Goal: Task Accomplishment & Management: Complete application form

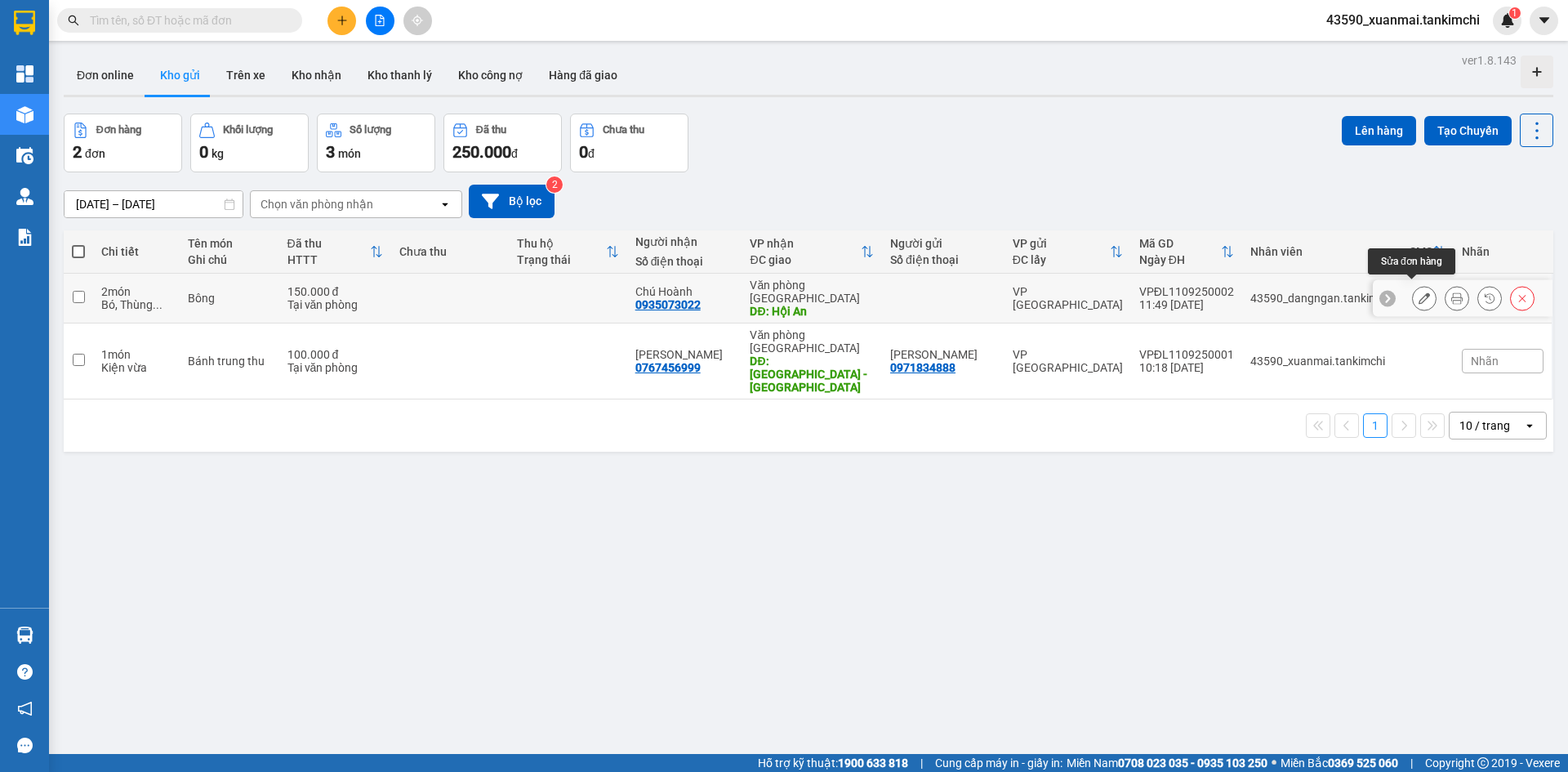
click at [1413, 293] on button at bounding box center [1424, 298] width 23 height 28
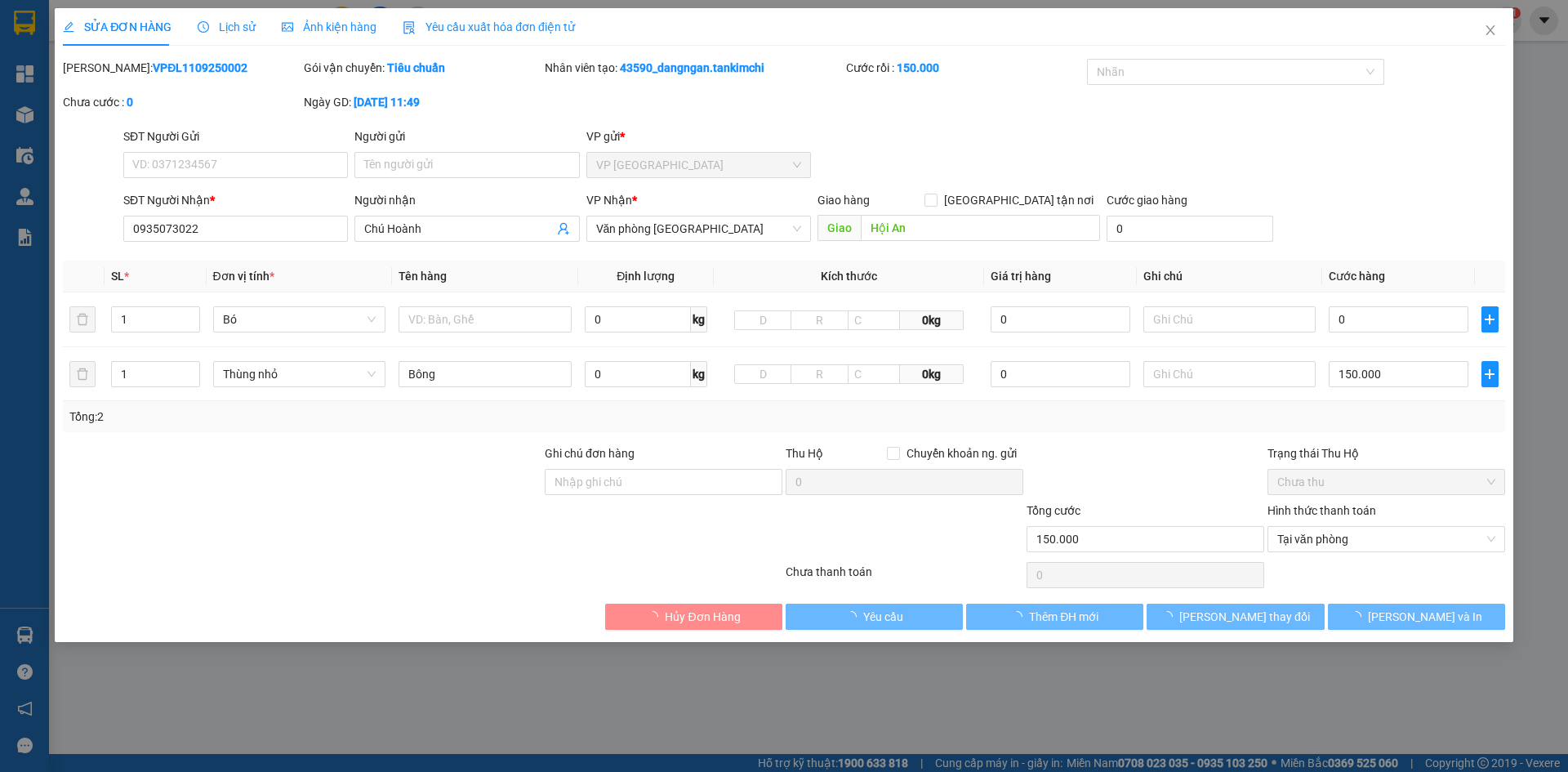
type input "0935073022"
type input "Chú Hoành"
type input "Hội An"
type input "150.000"
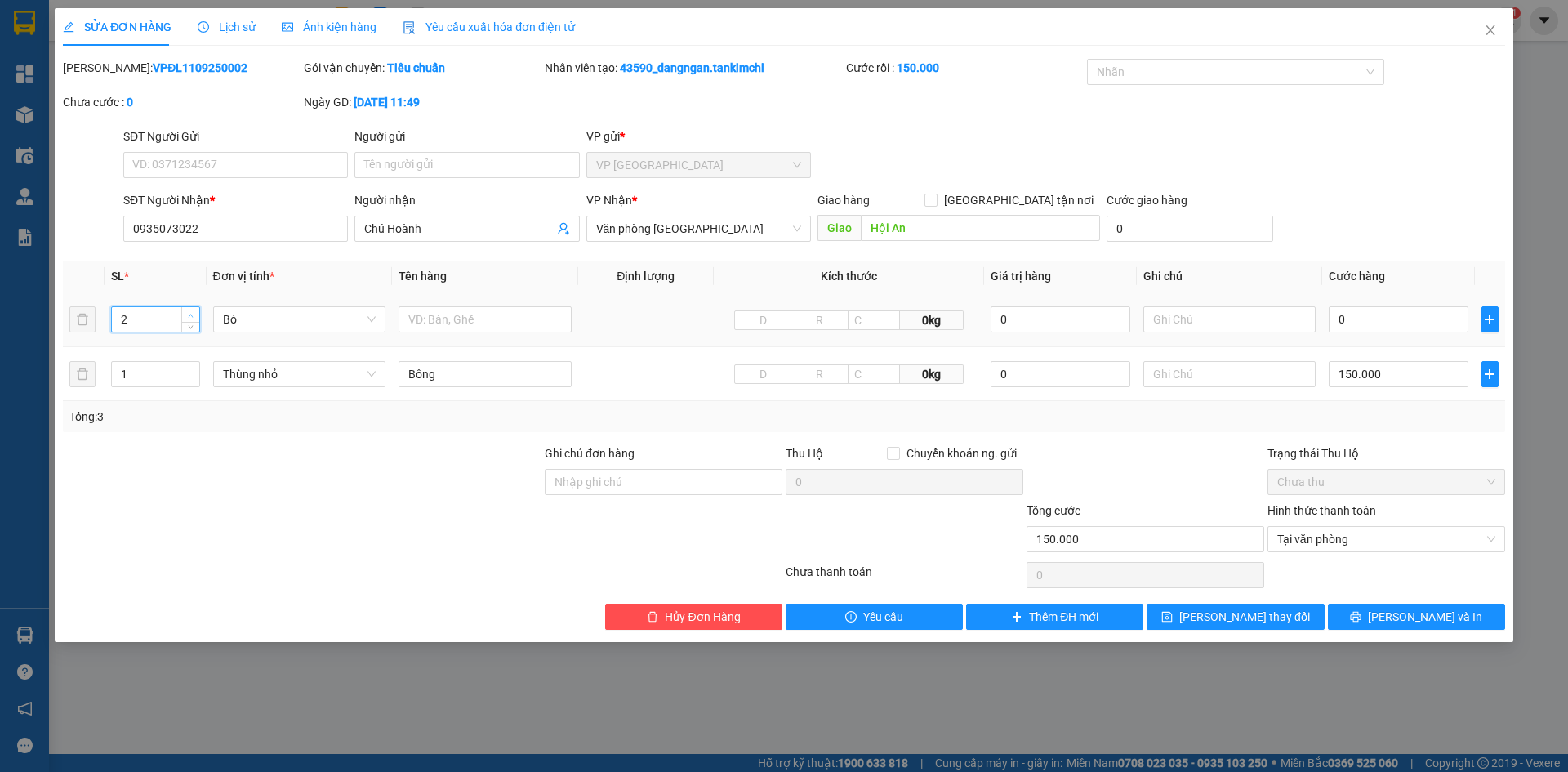
click at [194, 315] on span "up" at bounding box center [191, 315] width 10 height 10
type input "3"
click at [194, 315] on span "up" at bounding box center [191, 315] width 10 height 10
click at [472, 323] on input "text" at bounding box center [485, 319] width 173 height 26
type input "Bông"
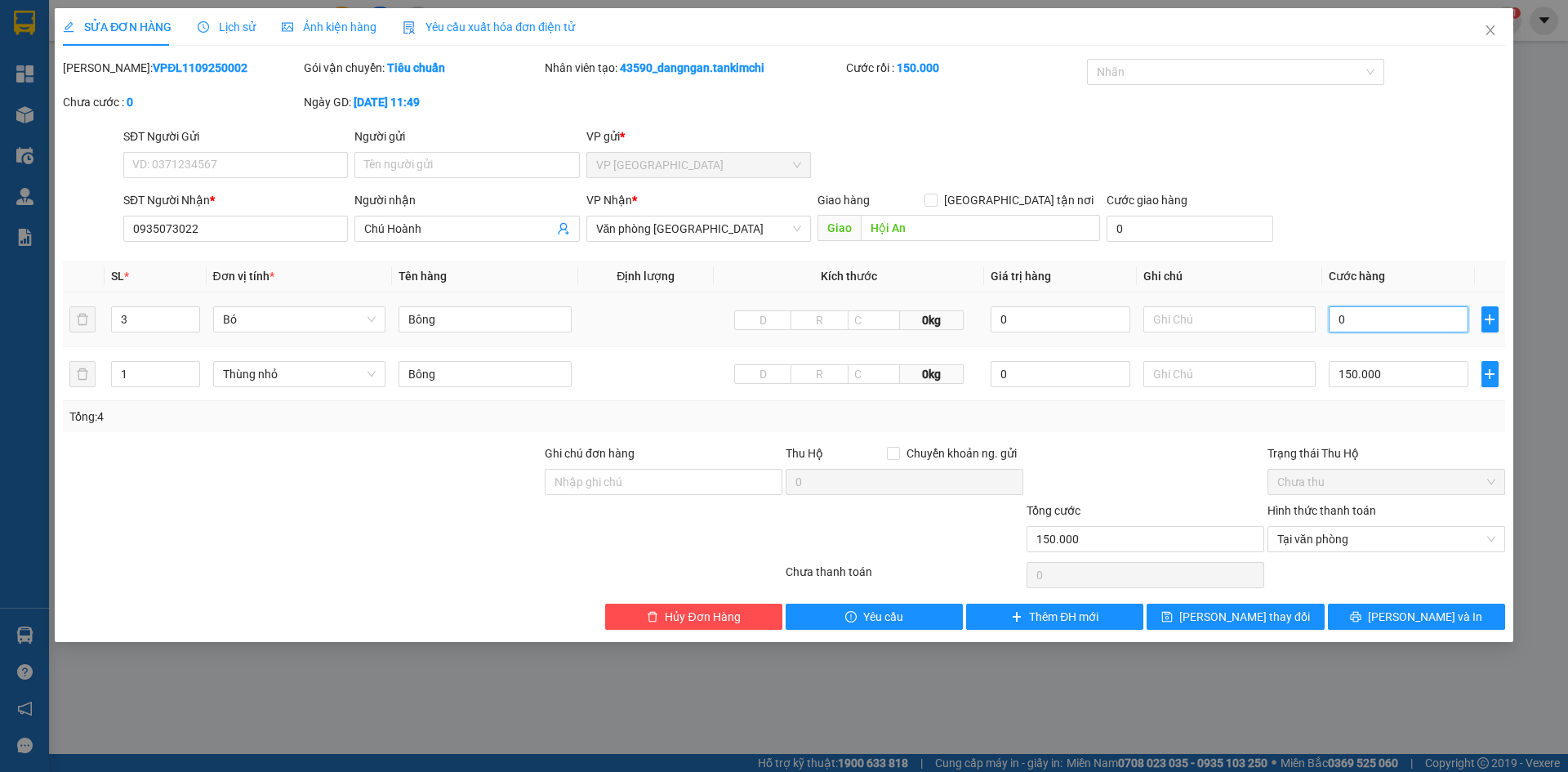
click at [1351, 323] on input "0" at bounding box center [1397, 319] width 139 height 26
click at [1352, 375] on input "150.000" at bounding box center [1397, 373] width 139 height 26
click at [1351, 375] on input "150.000" at bounding box center [1397, 373] width 139 height 26
type input "10.000"
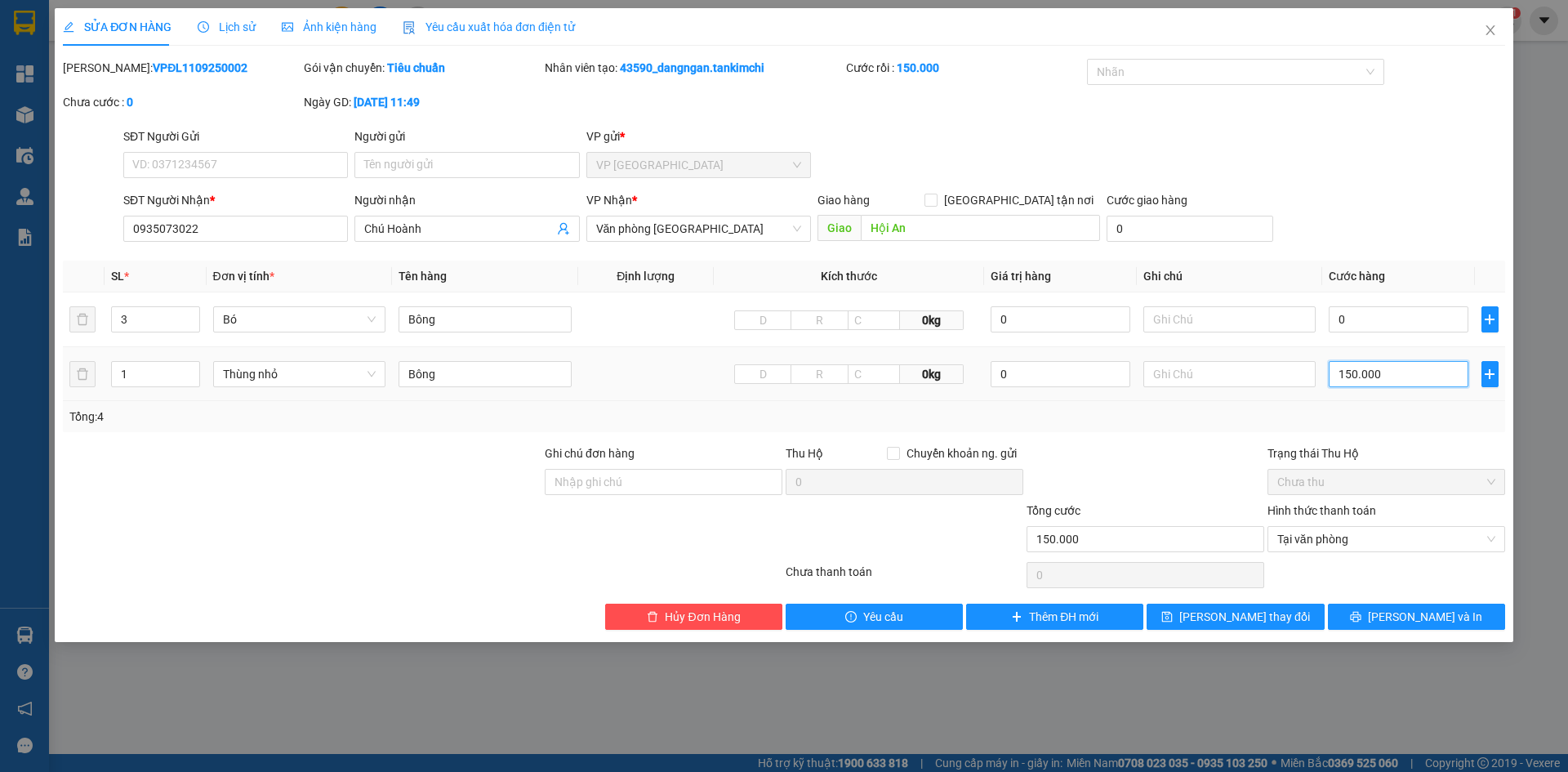
type input "10.000"
type input "120.000"
click at [1362, 317] on input "0" at bounding box center [1397, 319] width 139 height 26
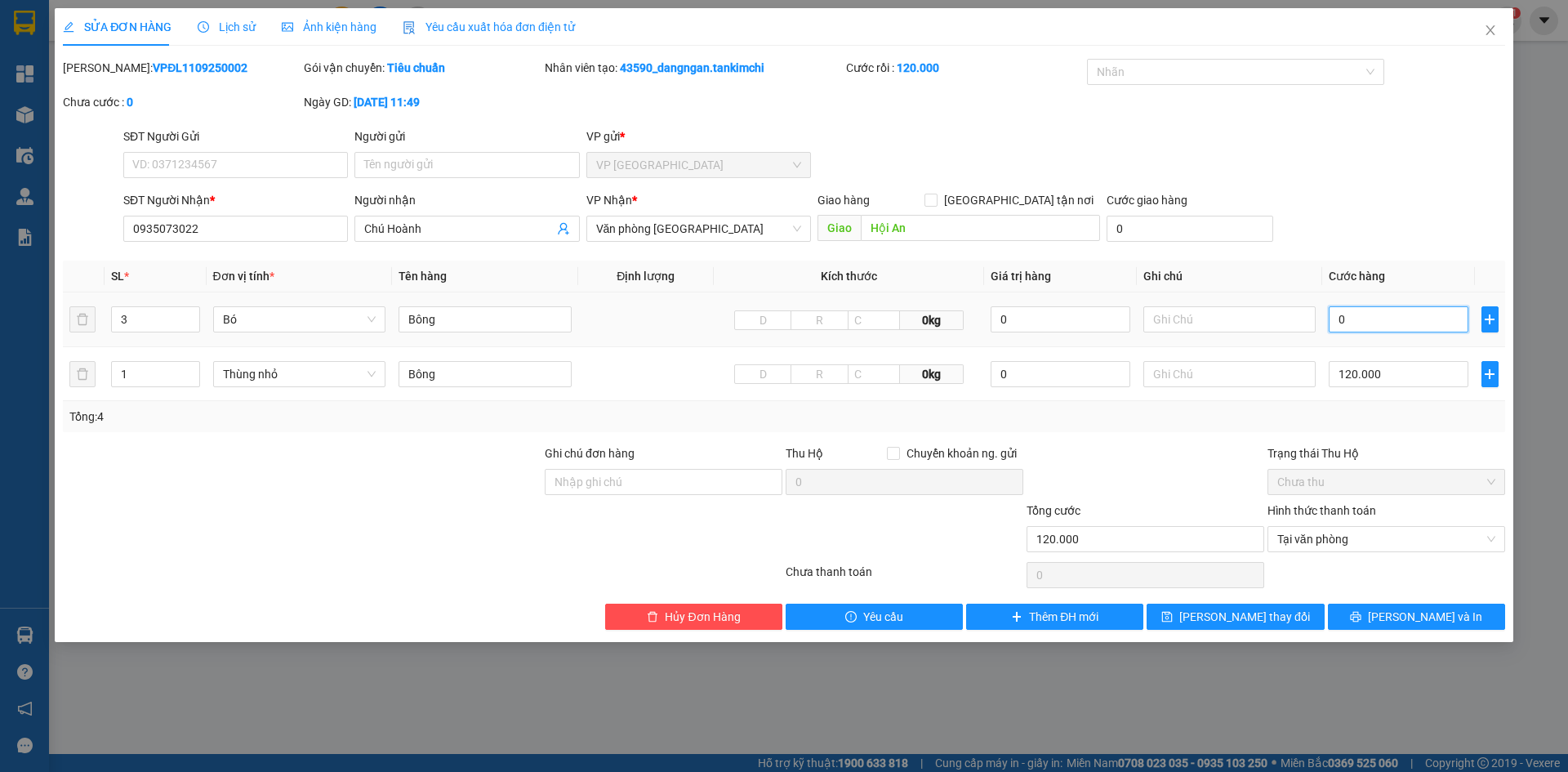
type input "0"
type input "120.001"
type input "001"
type input "120.010"
type input "00.100"
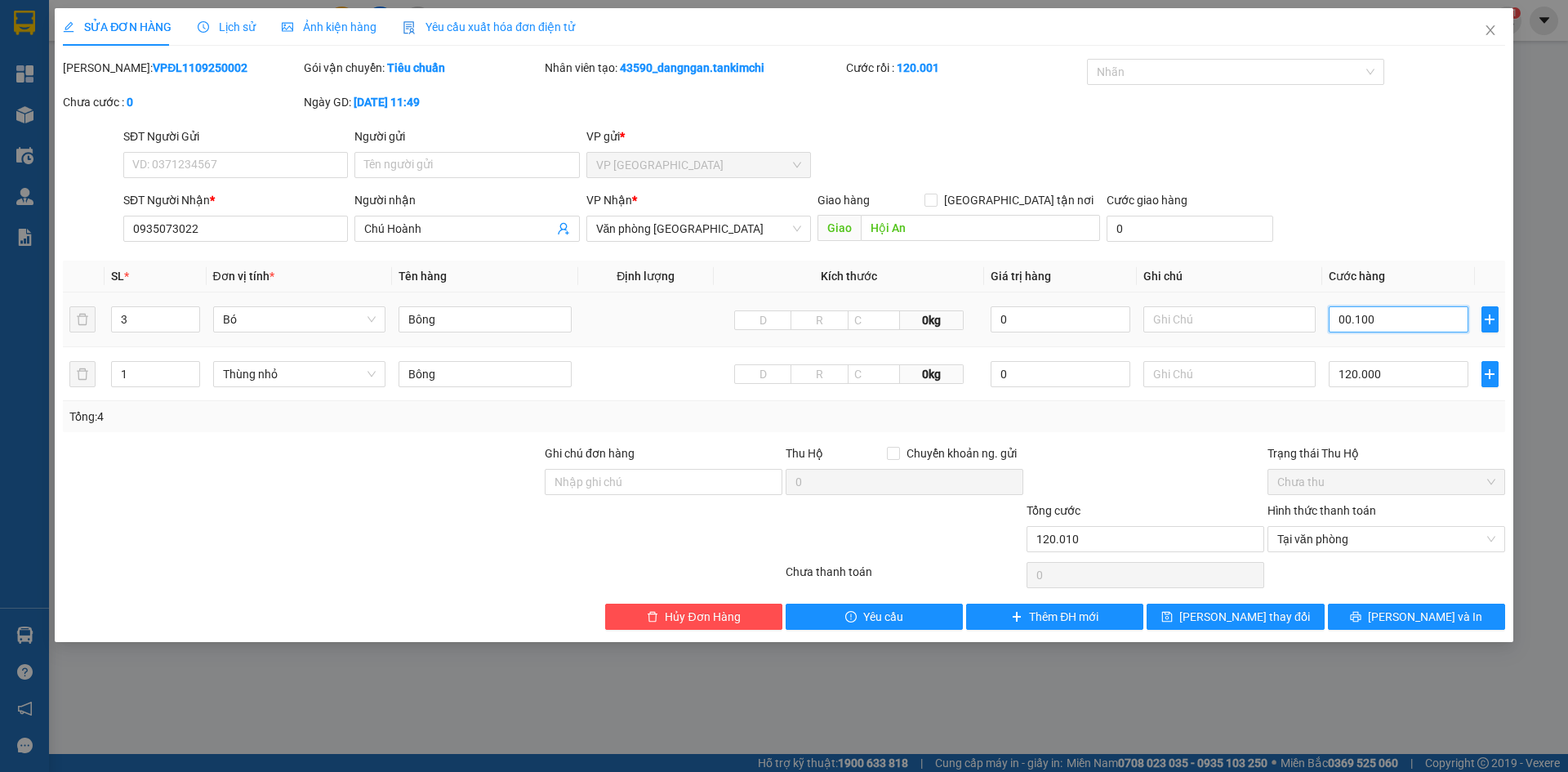
type input "120.100"
type input "00.100"
type input "220.000"
type input "100.000"
click at [1377, 325] on input "100.000" at bounding box center [1397, 319] width 139 height 26
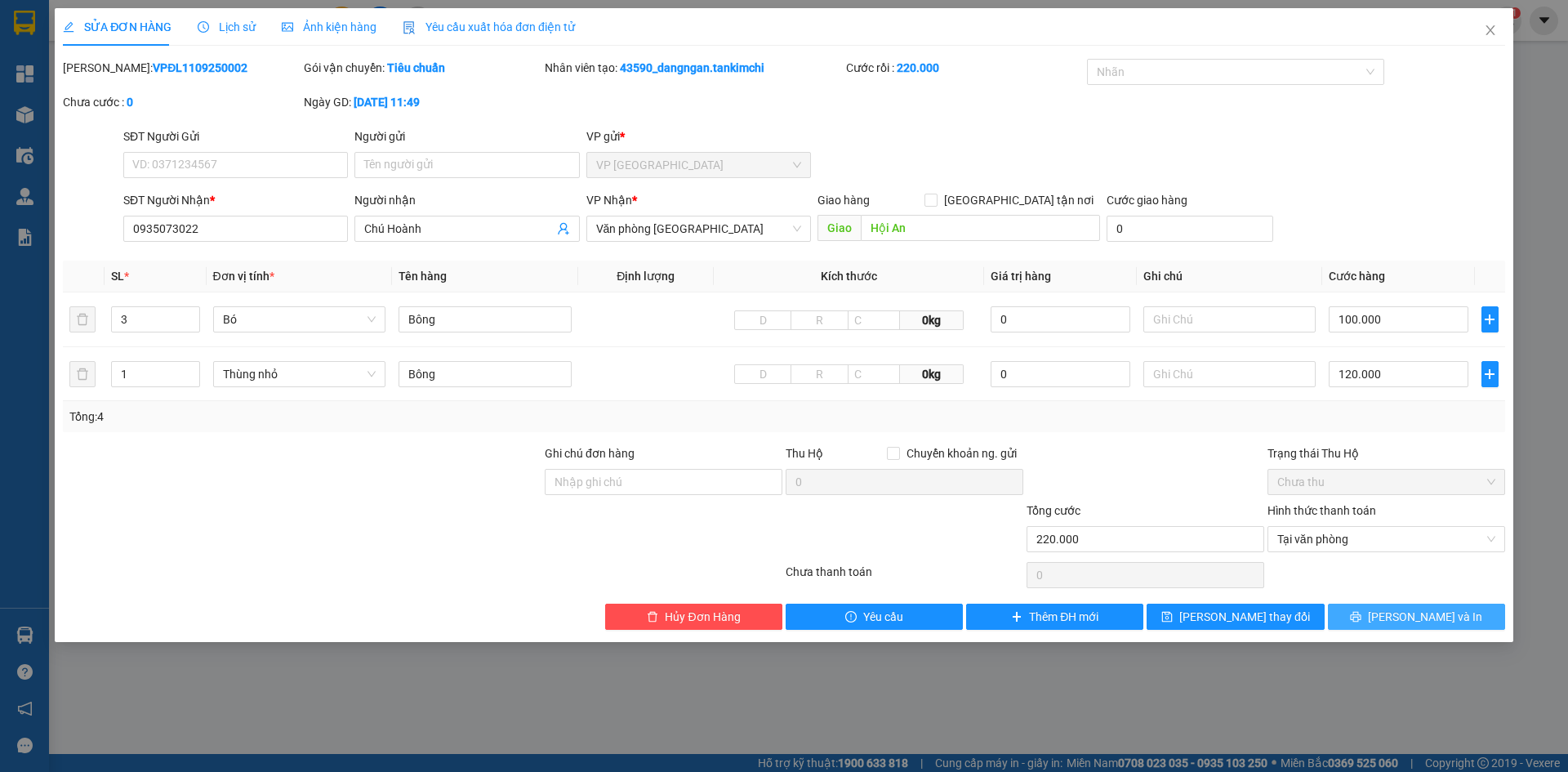
click at [1397, 614] on button "Lưu và In" at bounding box center [1416, 616] width 177 height 26
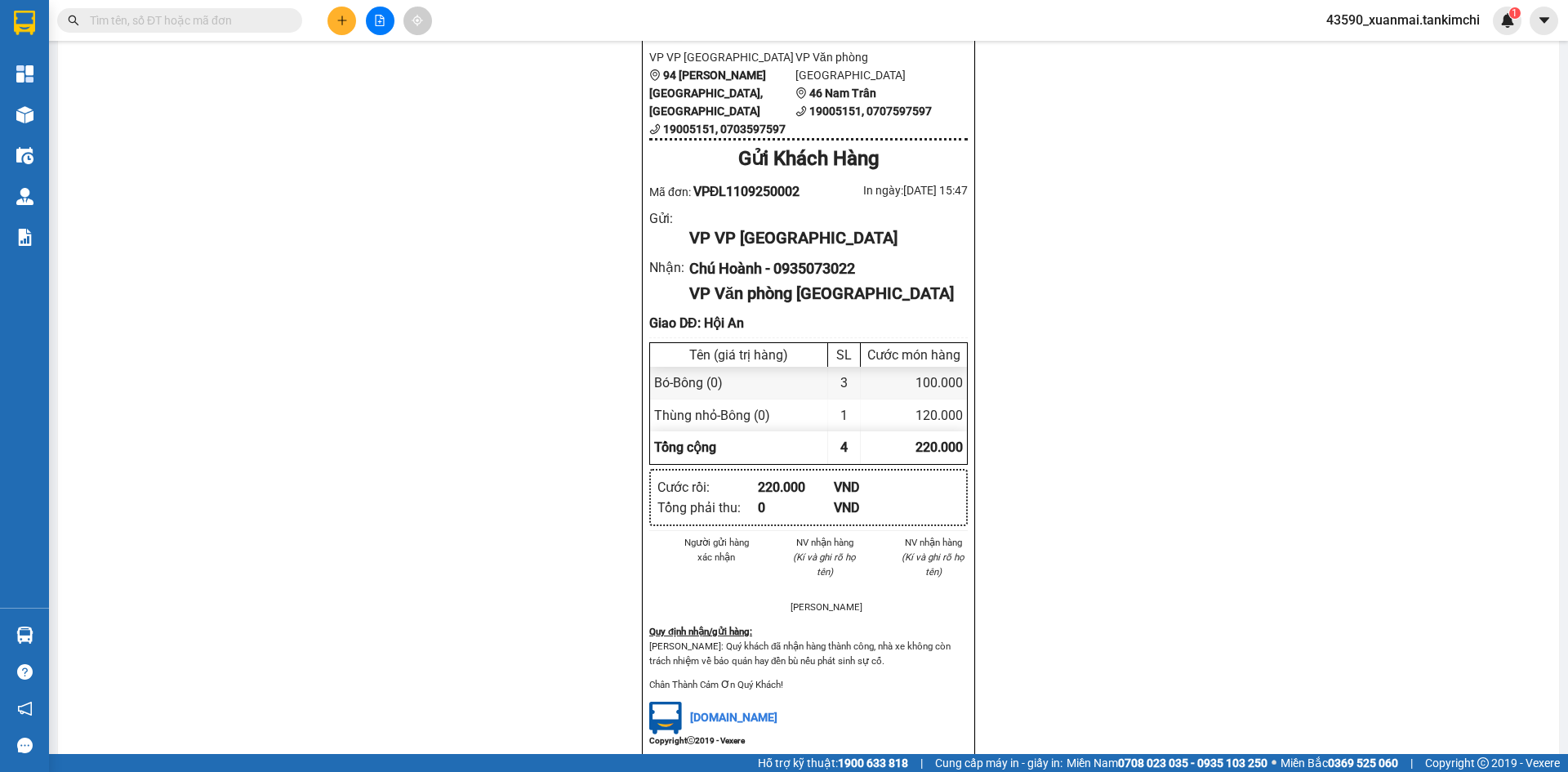
scroll to position [81, 0]
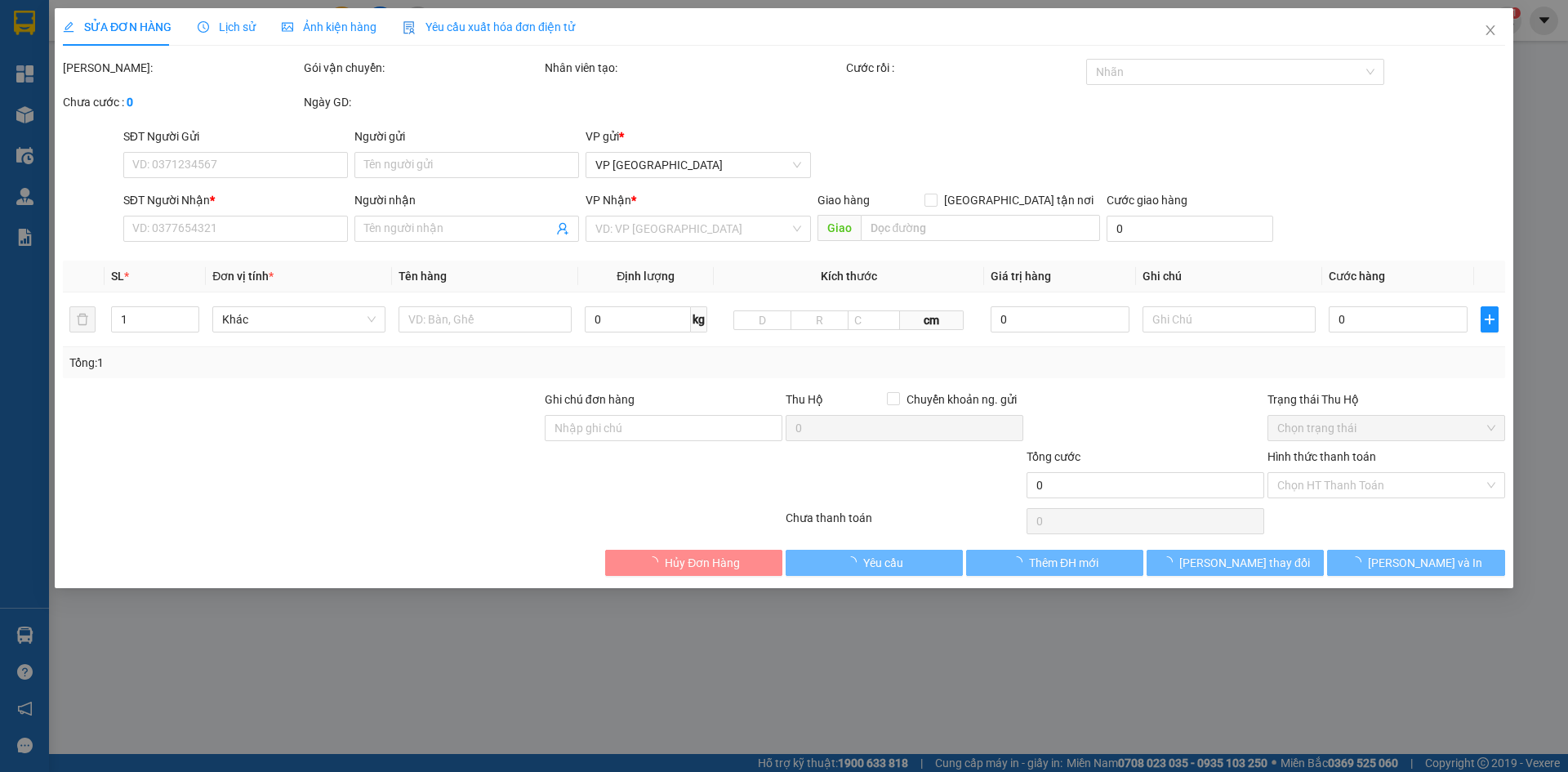
type input "0935073022"
type input "Chú Hoành"
type input "Hội An"
type input "220.000"
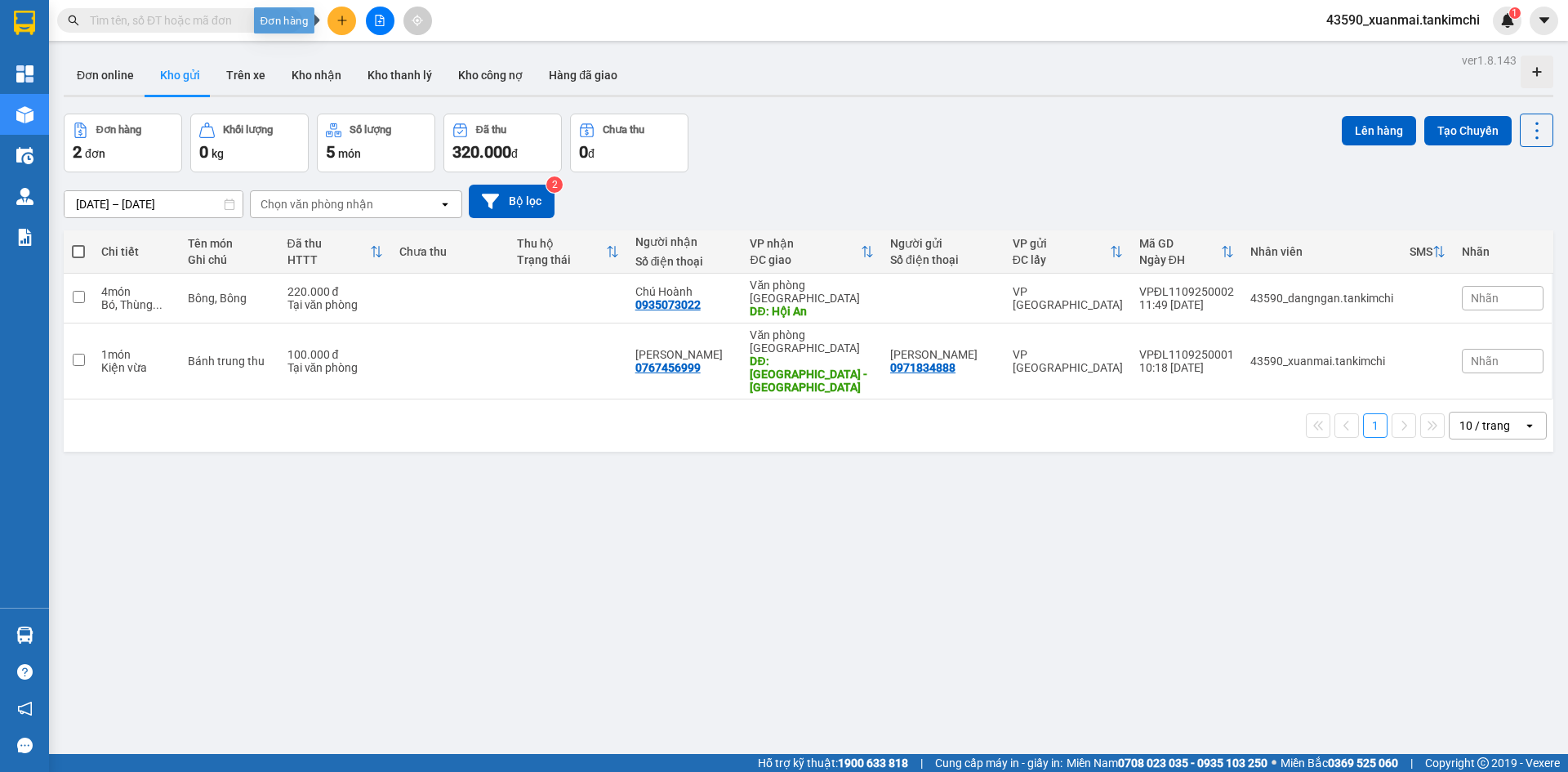
click at [349, 28] on button at bounding box center [341, 20] width 28 height 28
click at [421, 61] on div "Tạo đơn hàng" at bounding box center [405, 61] width 71 height 18
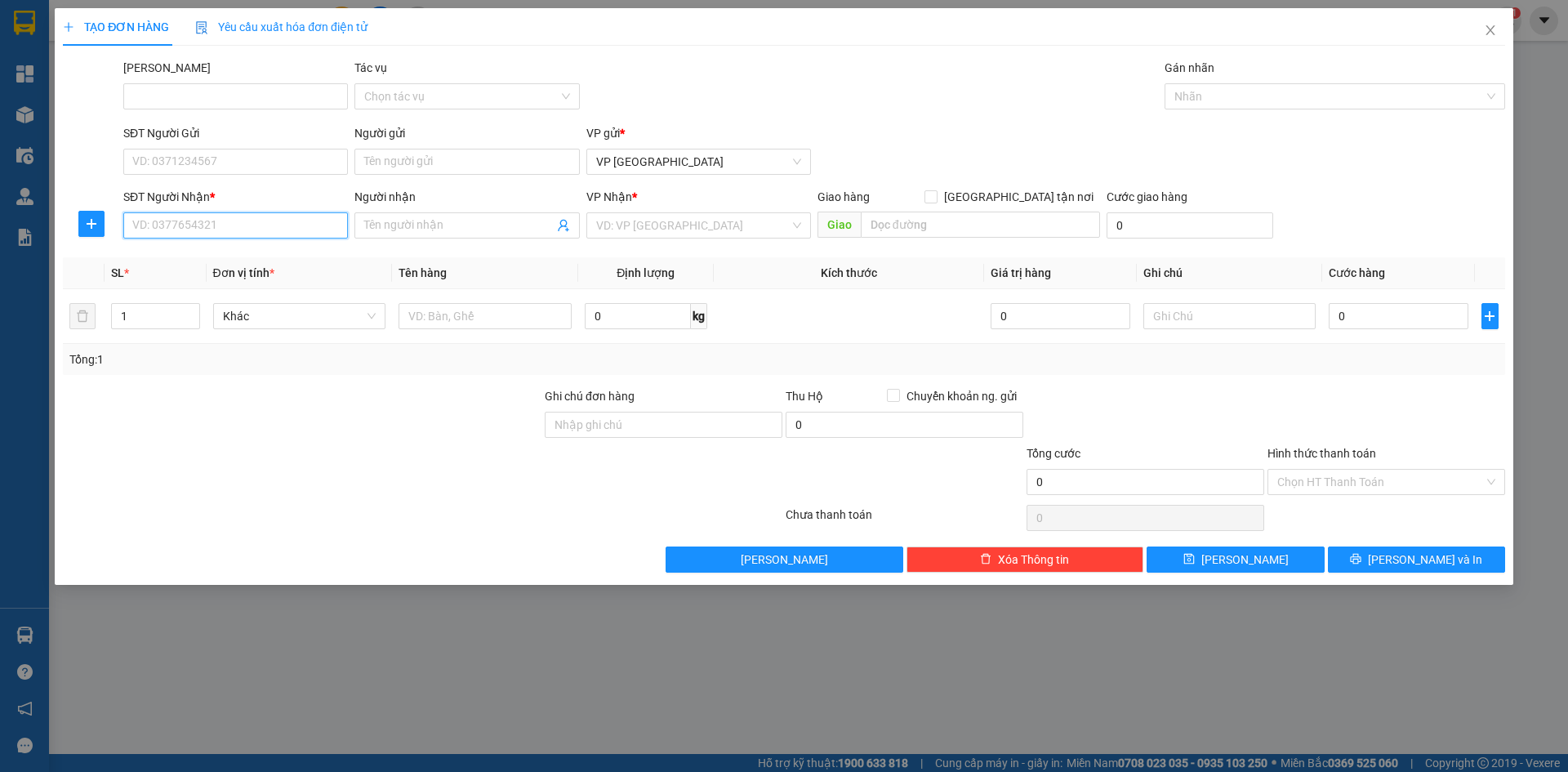
click at [276, 225] on input "SĐT Người Nhận *" at bounding box center [236, 225] width 225 height 26
click at [257, 255] on div "0901997749 - Sang" at bounding box center [235, 258] width 205 height 18
type input "0901997749"
type input "Sang"
type input "Hội An"
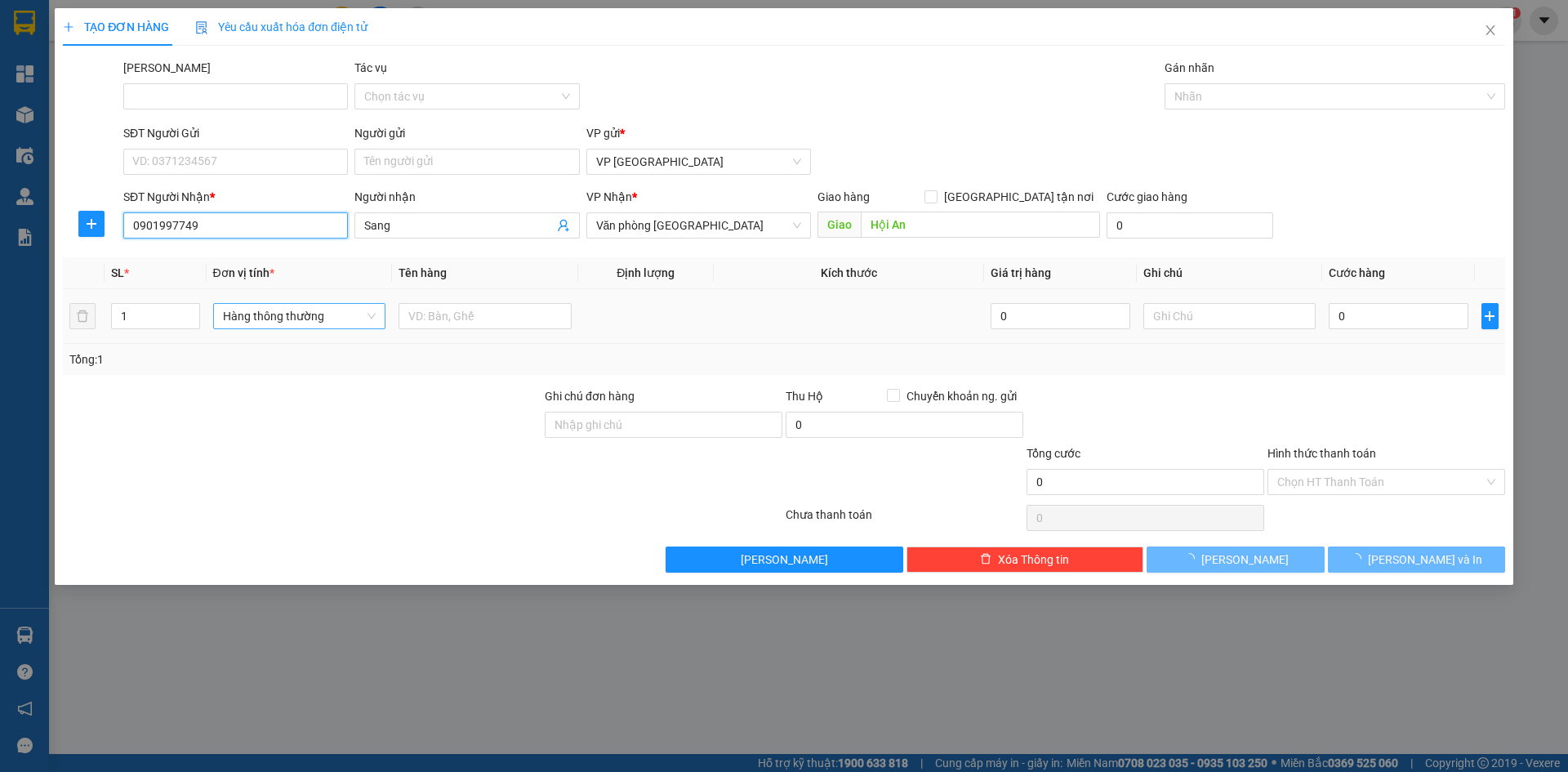
click at [274, 314] on span "Hàng thông thường" at bounding box center [300, 315] width 153 height 24
type input "0901997749"
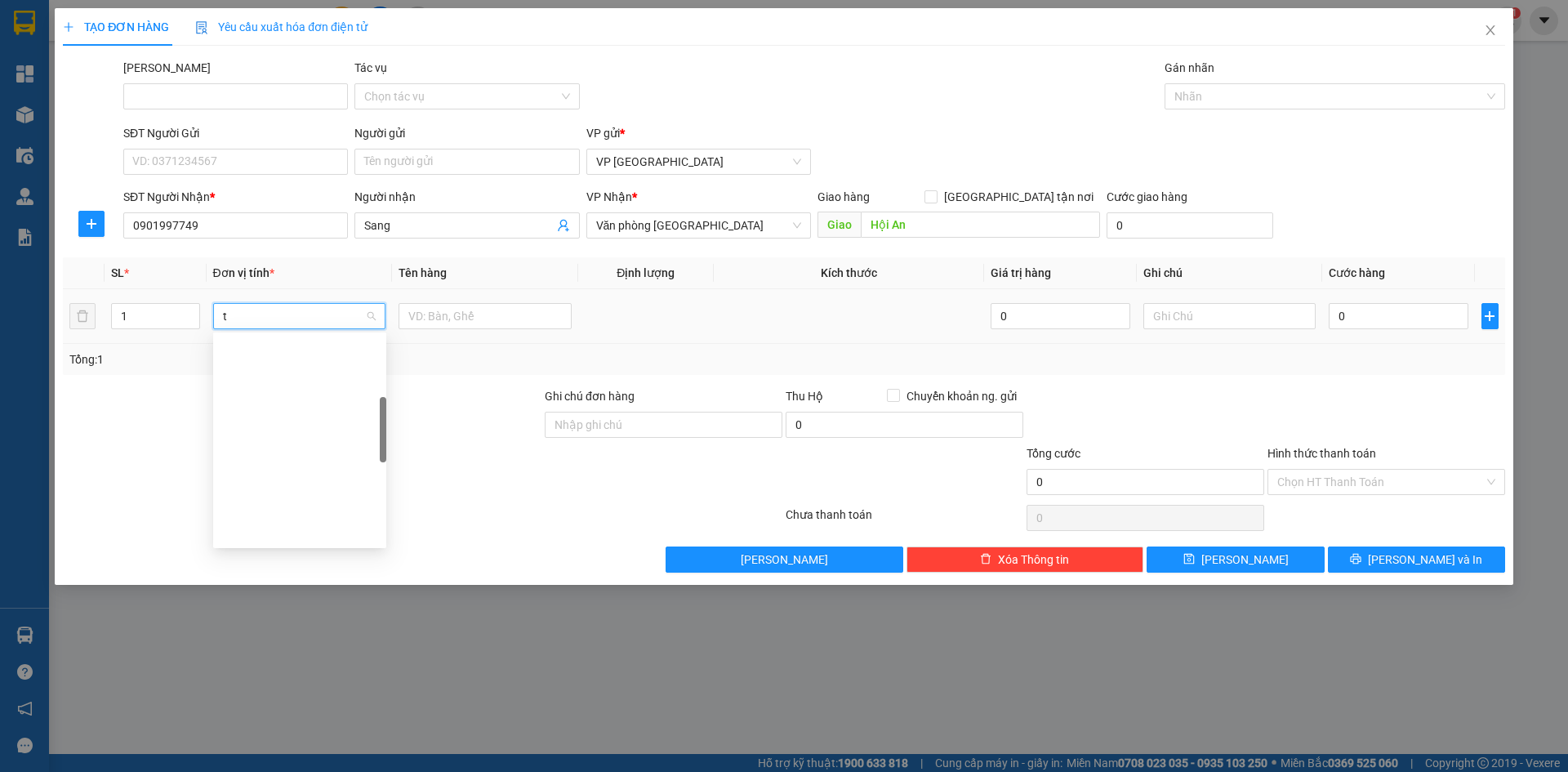
scroll to position [255, 0]
type input "th"
click at [441, 320] on input "text" at bounding box center [485, 315] width 173 height 26
drag, startPoint x: 438, startPoint y: 318, endPoint x: 480, endPoint y: 312, distance: 42.4
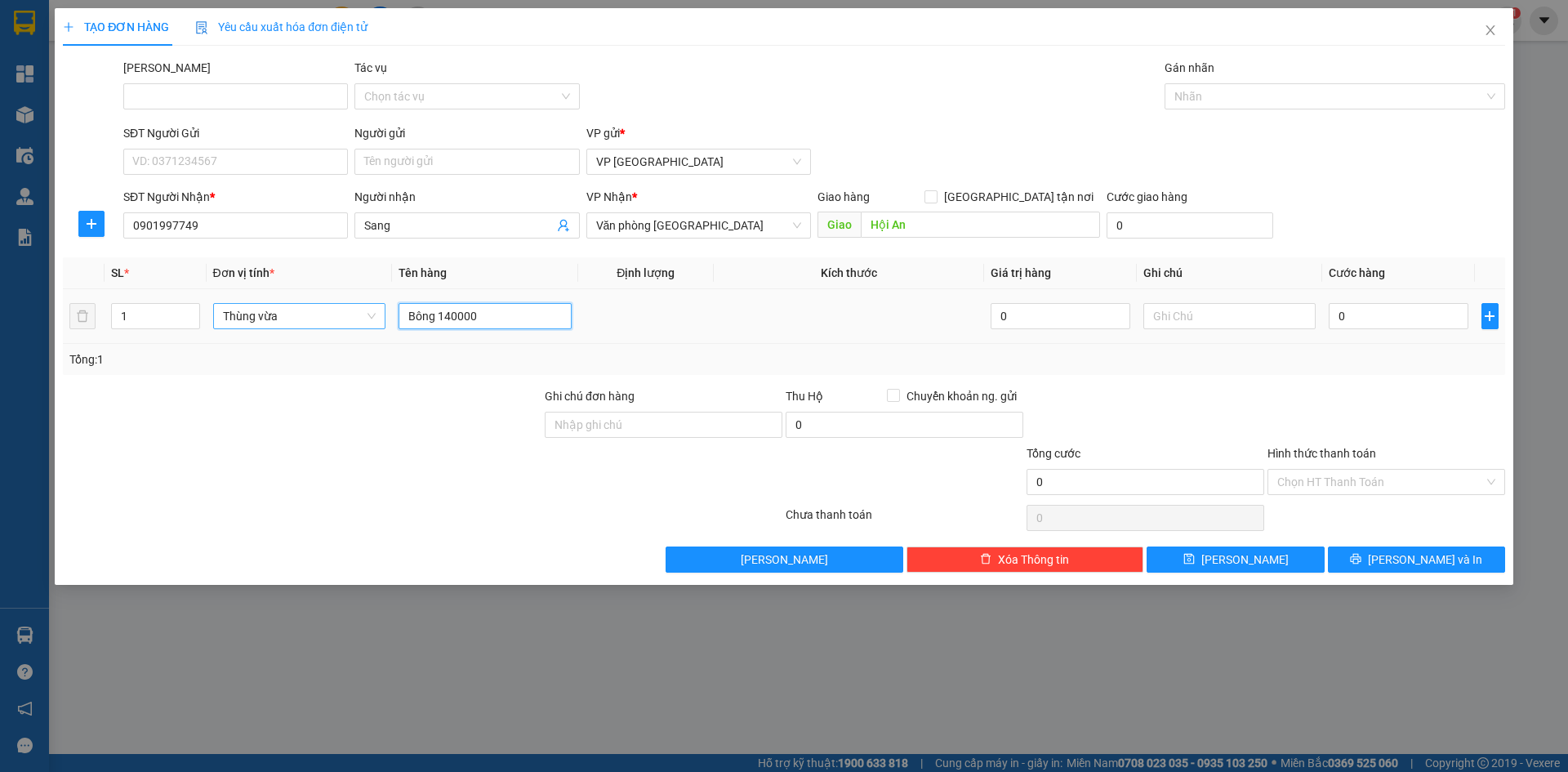
click at [480, 312] on input "Bông 140000" at bounding box center [485, 315] width 173 height 26
type input "Bông"
click at [1353, 323] on input "0" at bounding box center [1397, 315] width 139 height 26
paste input "140.00"
type input "140.000"
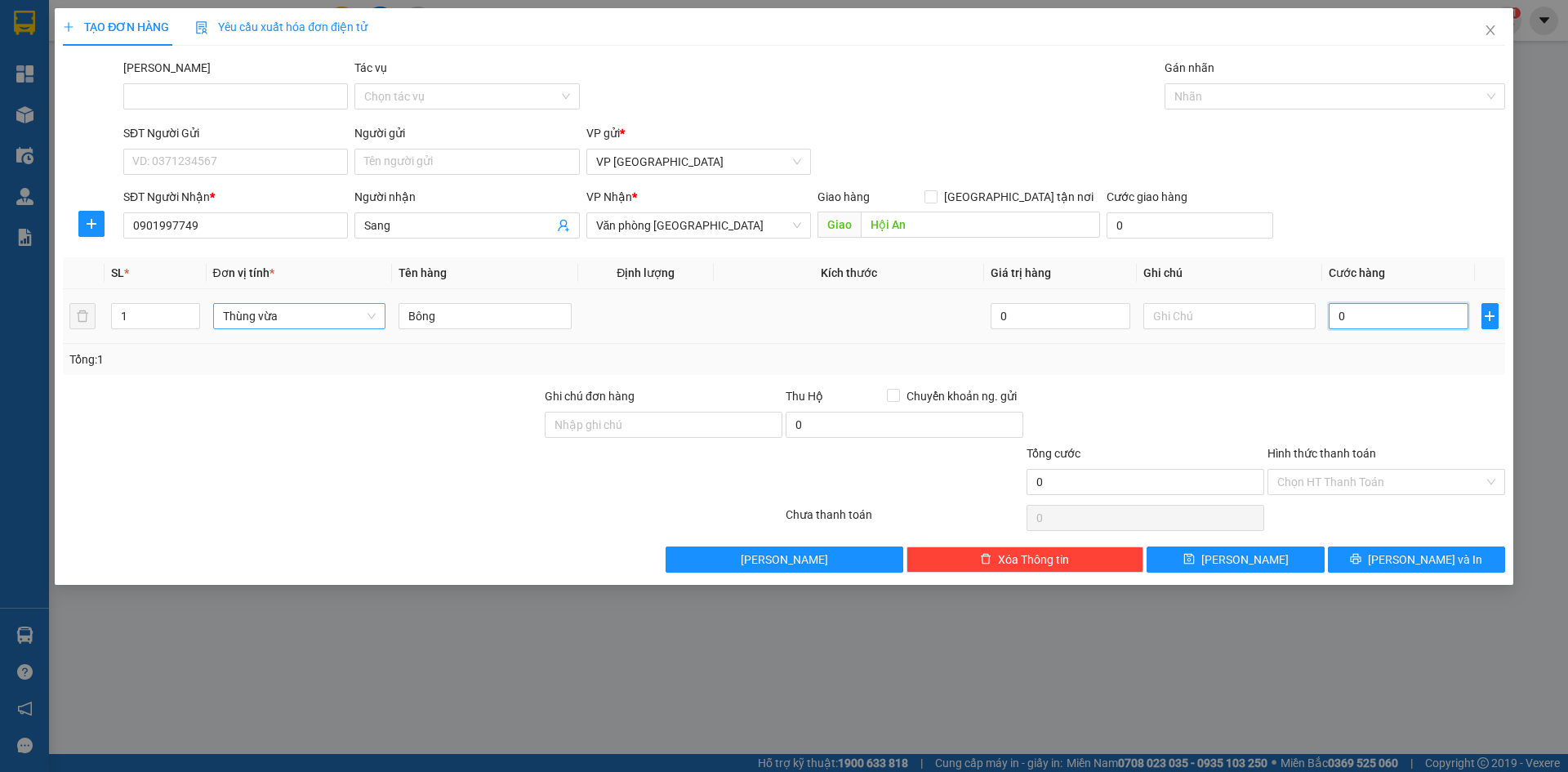
type input "140.000"
click at [1318, 477] on input "Hình thức thanh toán" at bounding box center [1380, 481] width 207 height 24
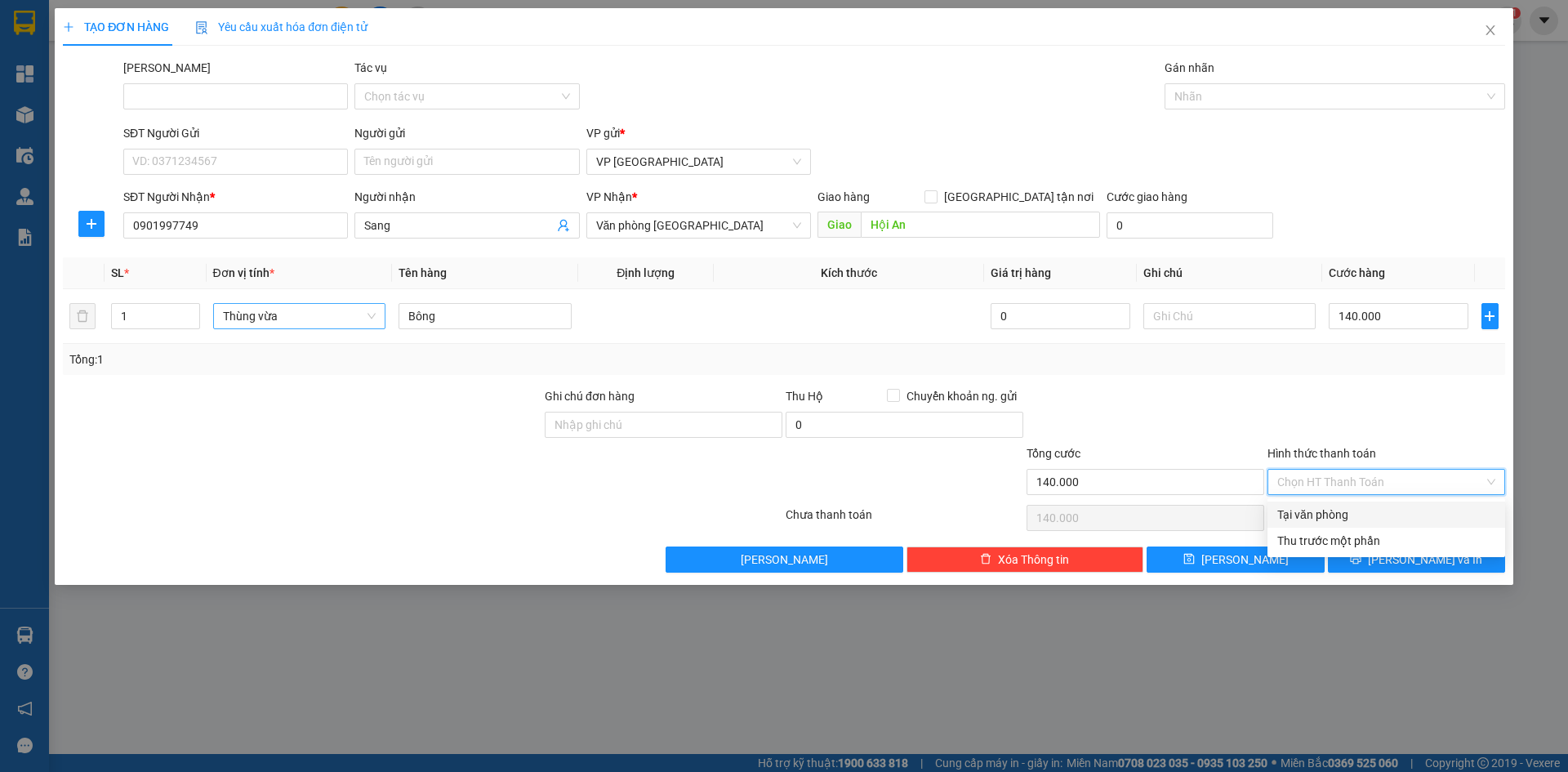
click at [1328, 516] on div "Tại văn phòng" at bounding box center [1386, 514] width 218 height 18
type input "0"
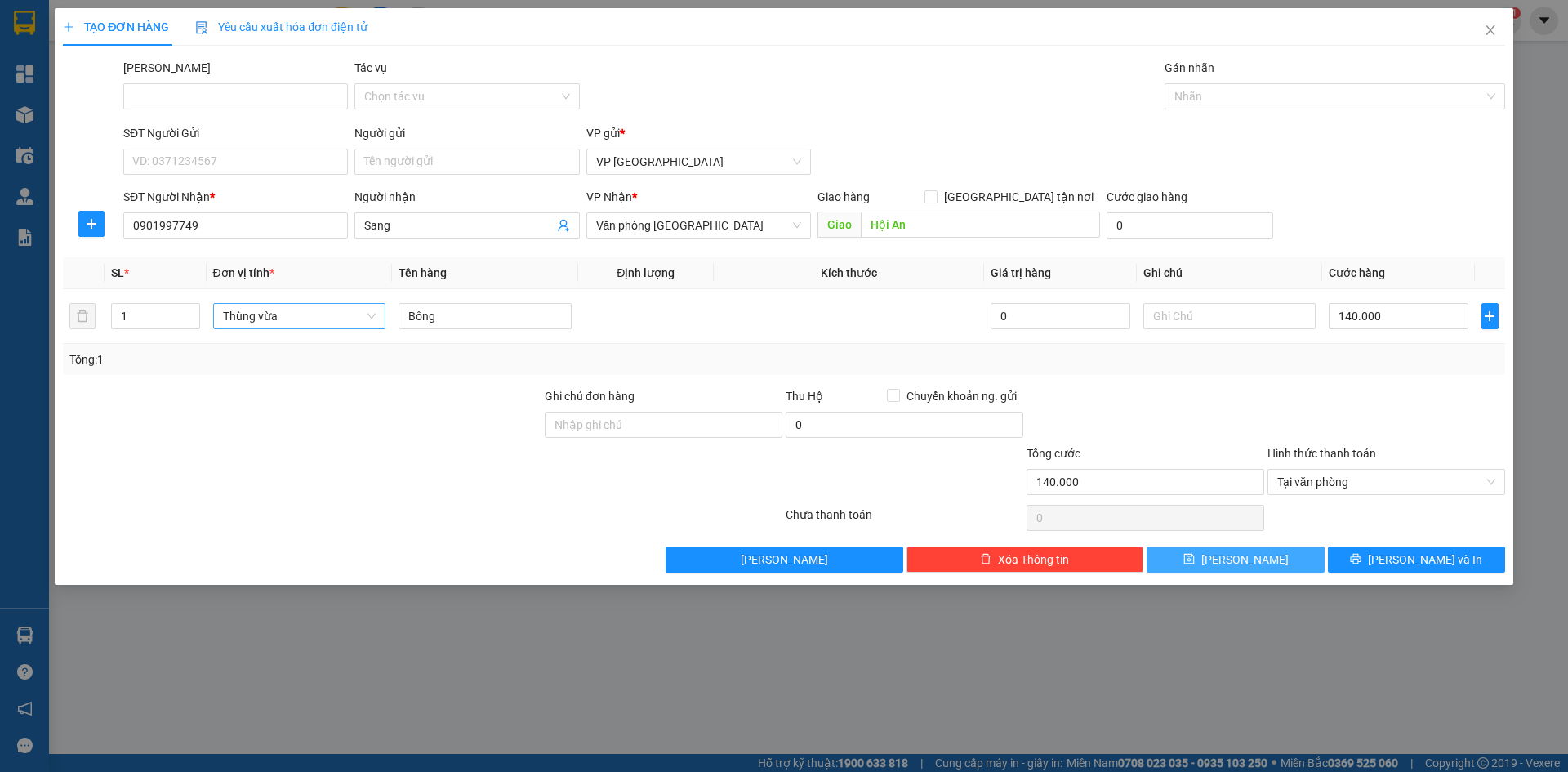
click at [1292, 562] on button "Lưu" at bounding box center [1234, 559] width 177 height 26
type input "0"
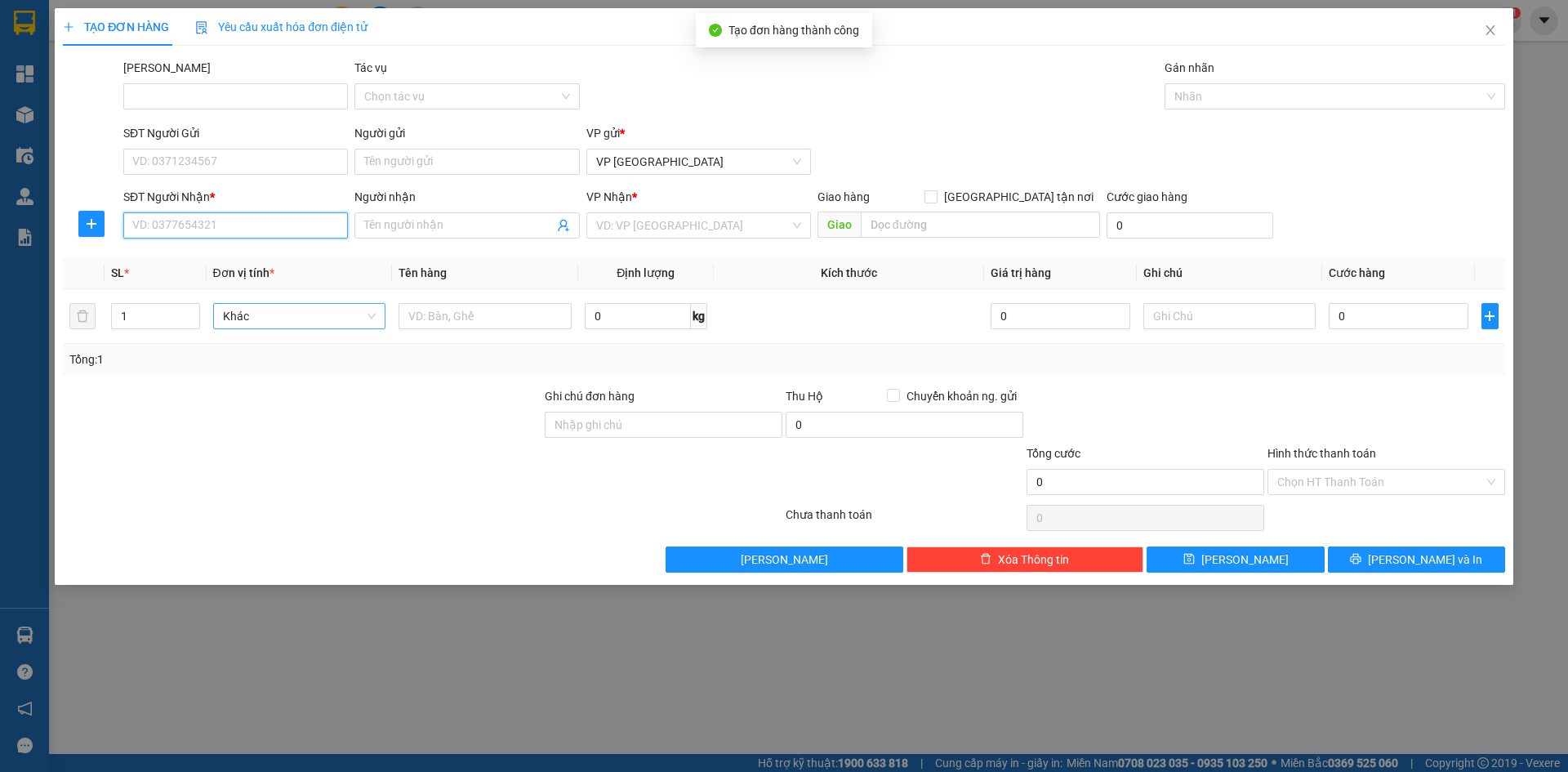
click at [208, 225] on input "SĐT Người Nhận *" at bounding box center [236, 225] width 225 height 26
click at [219, 256] on div "0935616024 - Tiên" at bounding box center [235, 258] width 205 height 18
type input "0935616024"
type input "Tiên"
type input "Hội An"
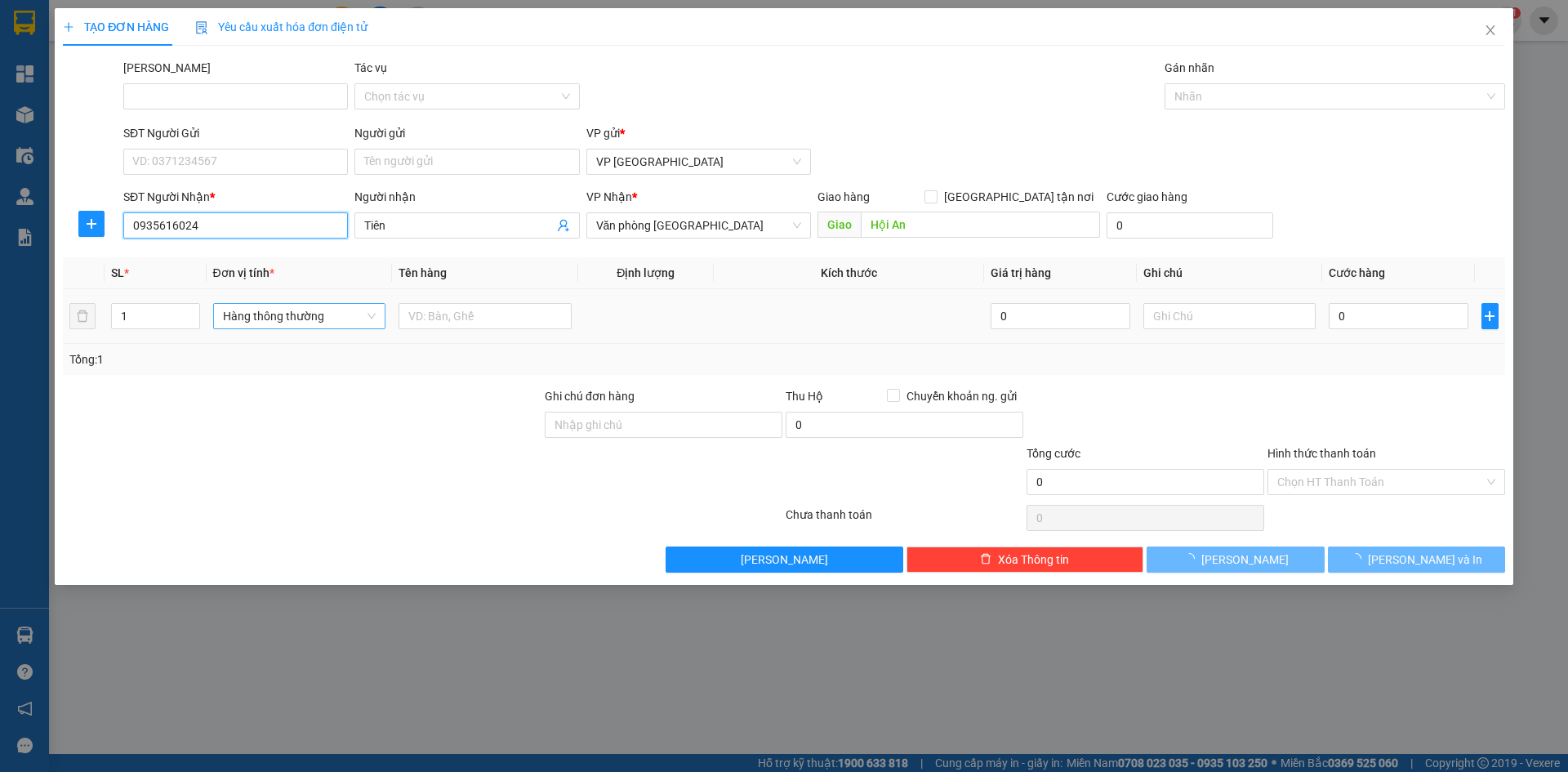
click at [276, 318] on span "Hàng thông thường" at bounding box center [300, 315] width 153 height 24
type input "0935616024"
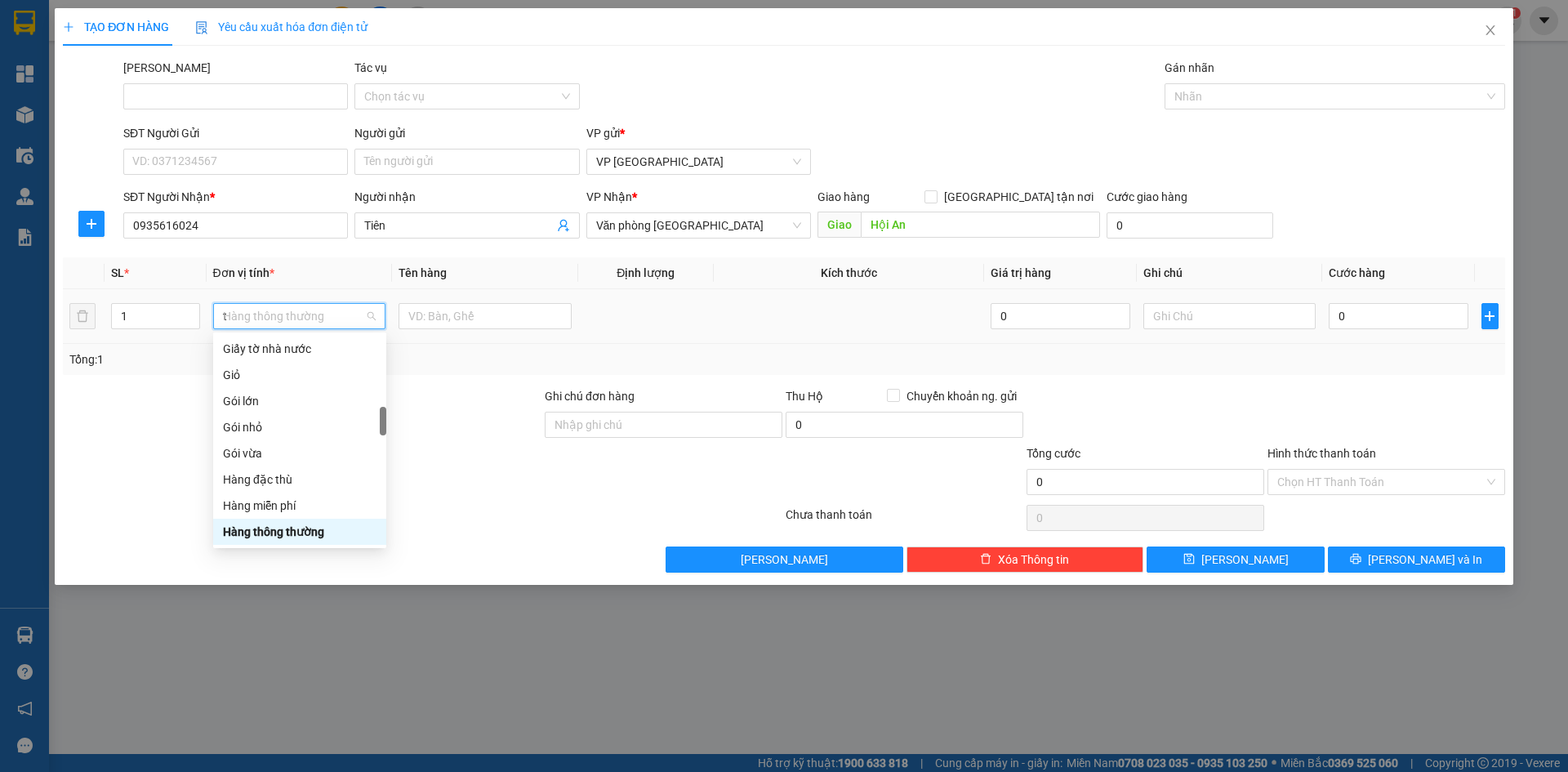
scroll to position [261, 0]
type input "th"
click at [274, 493] on div "Thùng vừa" at bounding box center [300, 505] width 173 height 26
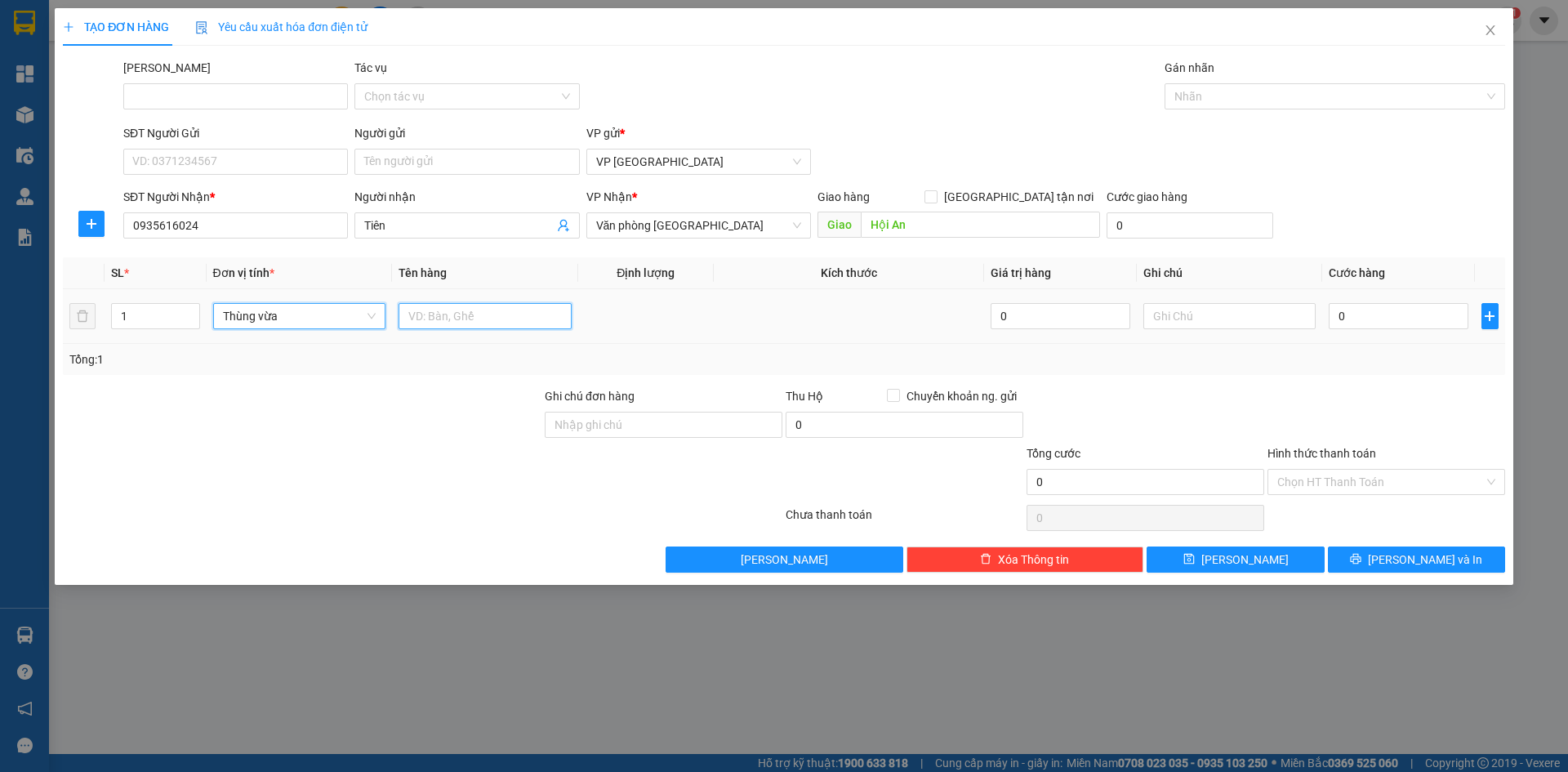
click at [431, 313] on input "text" at bounding box center [485, 315] width 173 height 26
drag, startPoint x: 439, startPoint y: 316, endPoint x: 475, endPoint y: 316, distance: 36.0
click at [475, 316] on input "Bông 150000" at bounding box center [485, 315] width 173 height 26
type input "Bông"
click at [1361, 323] on input "0" at bounding box center [1397, 315] width 139 height 26
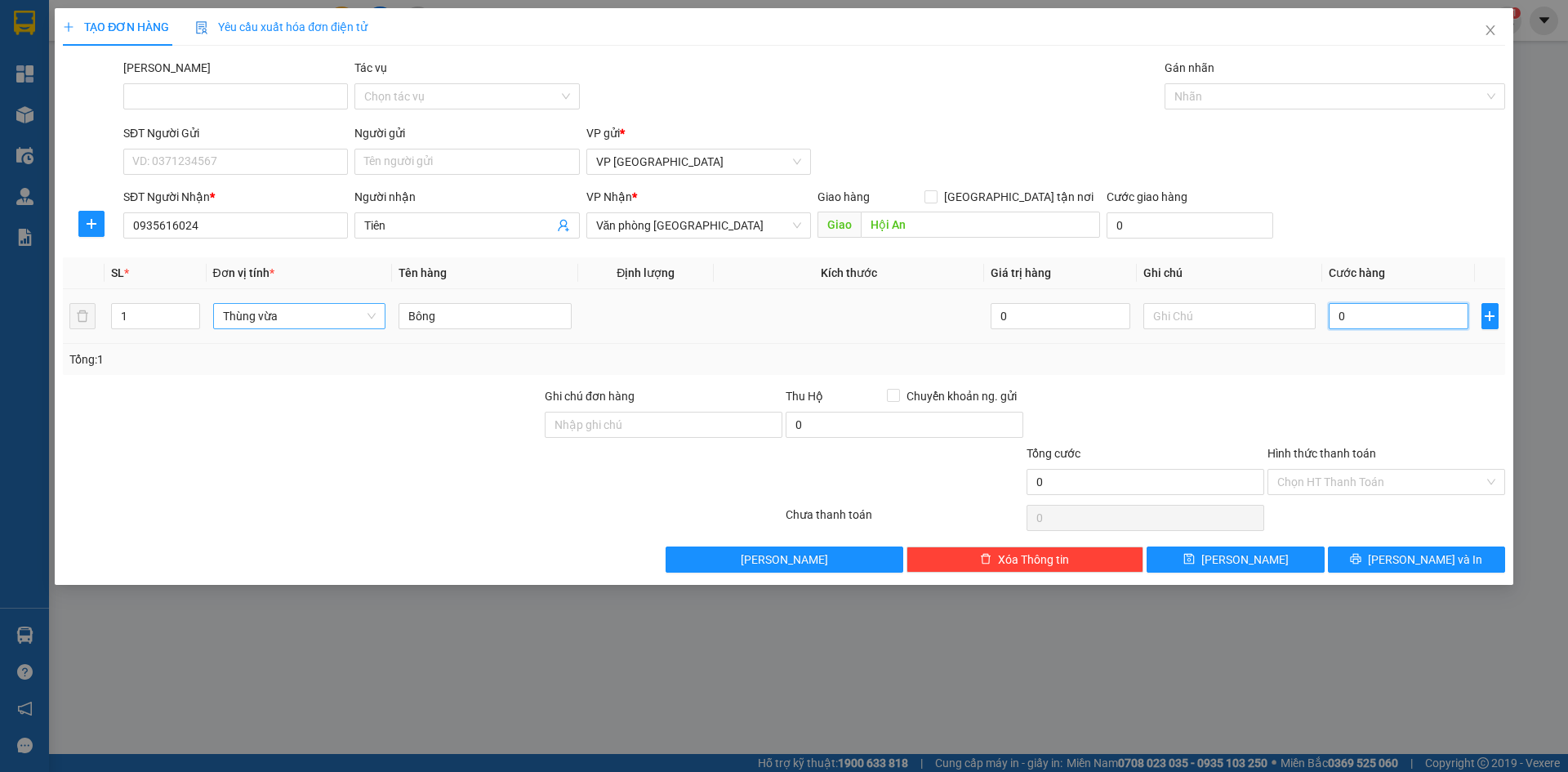
paste input "150.00"
type input "150.000"
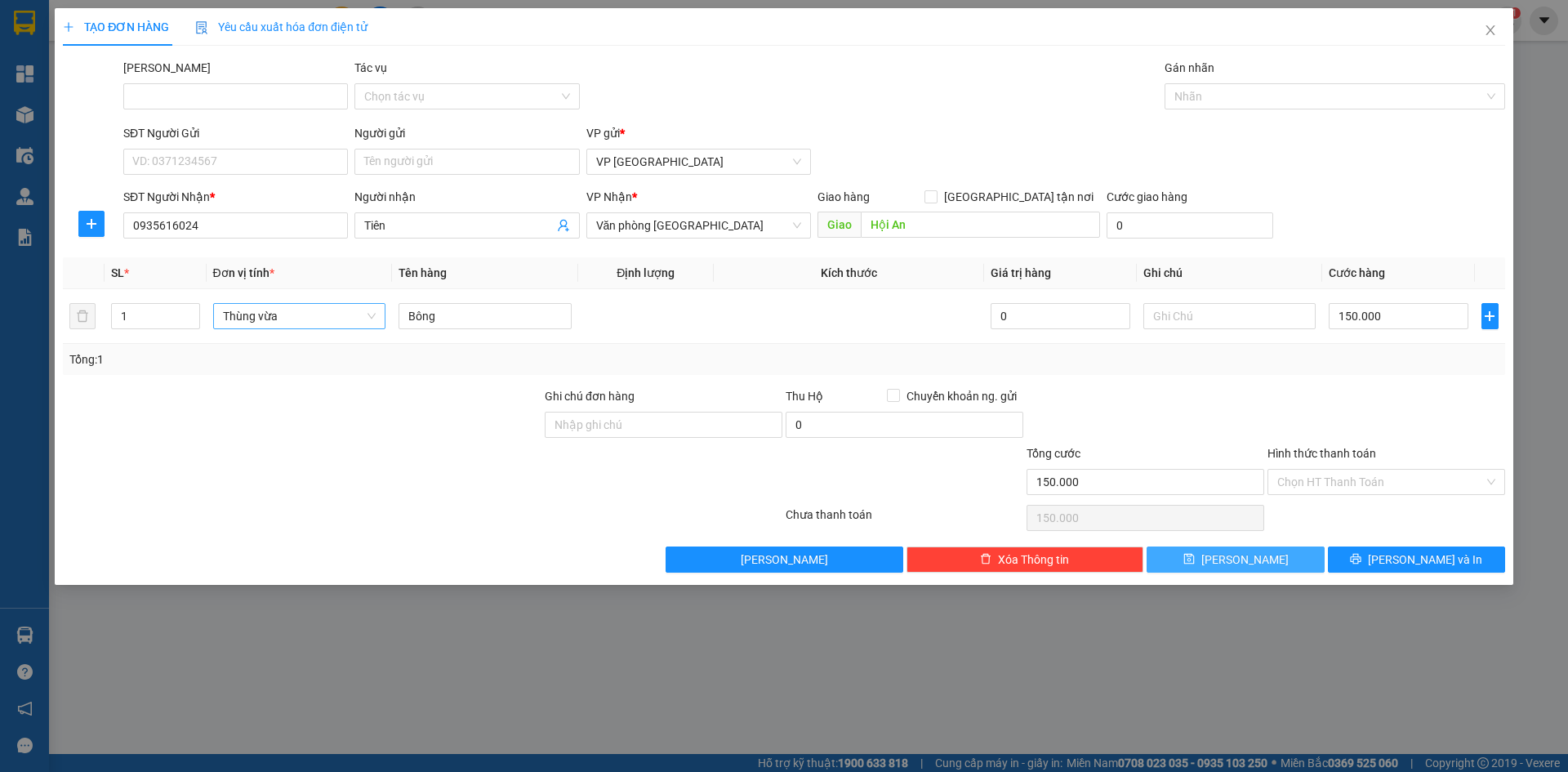
click at [1253, 554] on span "Lưu" at bounding box center [1244, 559] width 87 height 18
type input "0"
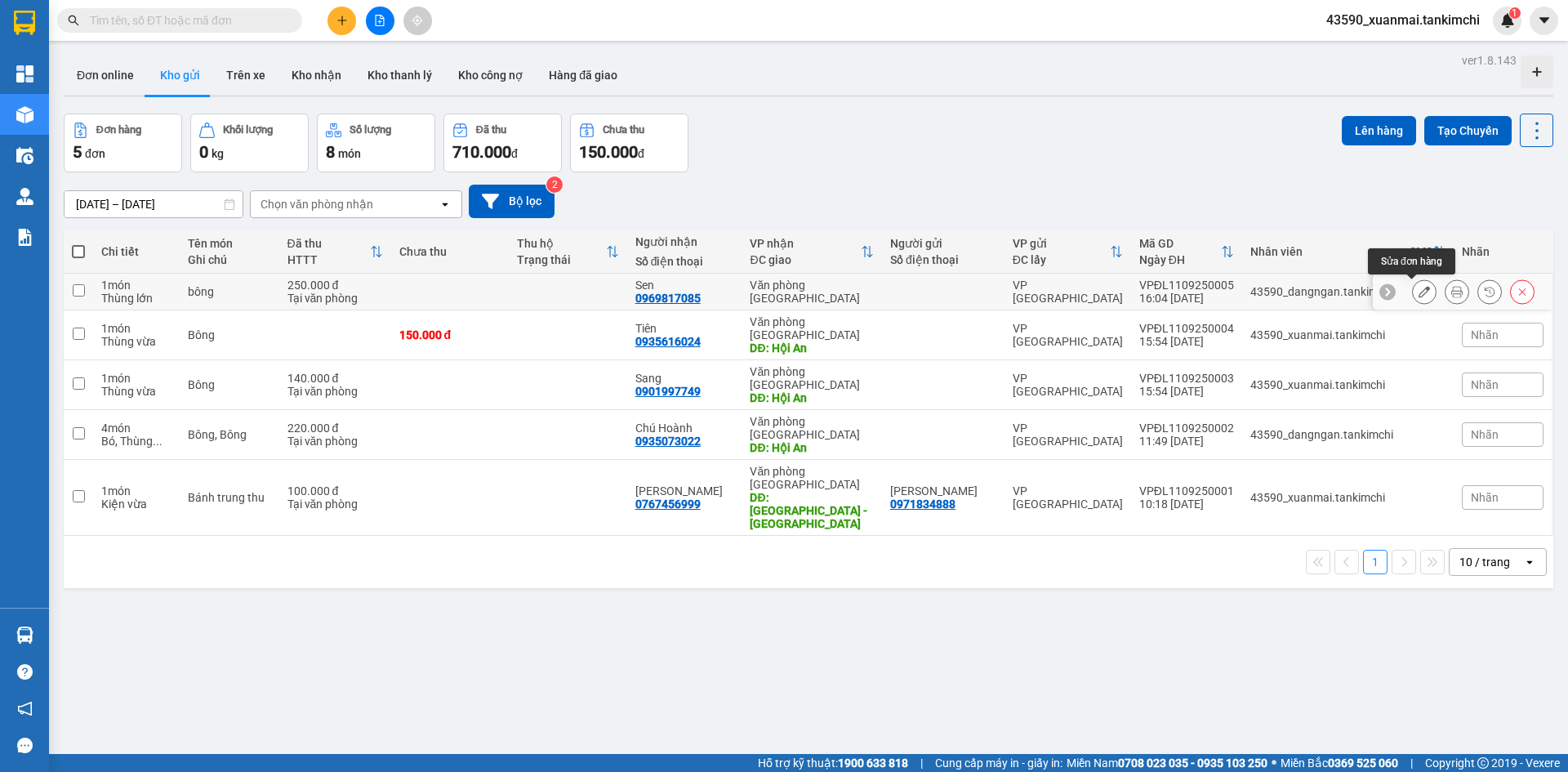
click at [1417, 299] on button at bounding box center [1424, 291] width 23 height 28
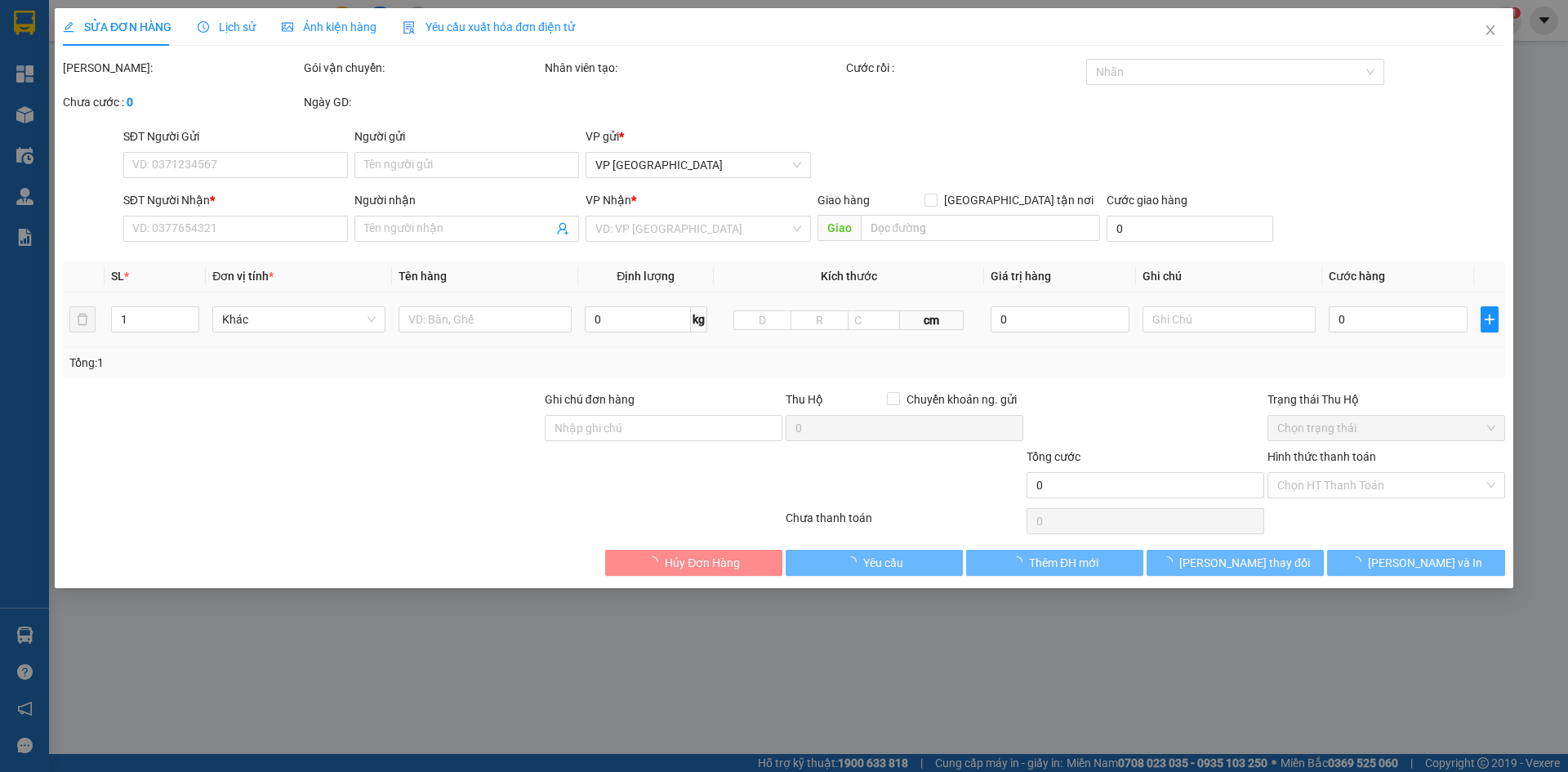
type input "0969817085"
type input "Sen"
type input "250.000"
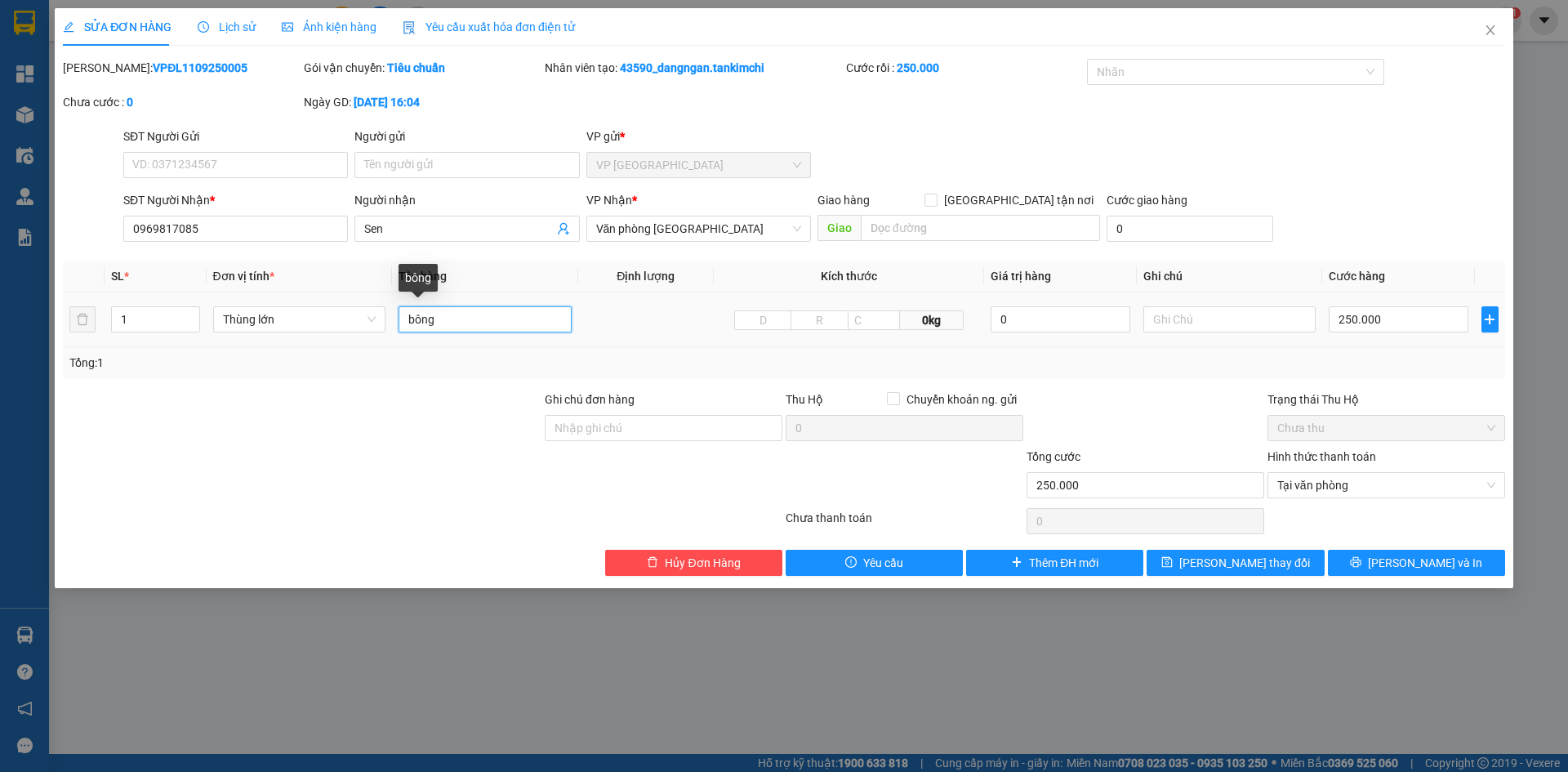
click at [416, 318] on input "bông" at bounding box center [485, 319] width 173 height 26
click at [1345, 481] on span "Tại văn phòng" at bounding box center [1386, 484] width 218 height 24
type input "Bông"
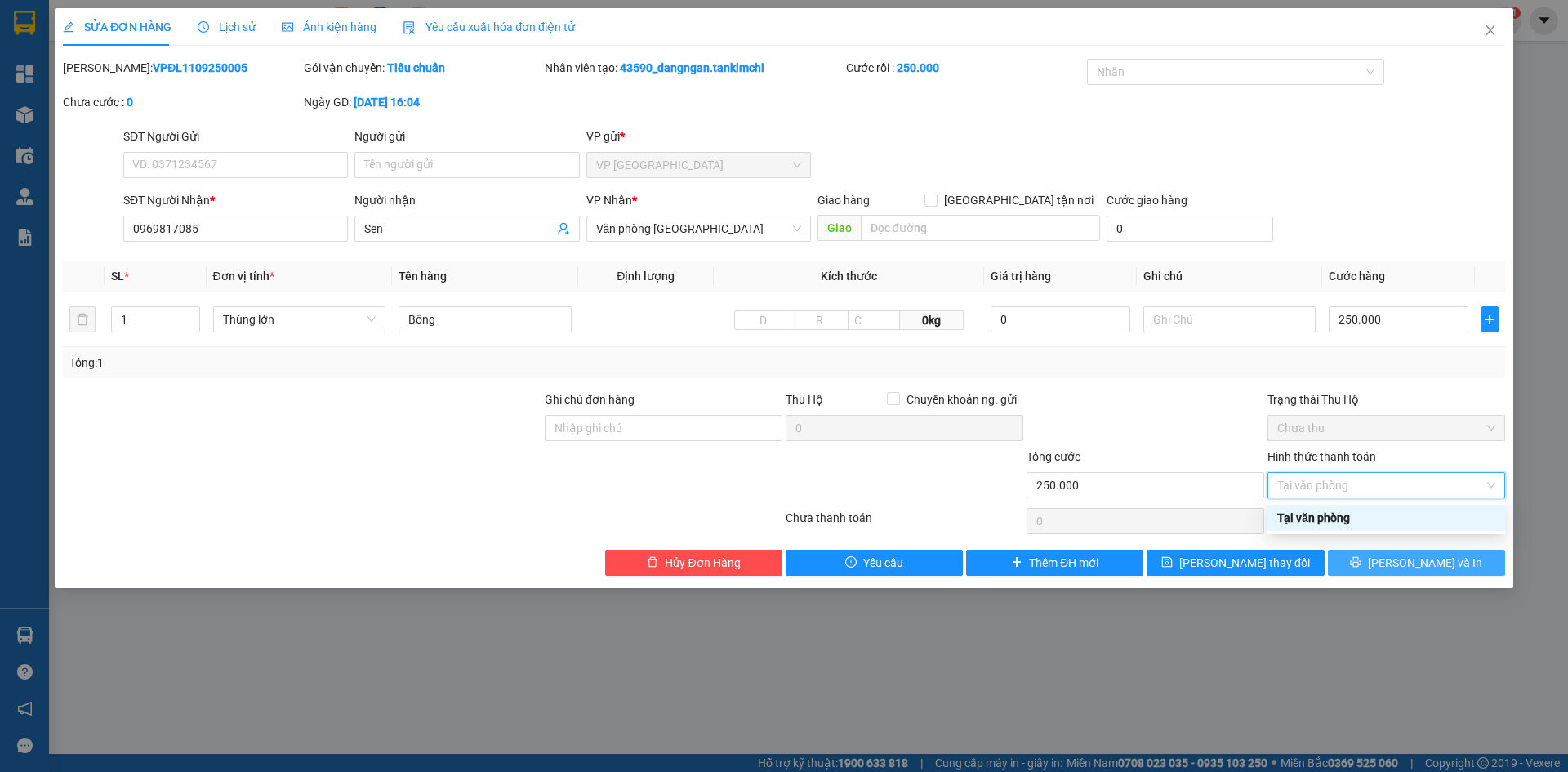
click at [1409, 566] on span "[PERSON_NAME] và In" at bounding box center [1424, 563] width 114 height 18
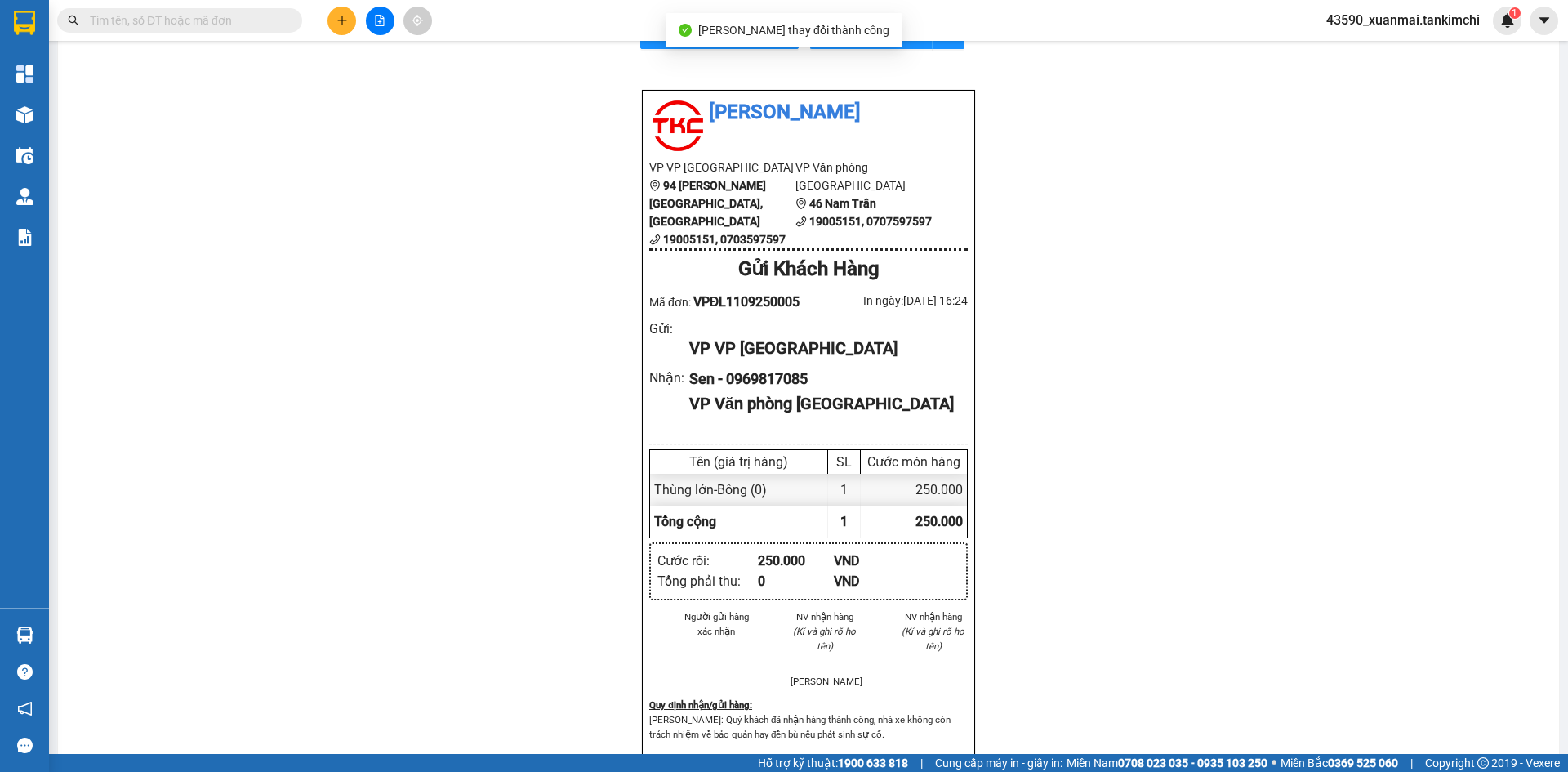
scroll to position [81, 0]
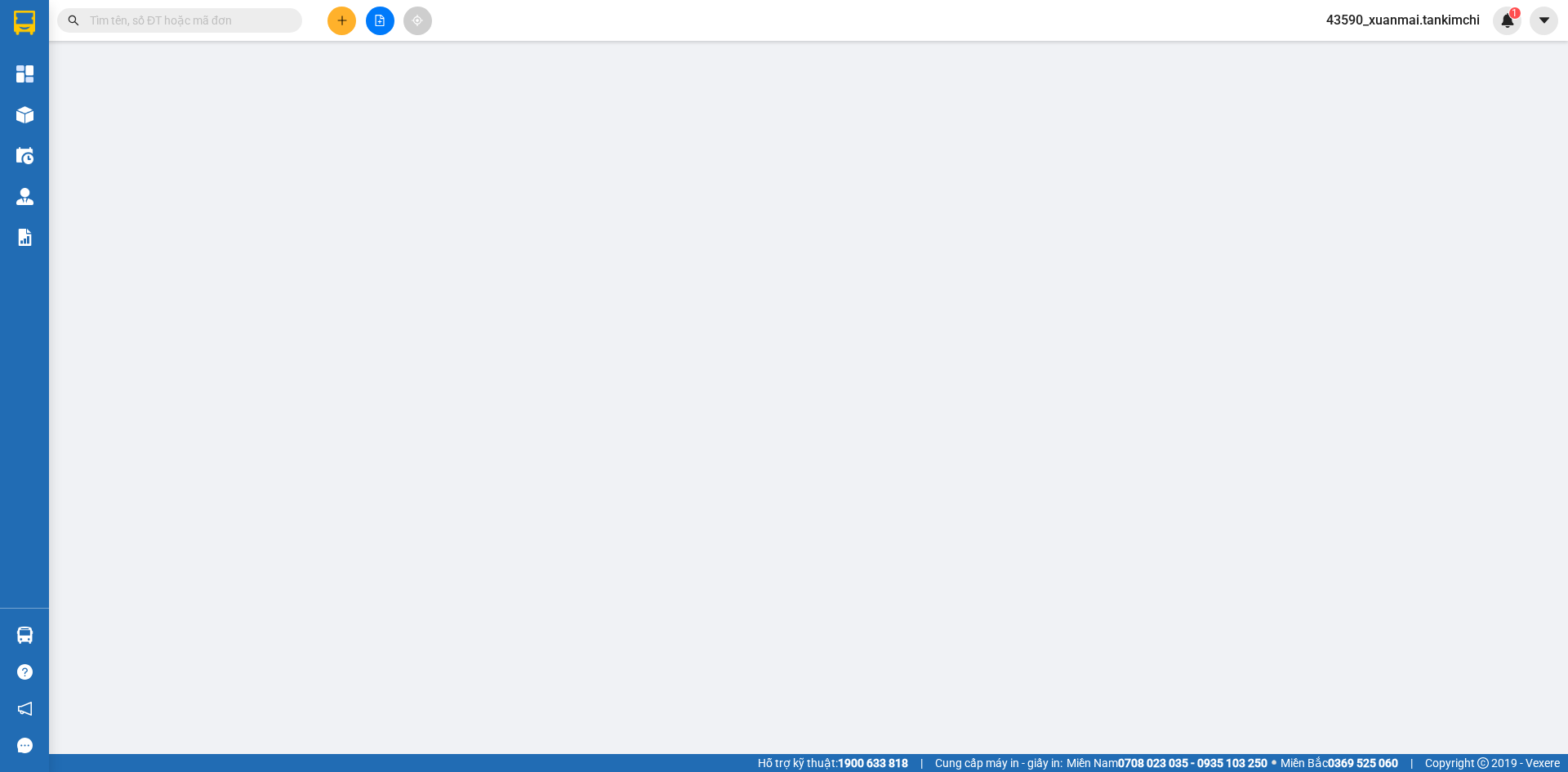
type input "0969817085"
type input "Sen"
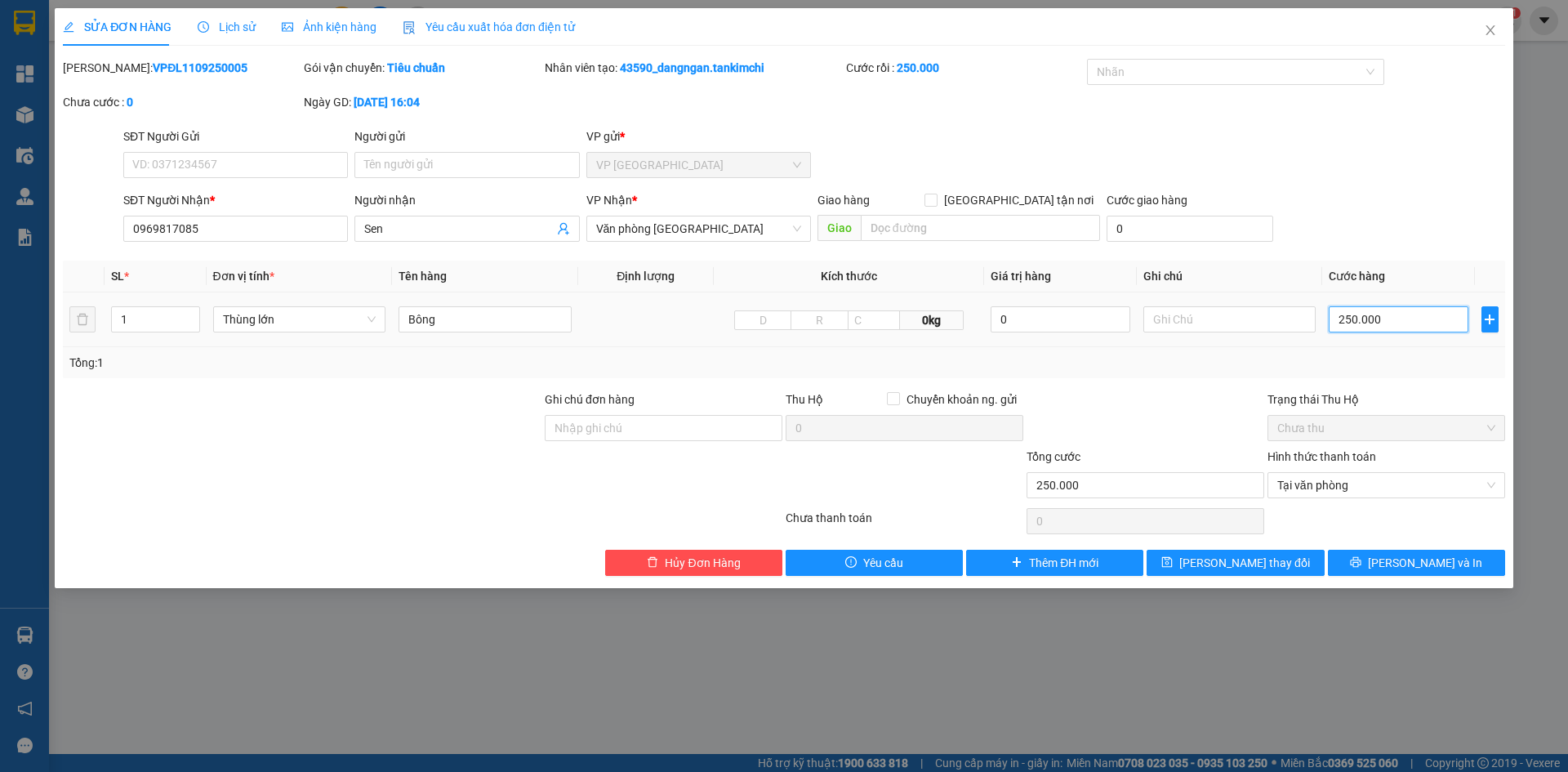
click at [1355, 322] on input "250.000" at bounding box center [1397, 319] width 139 height 26
click at [1349, 319] on input "250.000" at bounding box center [1397, 319] width 139 height 26
click at [1352, 319] on input "250.000" at bounding box center [1397, 319] width 139 height 26
type input "20.000"
type input "200.000"
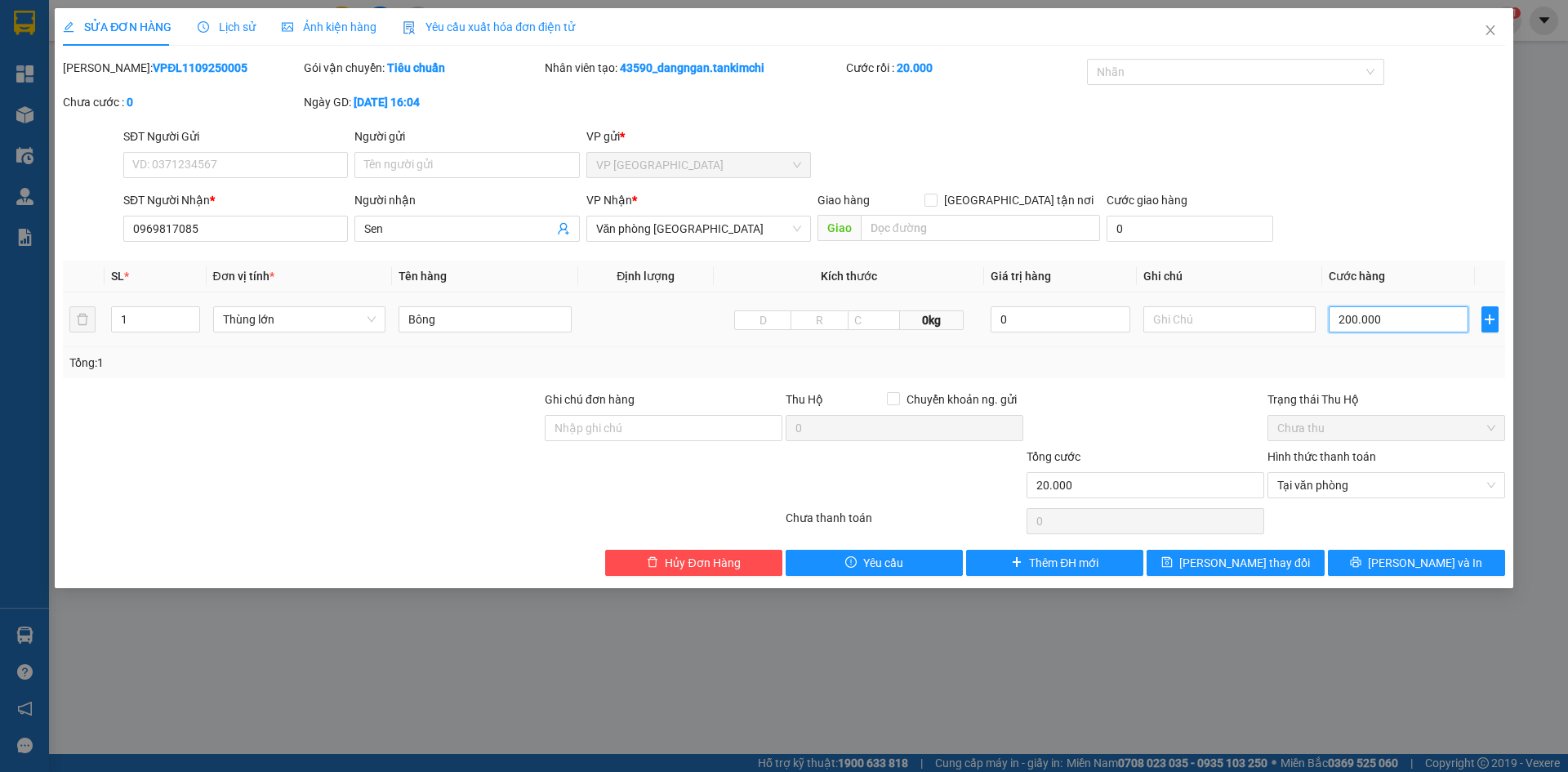
type input "200.000"
click at [1361, 564] on icon "printer" at bounding box center [1356, 562] width 12 height 12
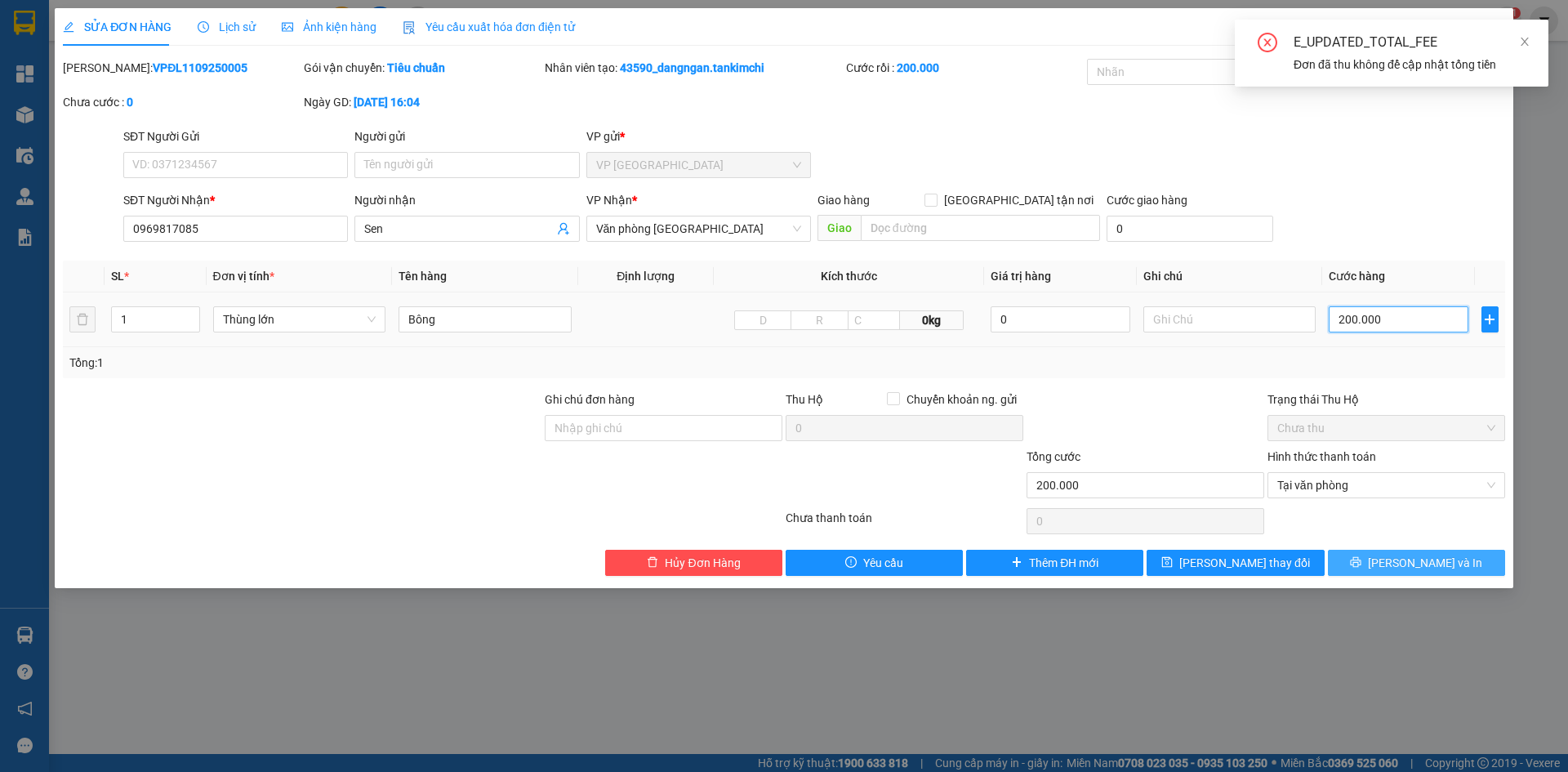
click at [1352, 319] on input "200.000" at bounding box center [1397, 319] width 139 height 26
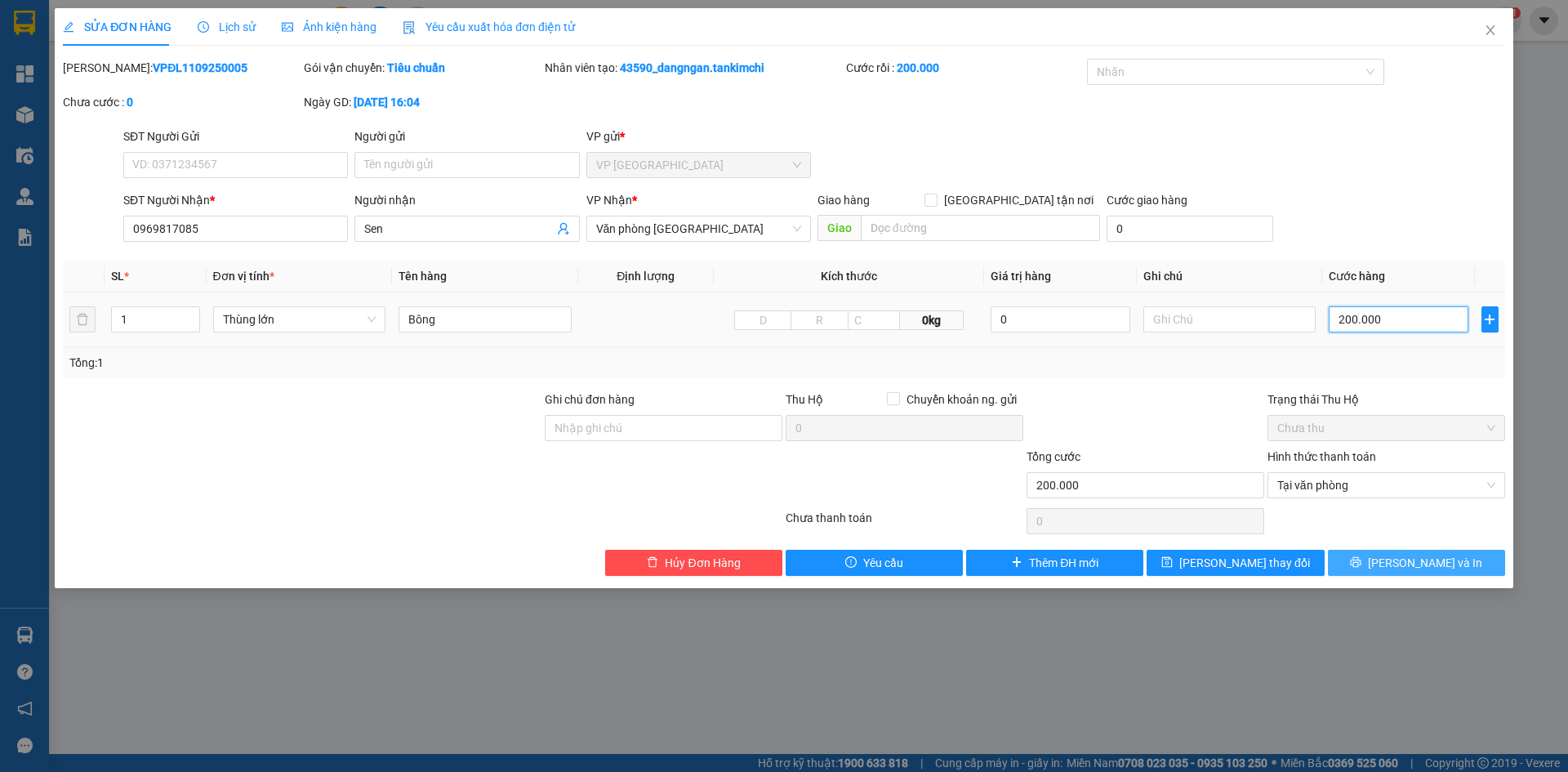
type input "20.000"
type input "250.000"
click at [1419, 565] on span "Lưu và In" at bounding box center [1424, 563] width 114 height 18
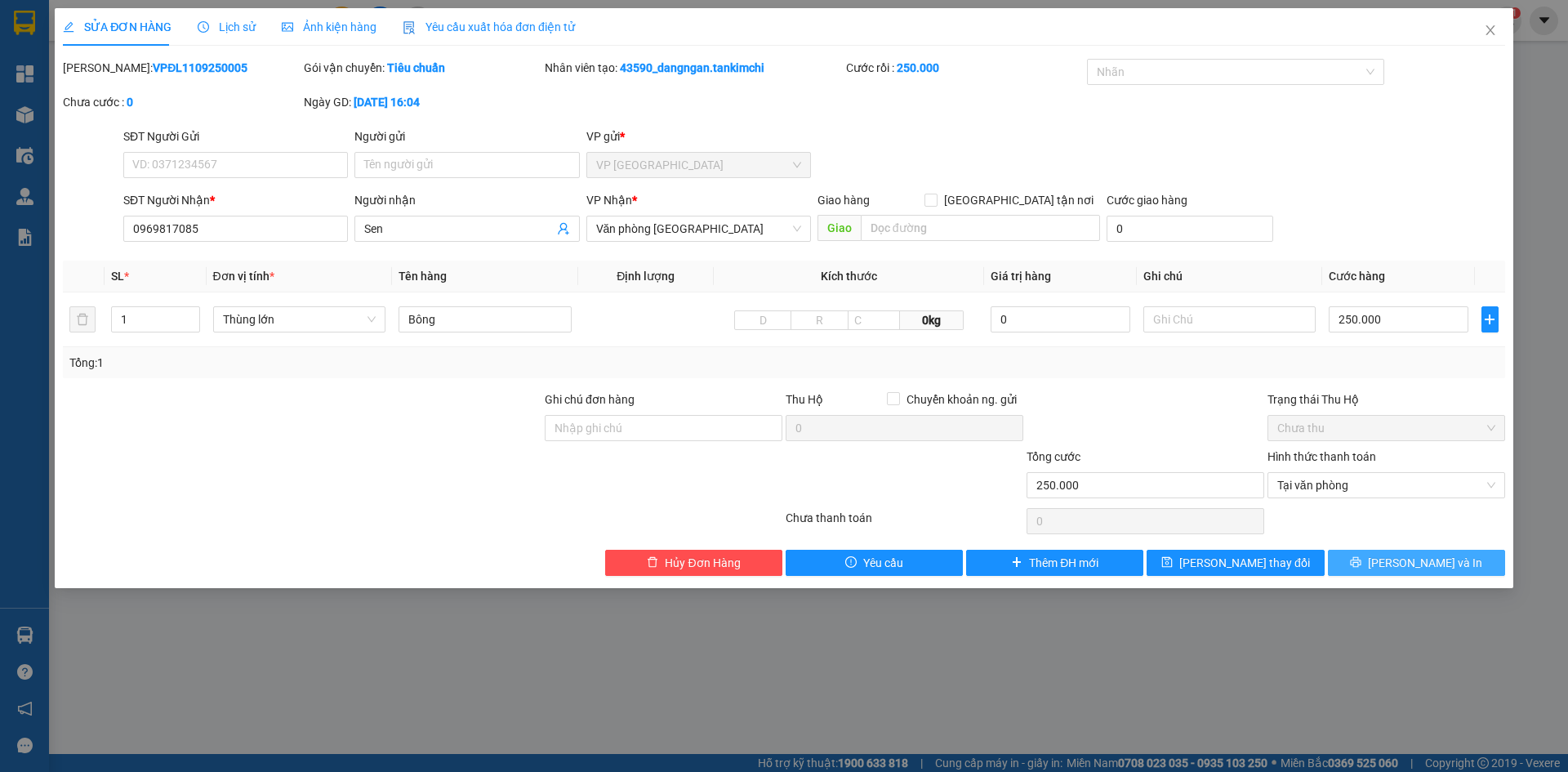
type input "250.000"
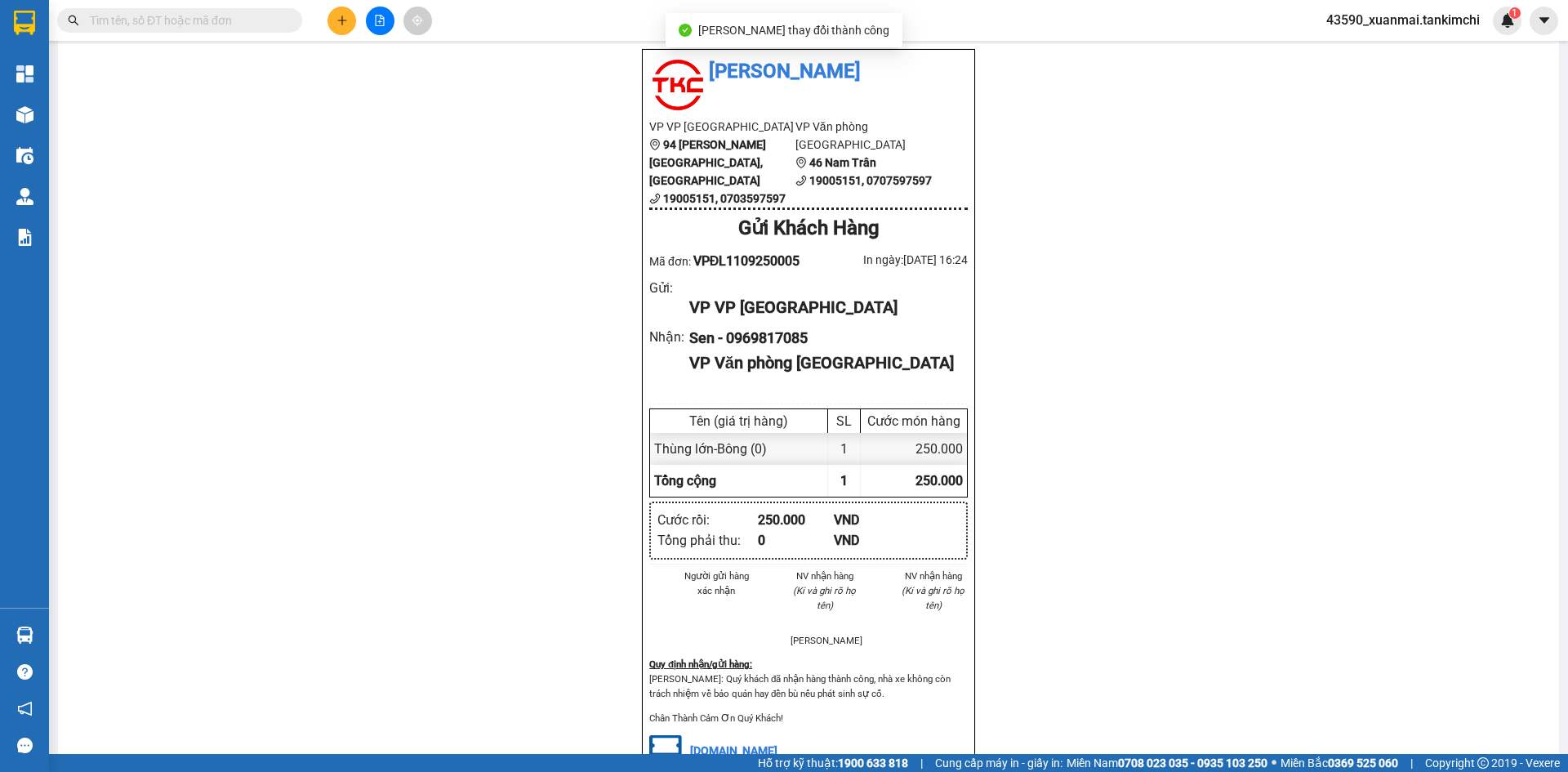
scroll to position [81, 0]
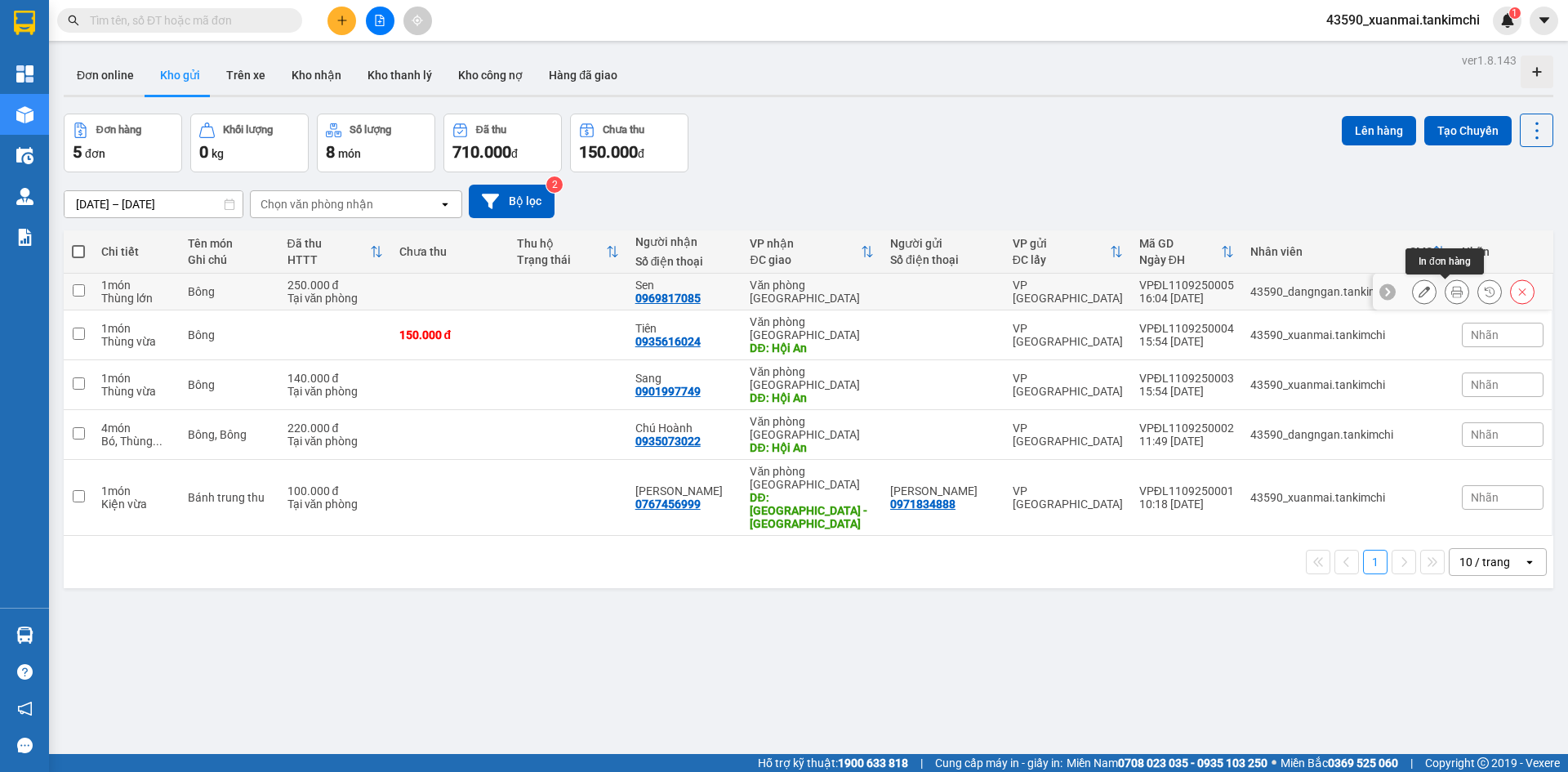
click at [1451, 292] on icon at bounding box center [1456, 292] width 12 height 12
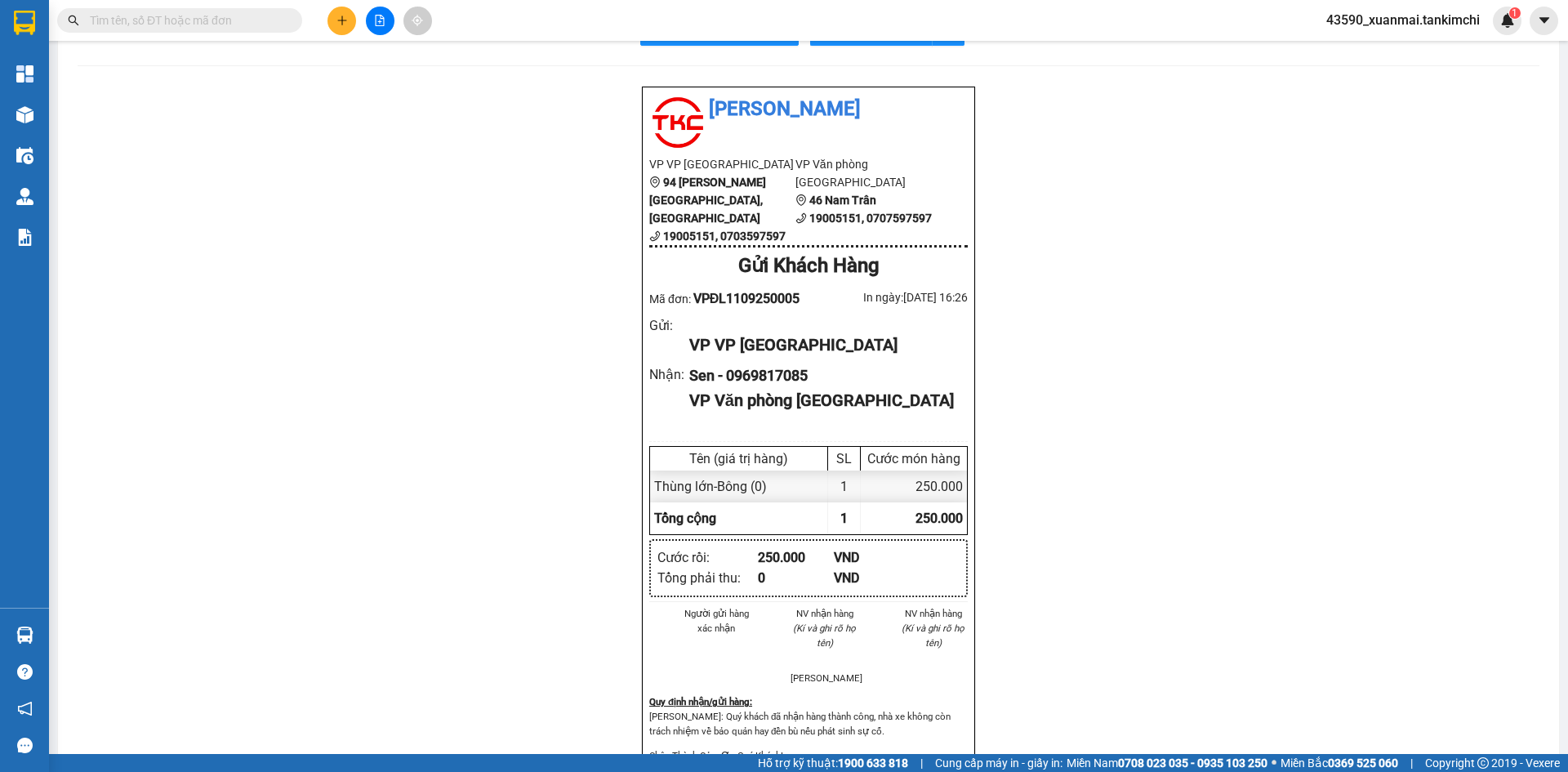
scroll to position [81, 0]
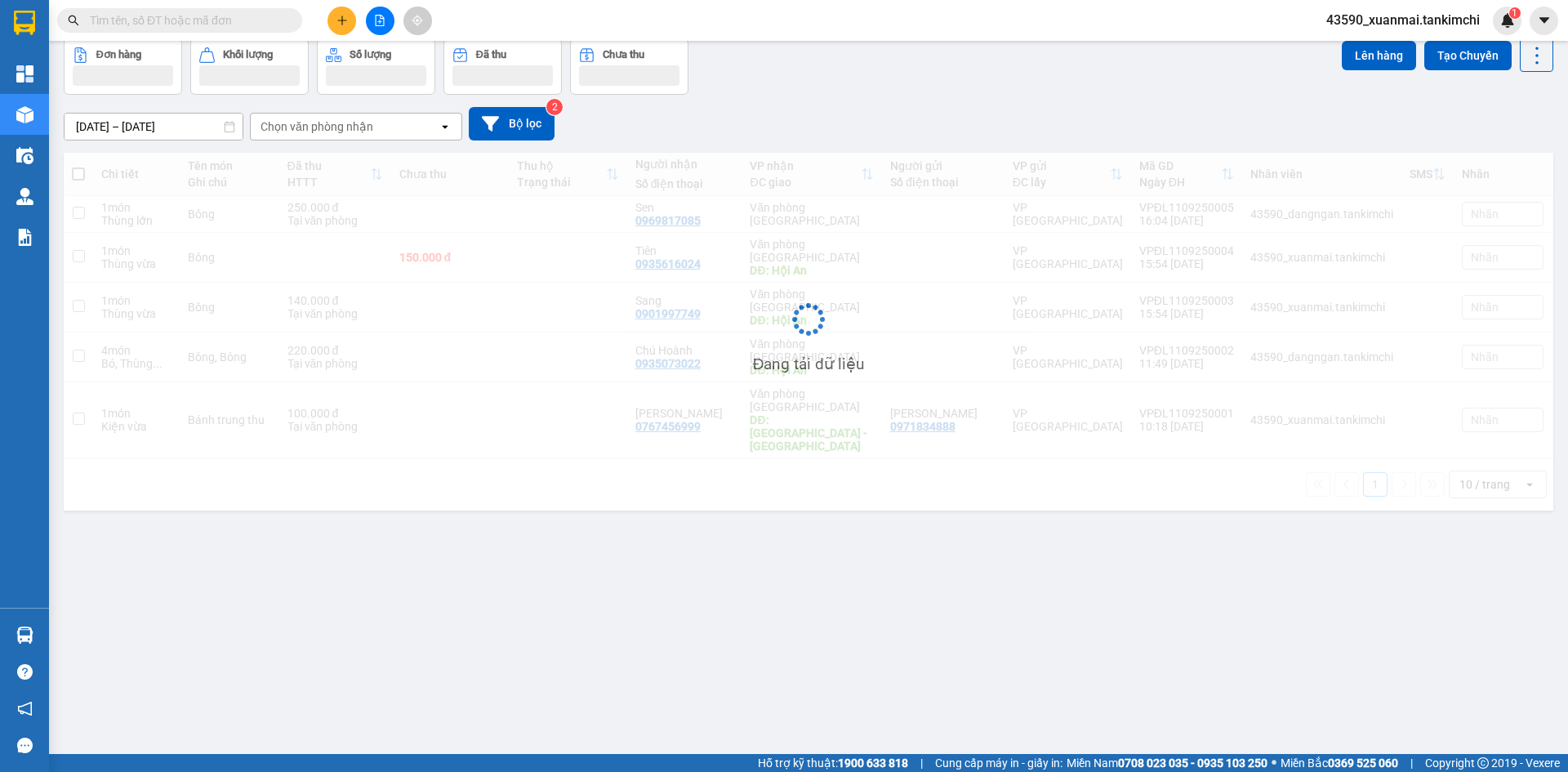
scroll to position [75, 0]
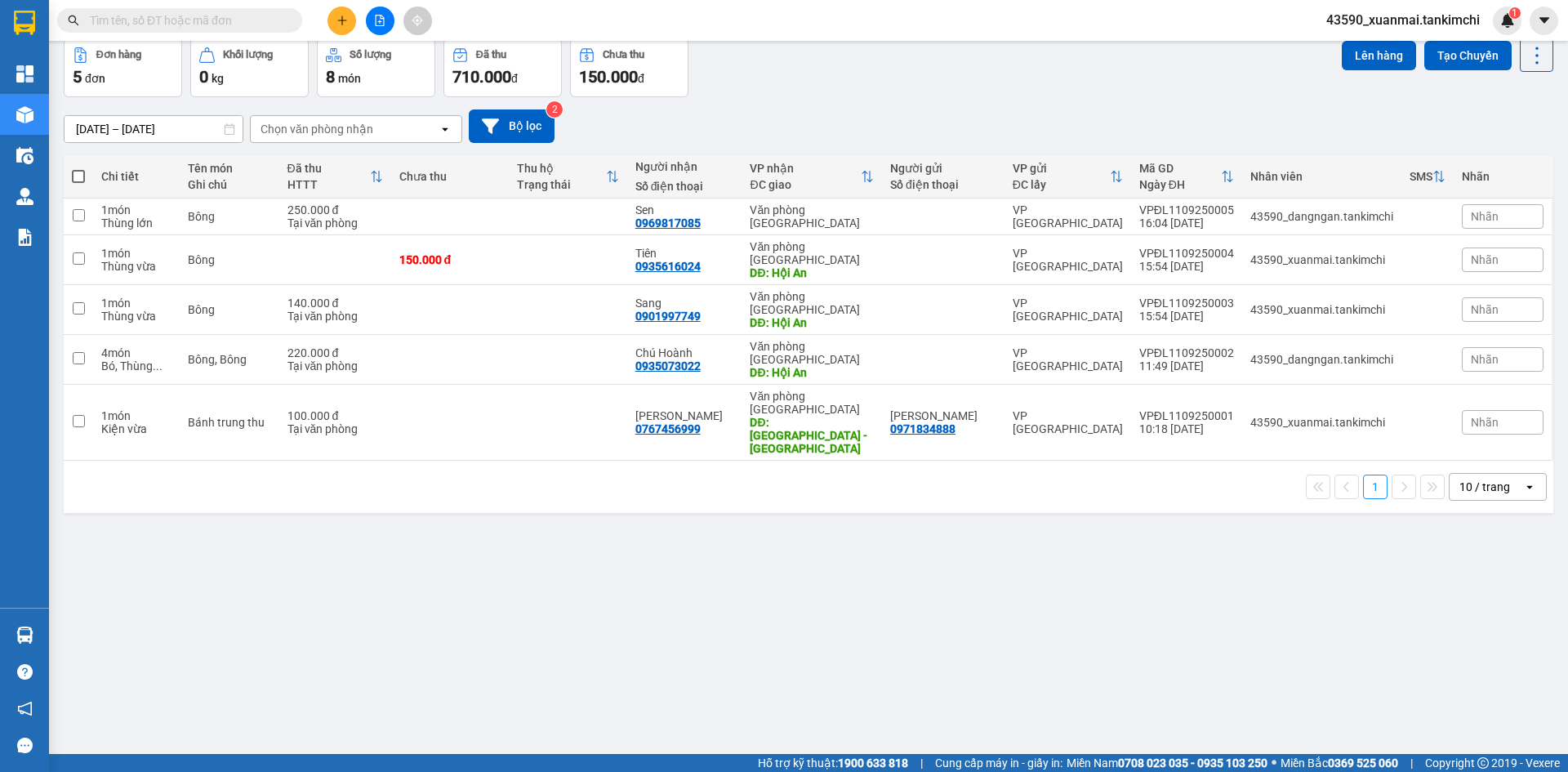
click at [383, 177] on icon at bounding box center [375, 176] width 13 height 13
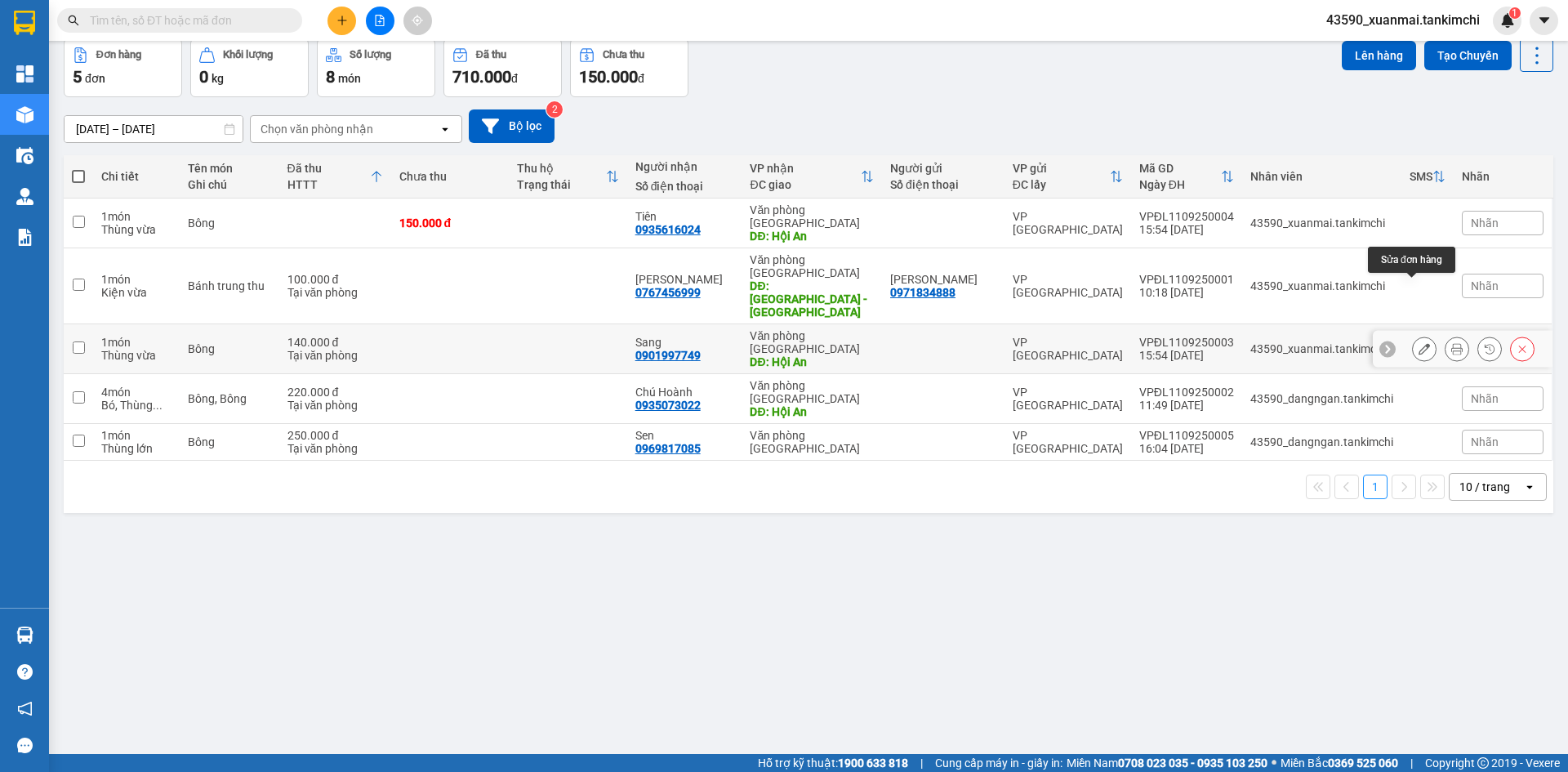
click at [1418, 343] on icon at bounding box center [1424, 349] width 12 height 12
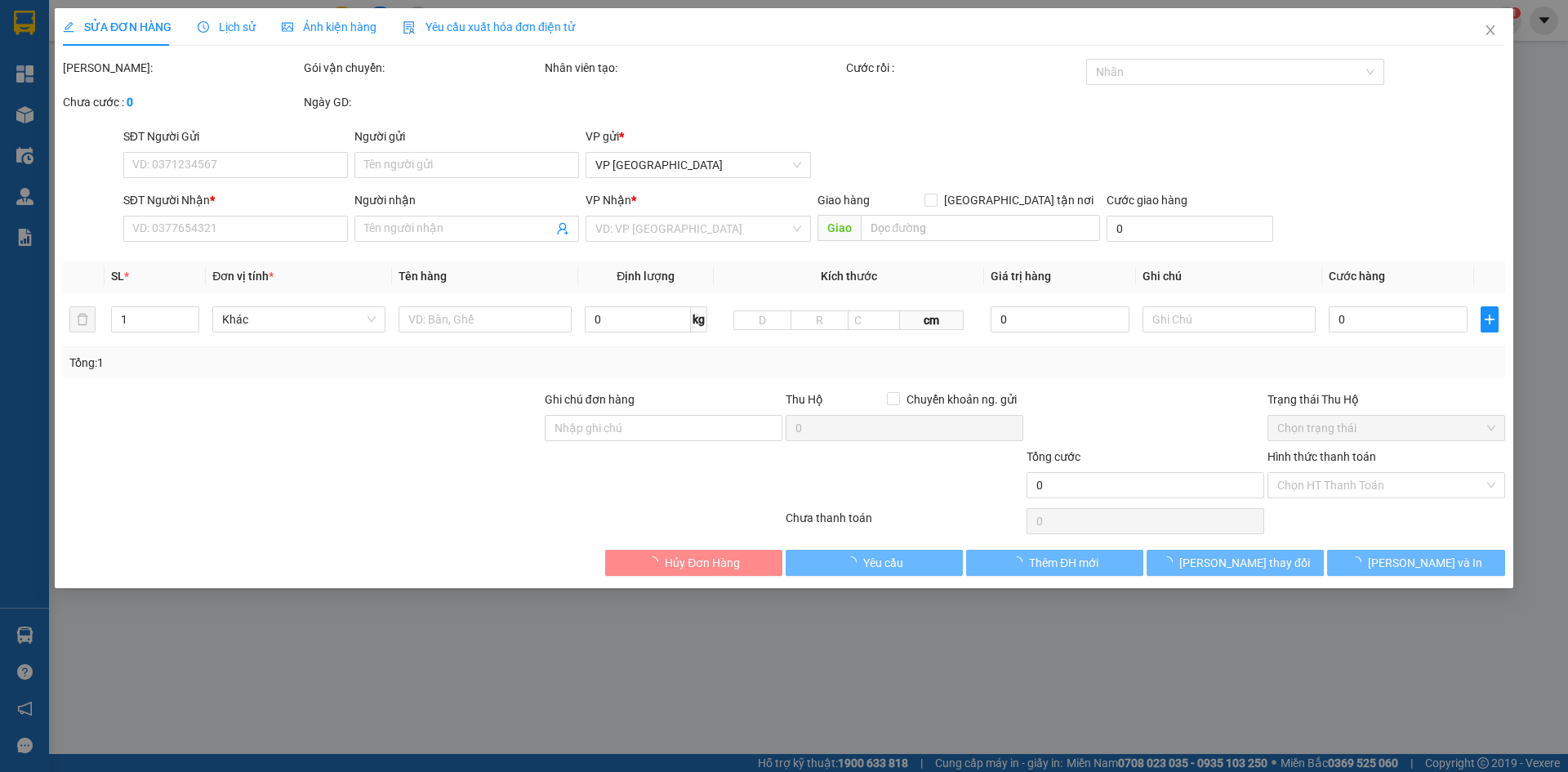
type input "0901997749"
type input "Sang"
type input "Hội An"
type input "140.000"
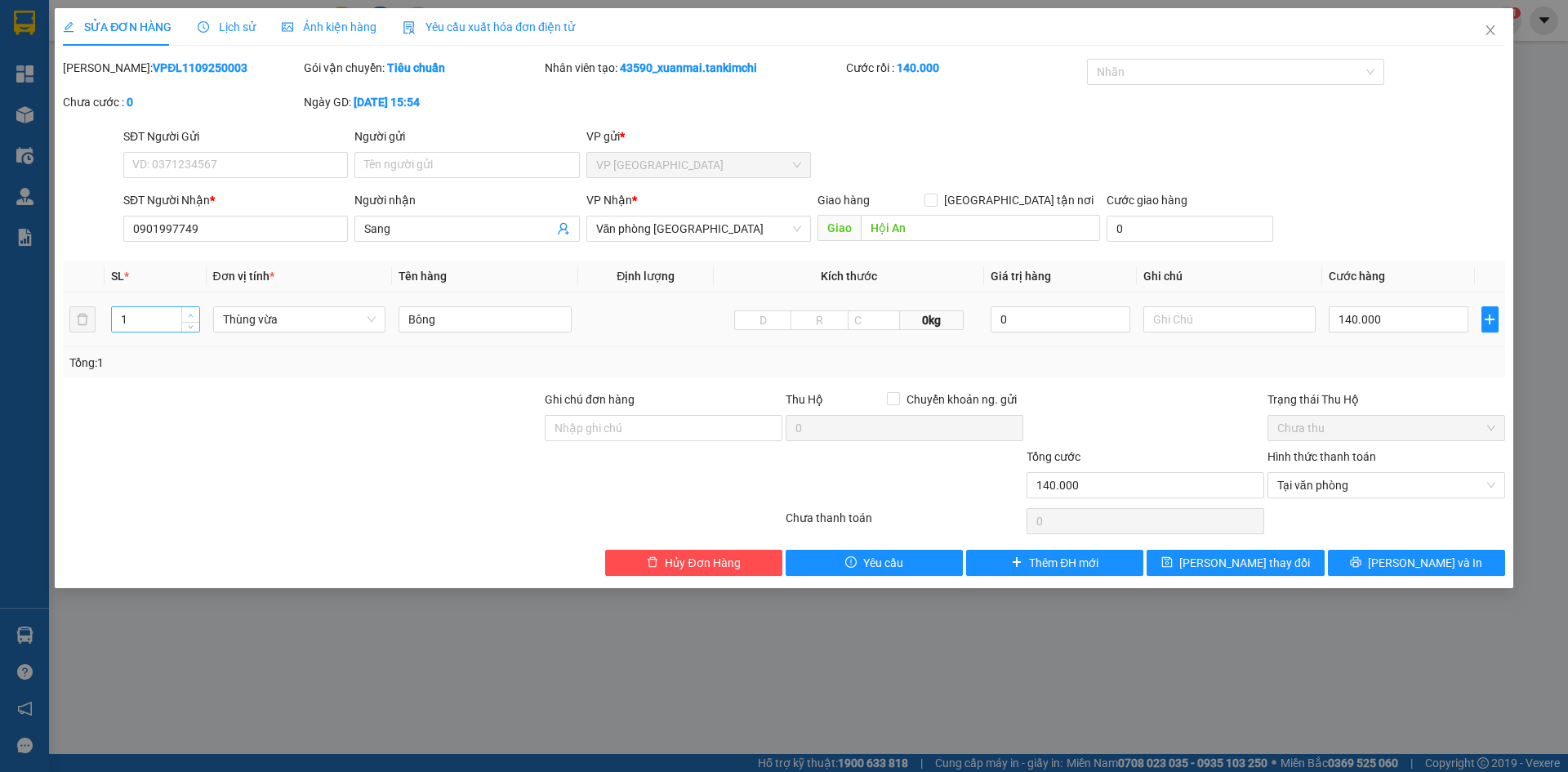
type input "2"
click at [186, 313] on span "up" at bounding box center [191, 315] width 10 height 10
click at [1346, 318] on input "140.000" at bounding box center [1397, 319] width 139 height 26
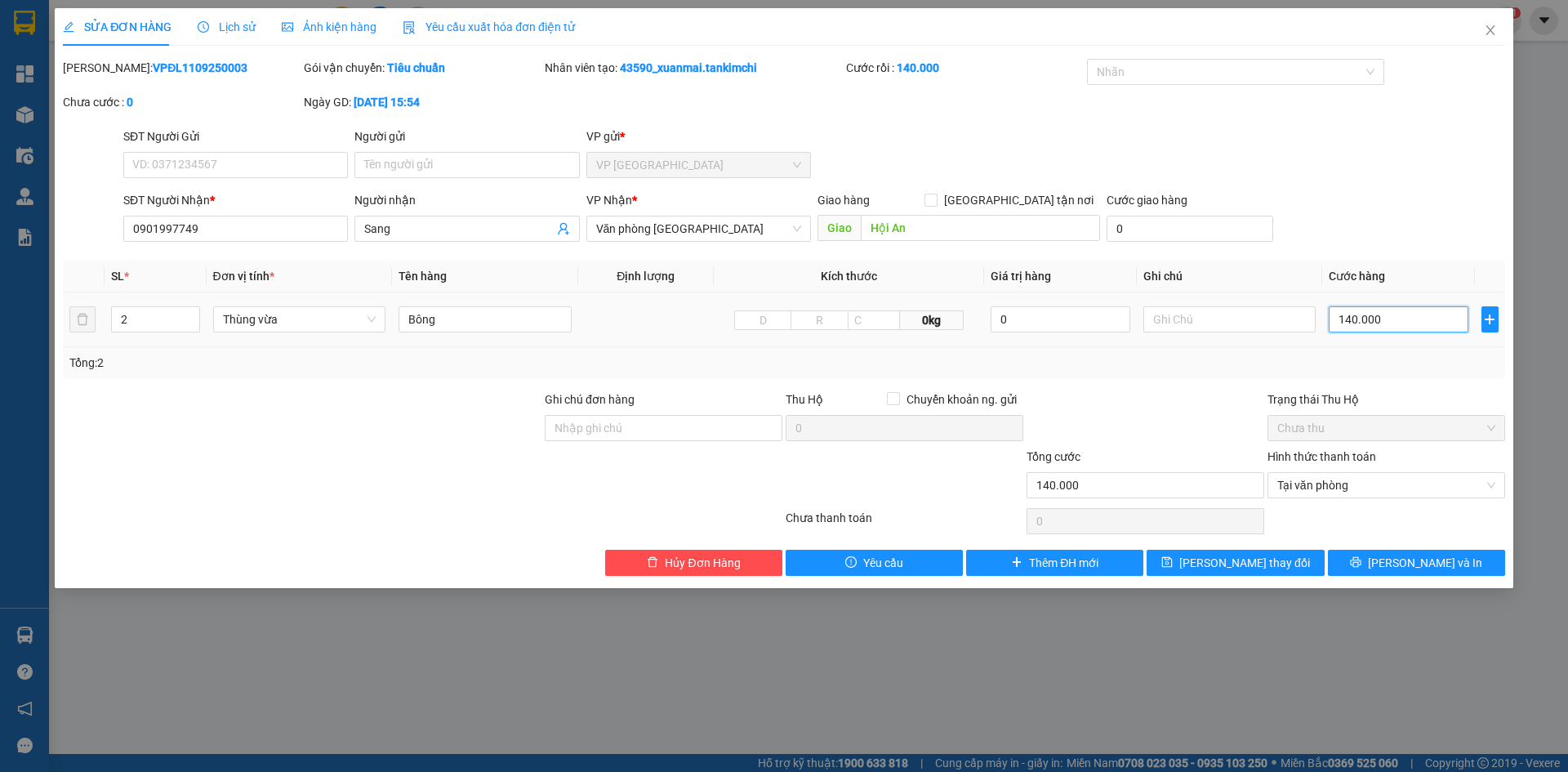
type input "40.000"
type input "340.000"
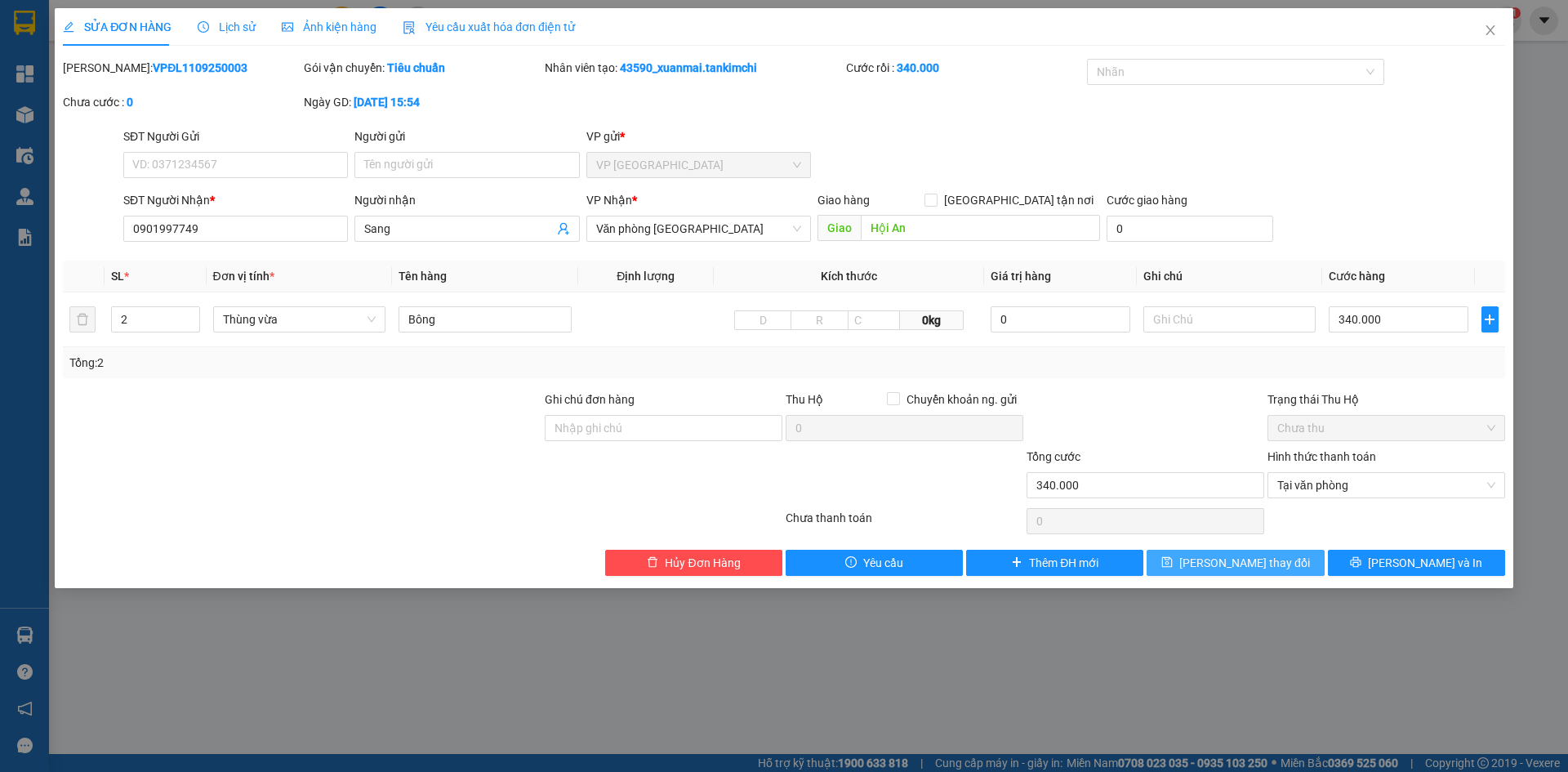
click at [1272, 563] on span "Lưu thay đổi" at bounding box center [1244, 563] width 131 height 18
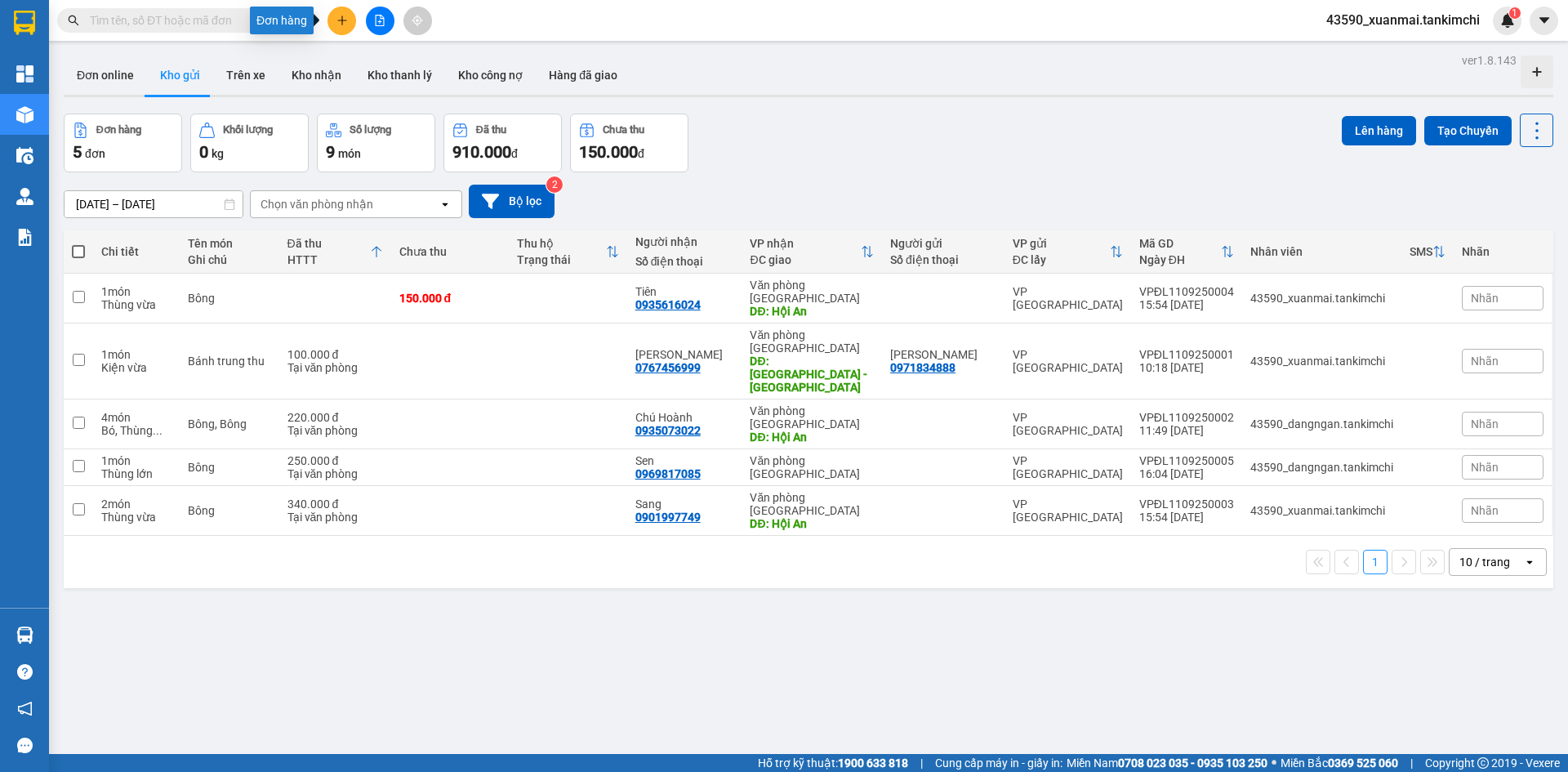
click at [349, 13] on button at bounding box center [341, 20] width 28 height 28
click at [396, 60] on div "Tạo đơn hàng" at bounding box center [405, 61] width 71 height 18
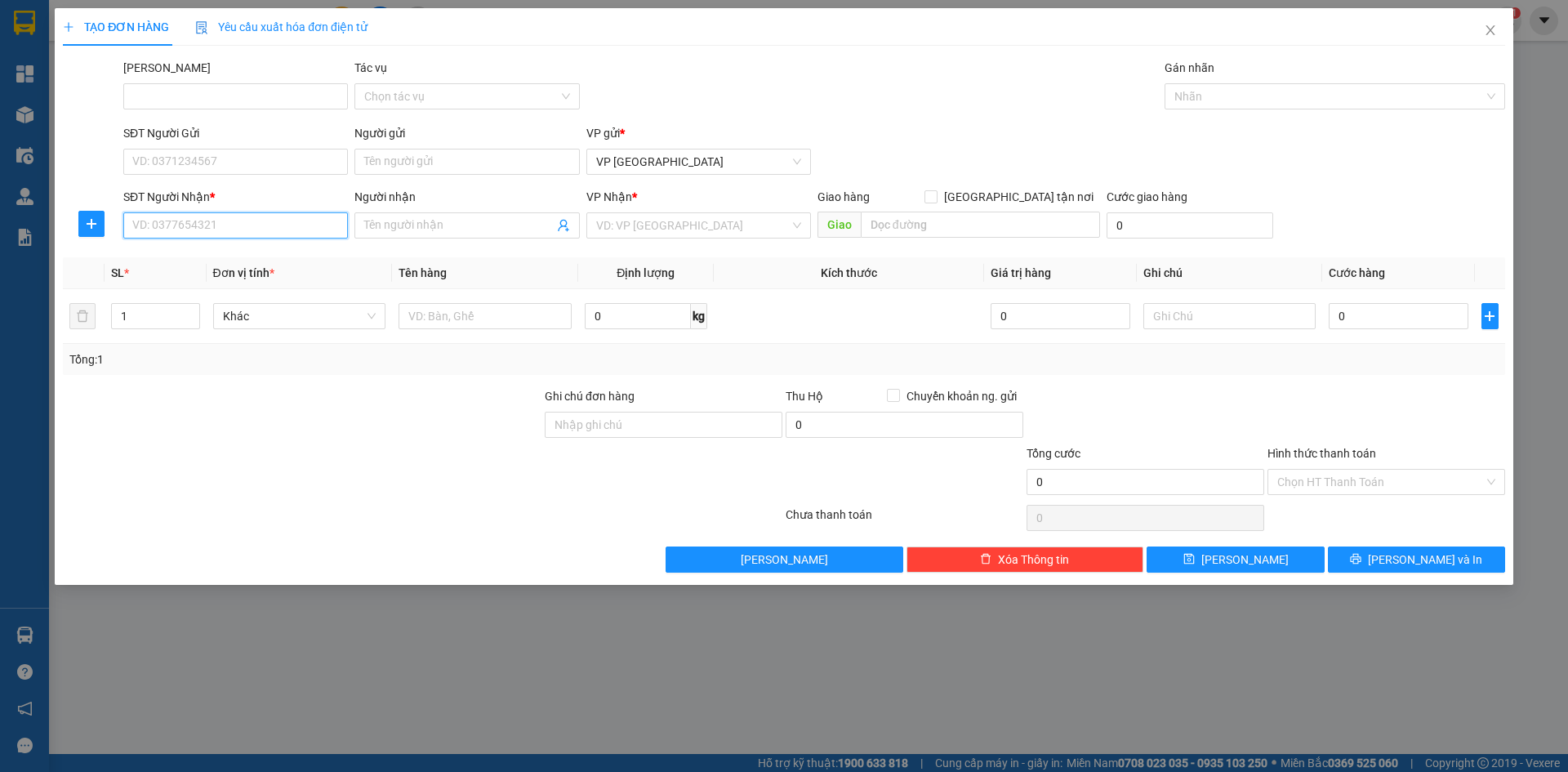
click at [312, 233] on input "SĐT Người Nhận *" at bounding box center [236, 225] width 225 height 26
click at [245, 257] on div "0788640935 - Hoa" at bounding box center [235, 258] width 205 height 18
type input "0788640935"
type input "Hoa"
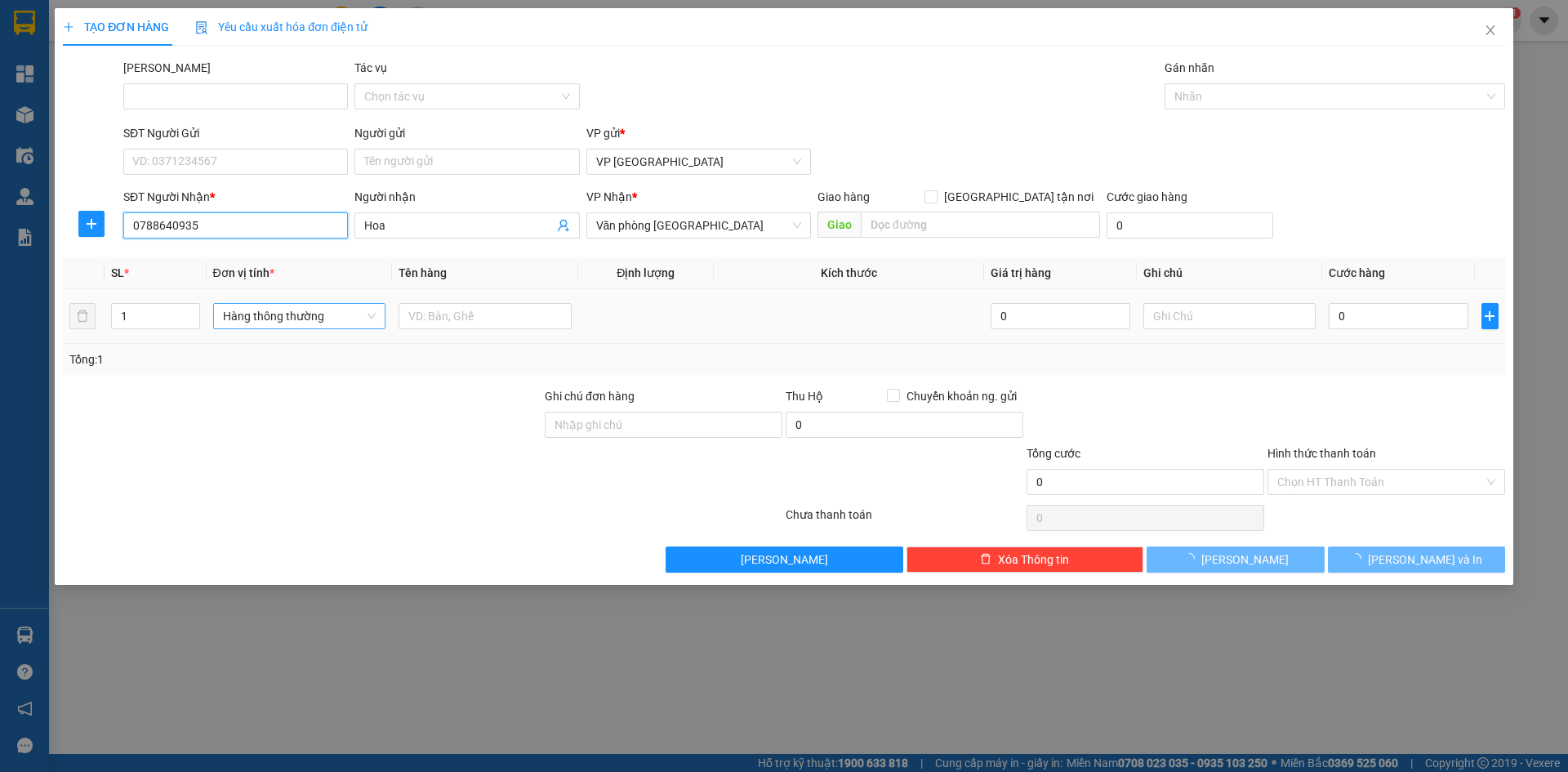
click at [261, 323] on span "Hàng thông thường" at bounding box center [300, 315] width 153 height 24
type input "0788640935"
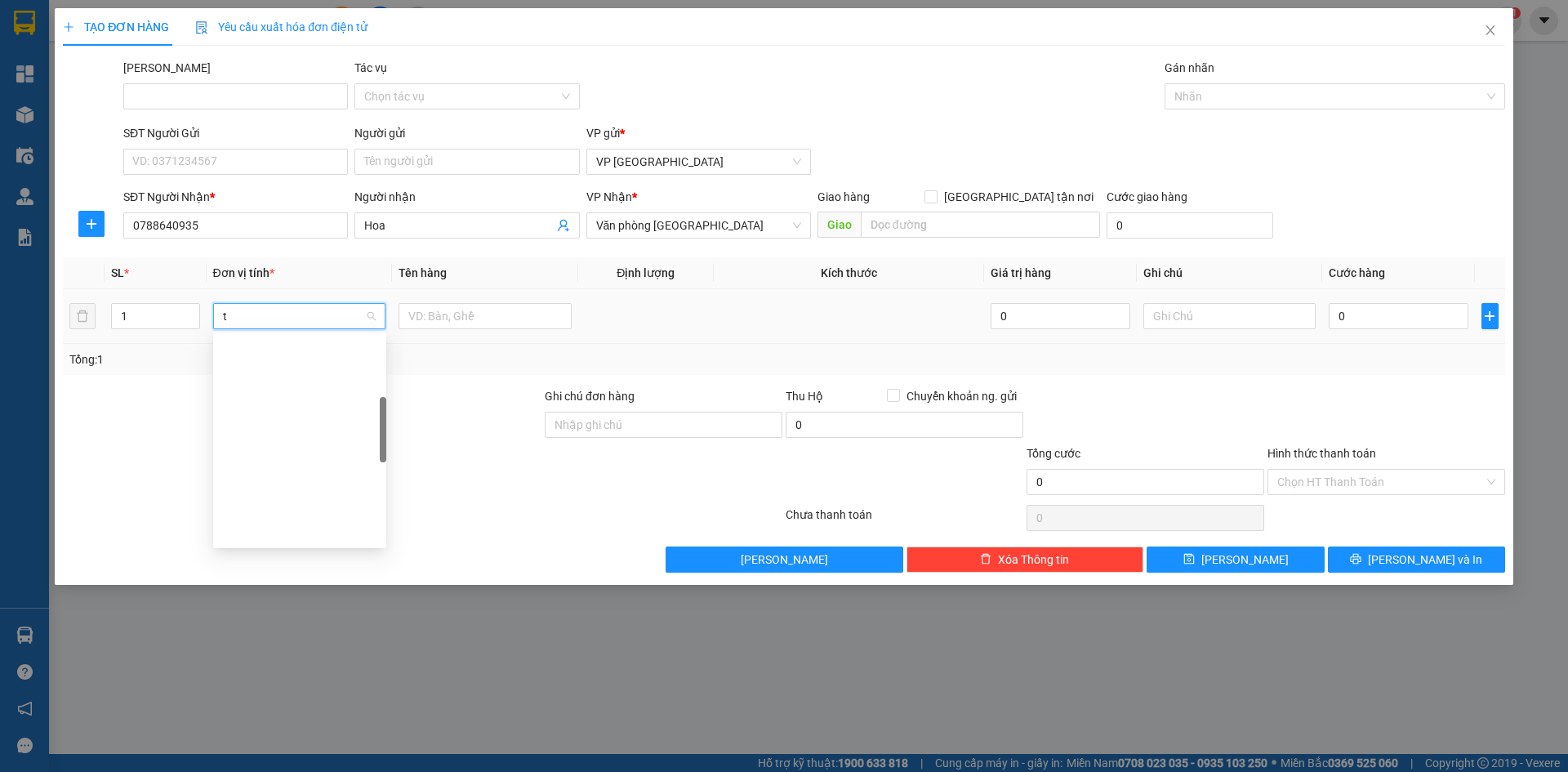
scroll to position [255, 0]
type input "th"
drag, startPoint x: 452, startPoint y: 324, endPoint x: 456, endPoint y: 312, distance: 12.6
click at [452, 323] on input "text" at bounding box center [485, 315] width 173 height 26
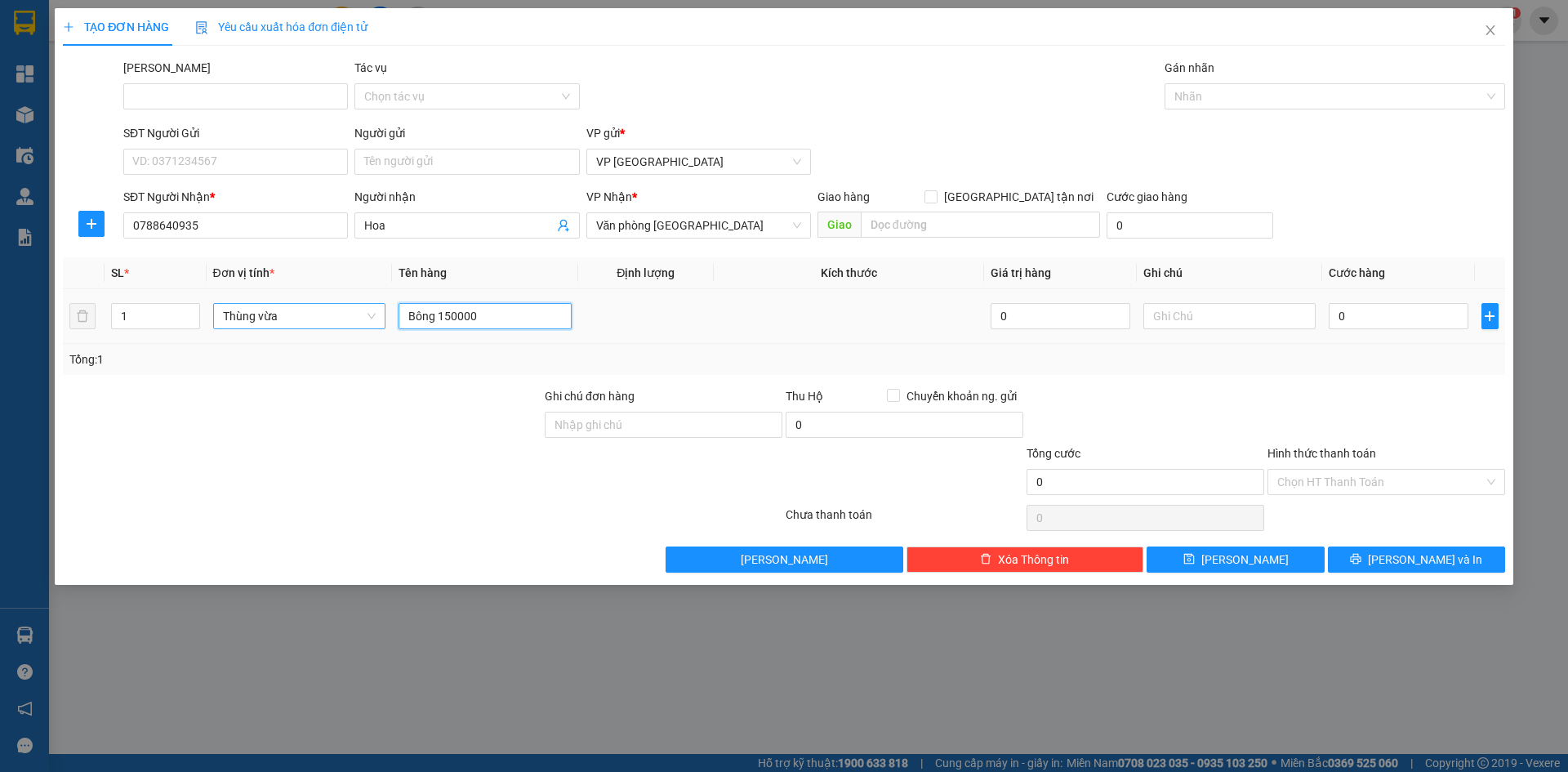
drag, startPoint x: 438, startPoint y: 314, endPoint x: 478, endPoint y: 322, distance: 40.8
click at [478, 322] on input "Bông 150000" at bounding box center [485, 315] width 173 height 26
type input "Bông"
click at [1361, 312] on input "0" at bounding box center [1397, 315] width 139 height 26
paste input "150.00"
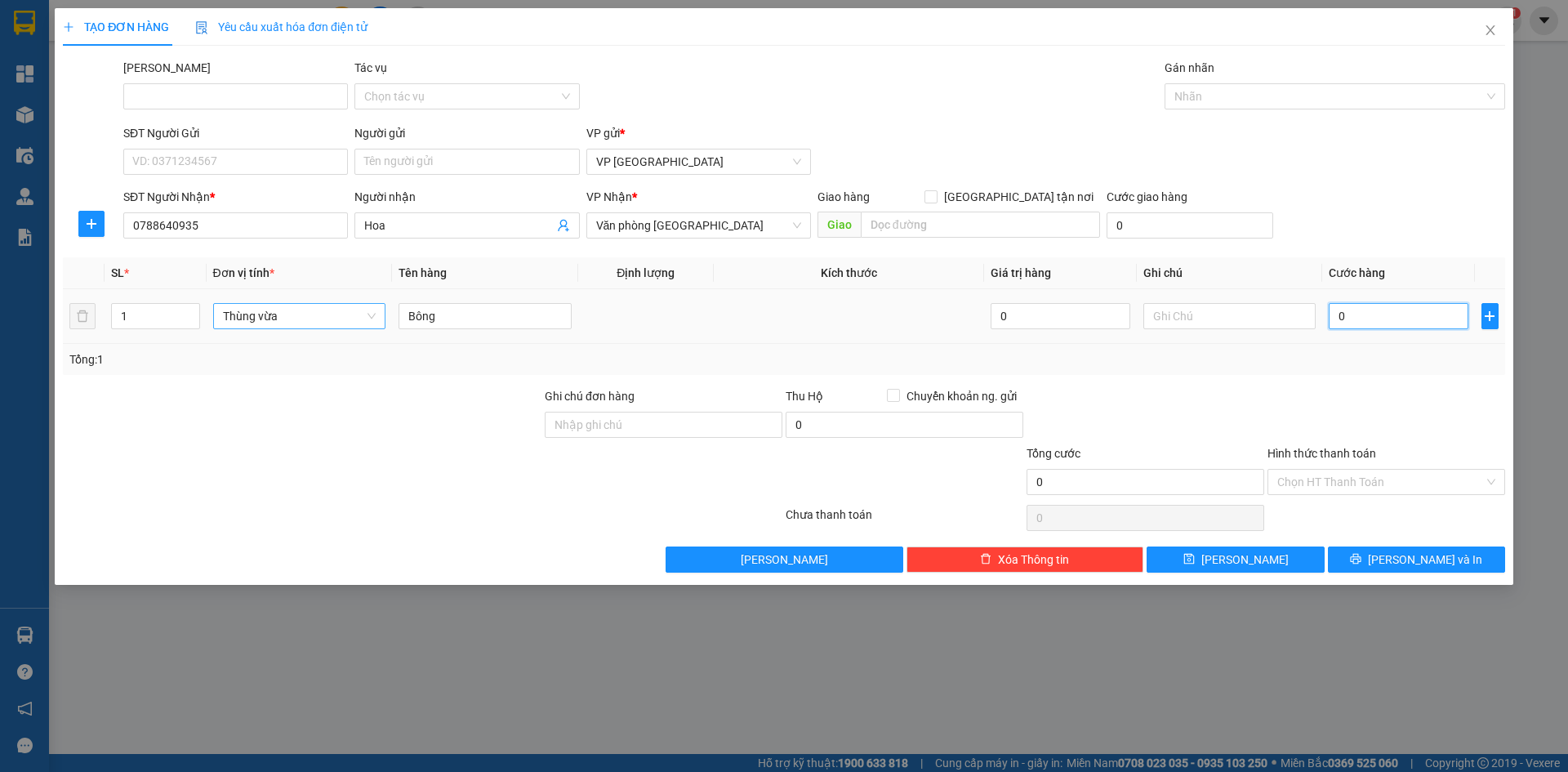
type input "150.000"
click at [1376, 484] on input "Hình thức thanh toán" at bounding box center [1380, 481] width 207 height 24
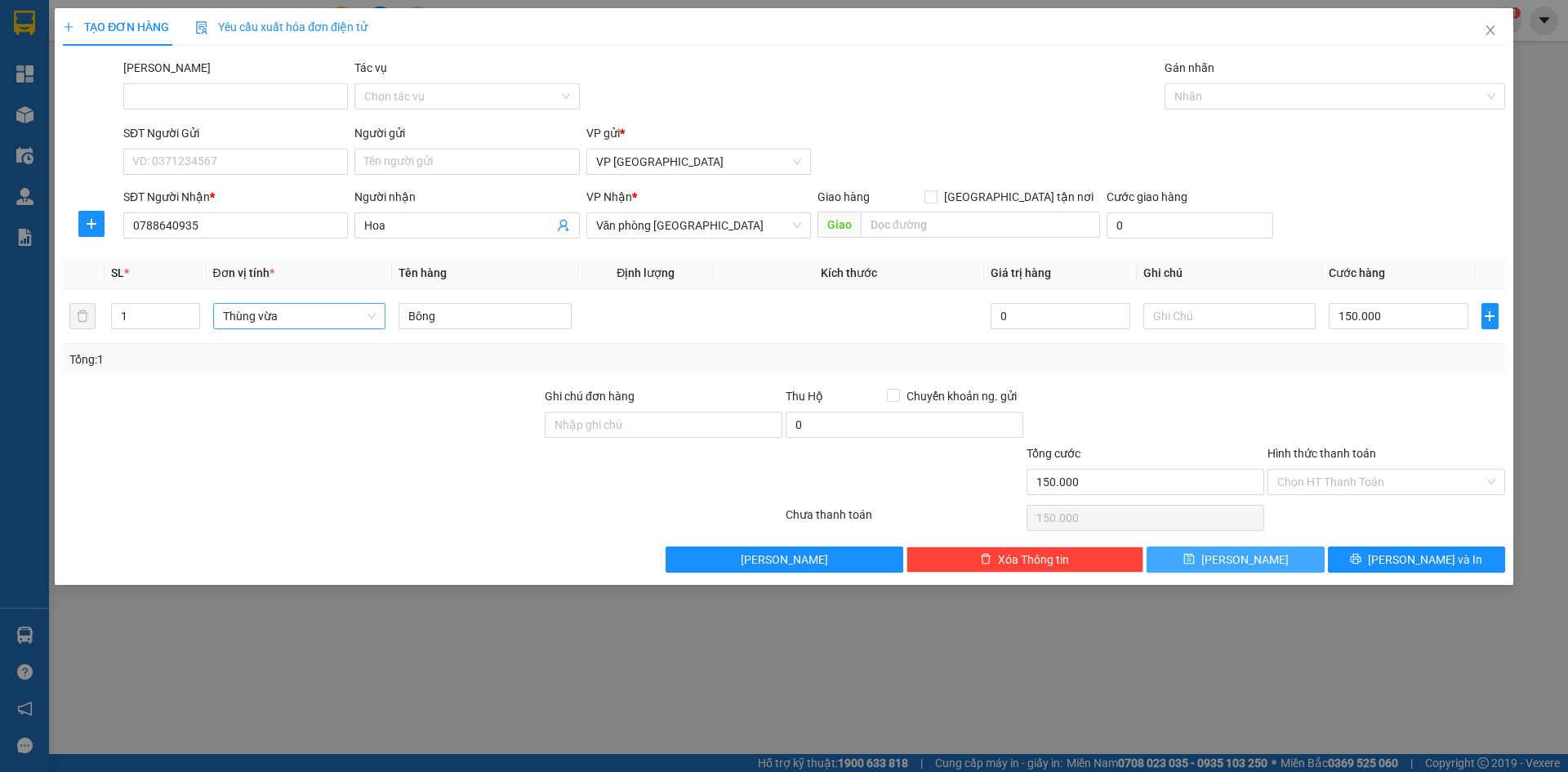
click at [1260, 565] on button "Lưu" at bounding box center [1234, 559] width 177 height 26
type input "0"
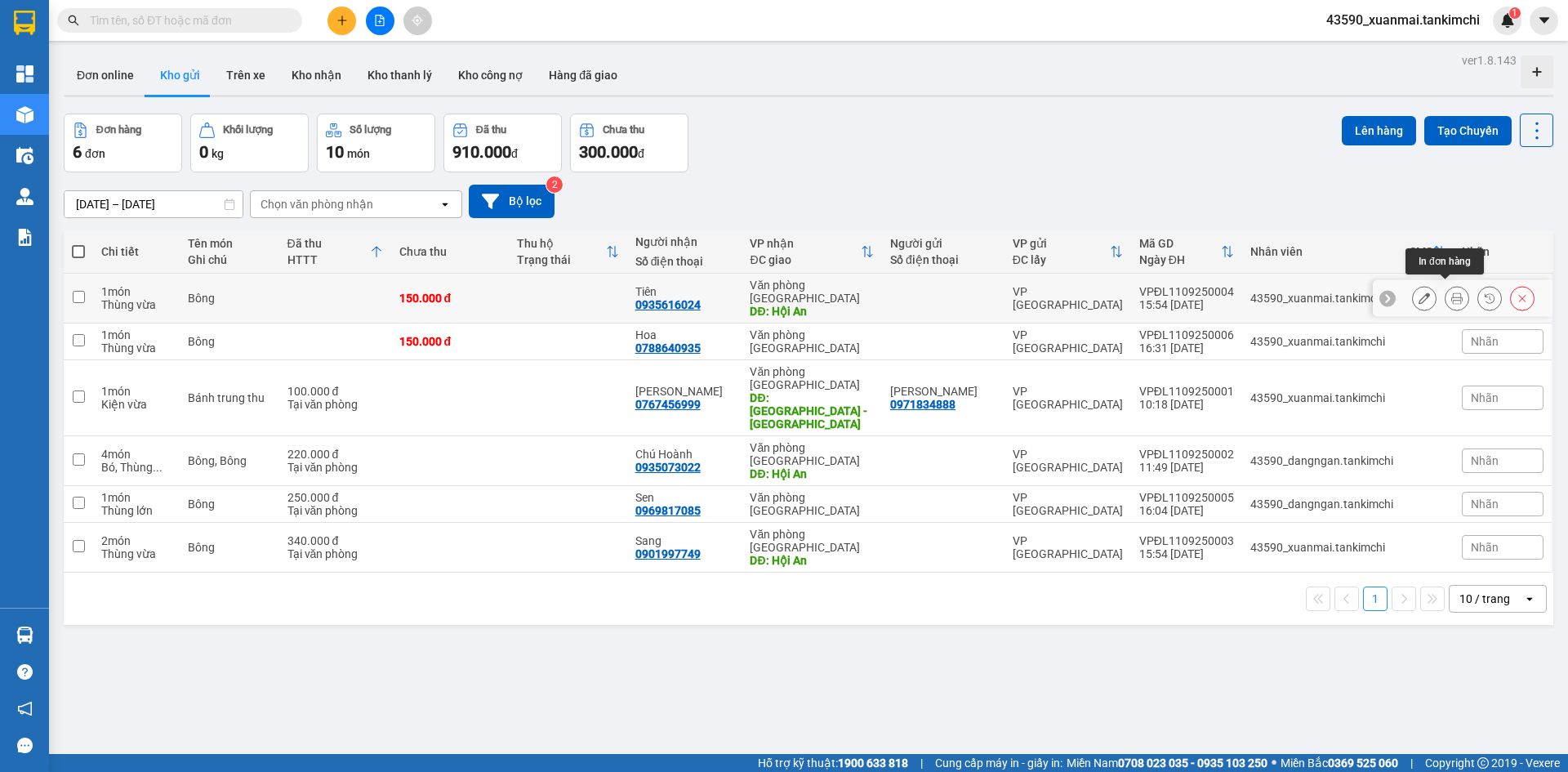
click at [1451, 292] on icon at bounding box center [1456, 298] width 12 height 12
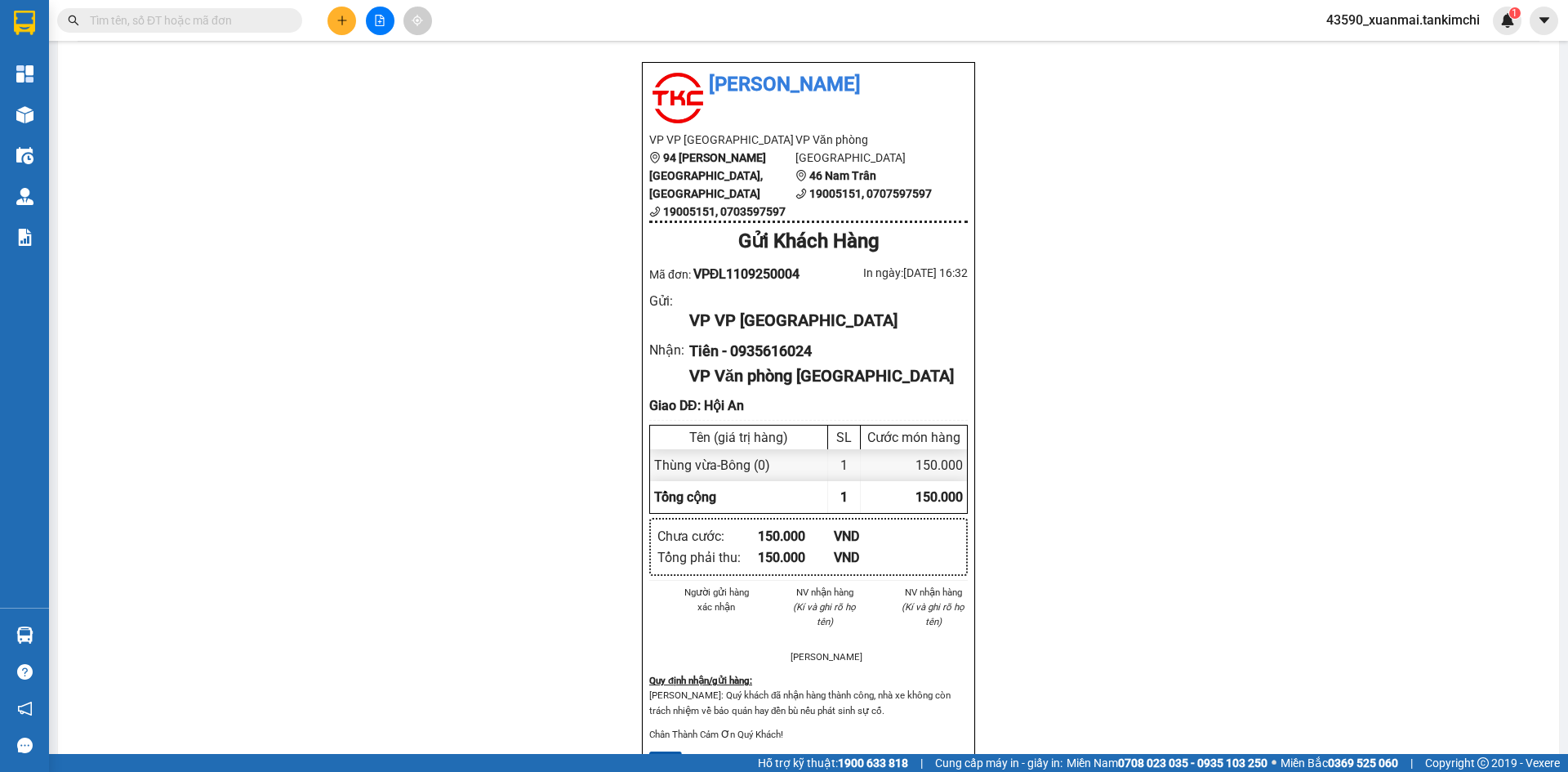
scroll to position [81, 0]
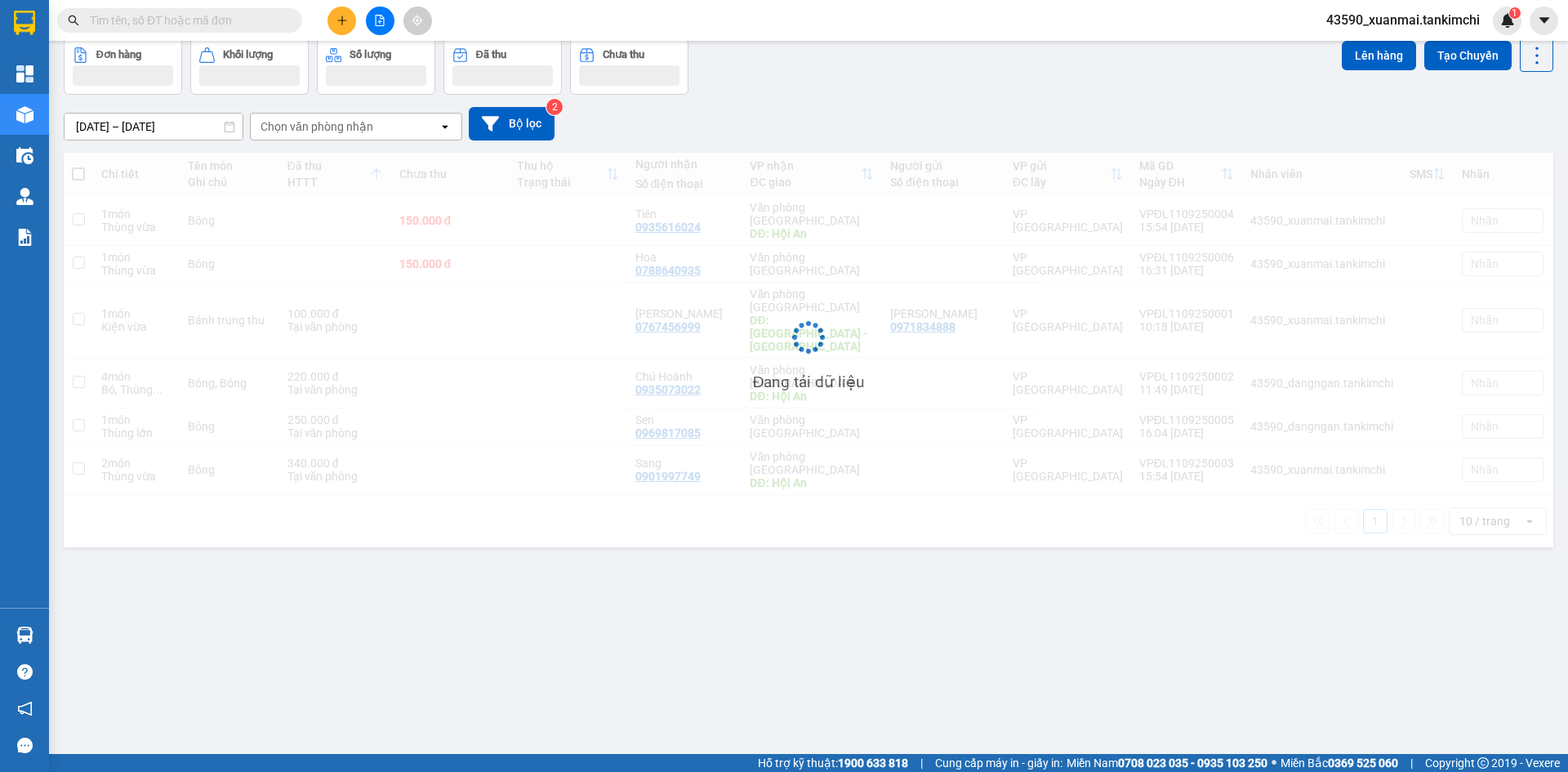
scroll to position [75, 0]
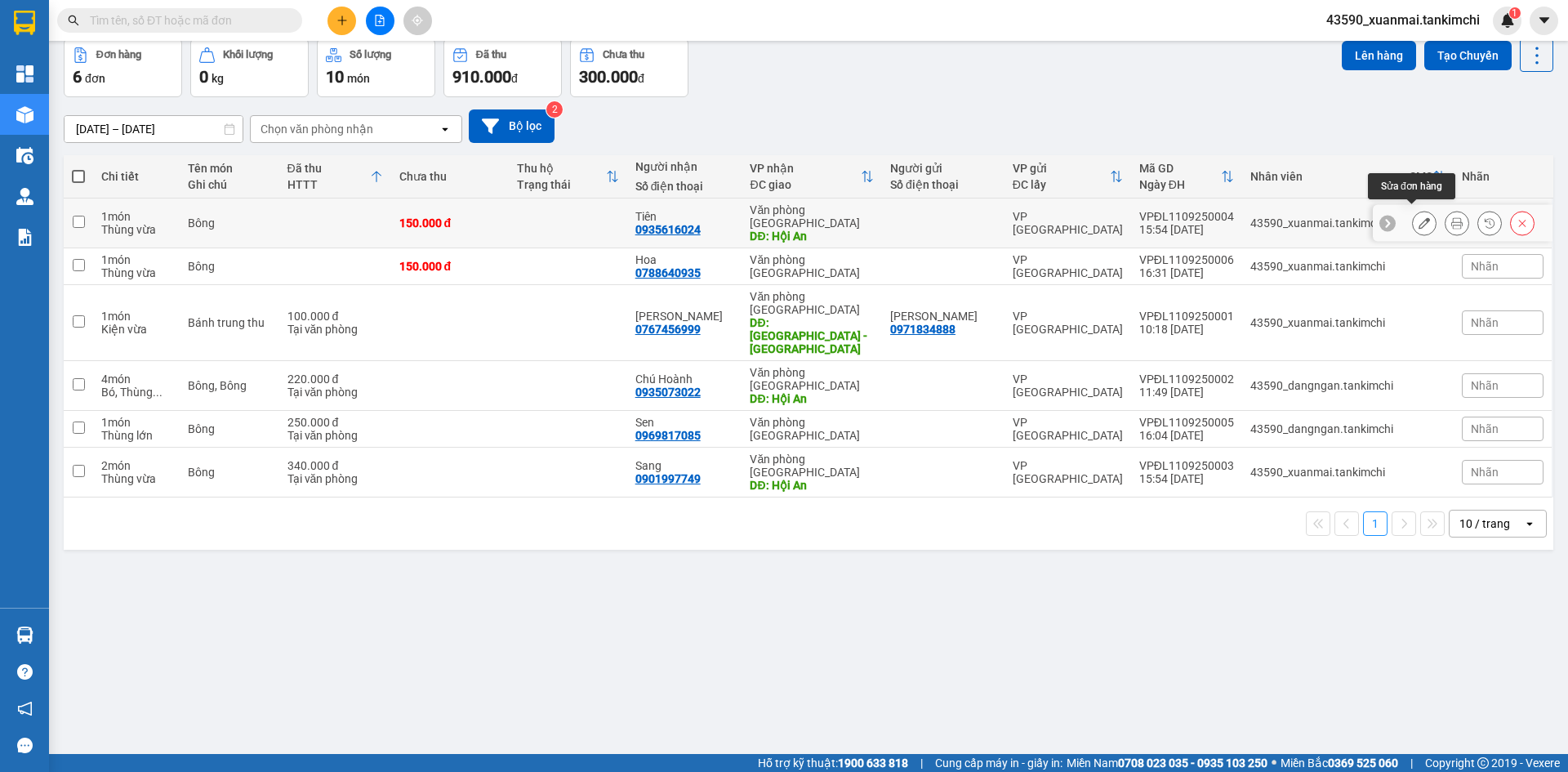
click at [1422, 221] on button at bounding box center [1424, 223] width 23 height 28
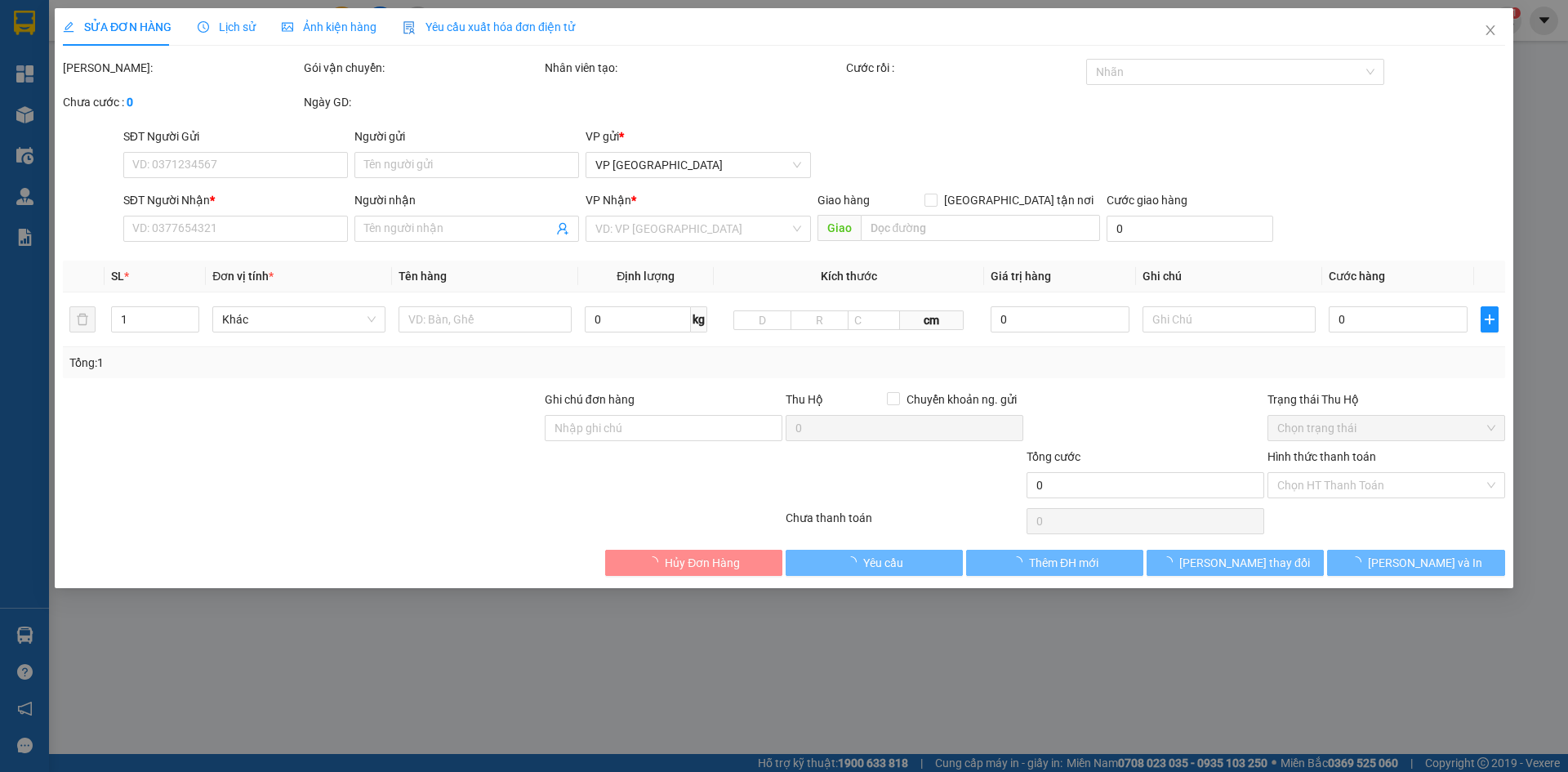
type input "0935616024"
type input "Tiên"
type input "Hội An"
type input "150.000"
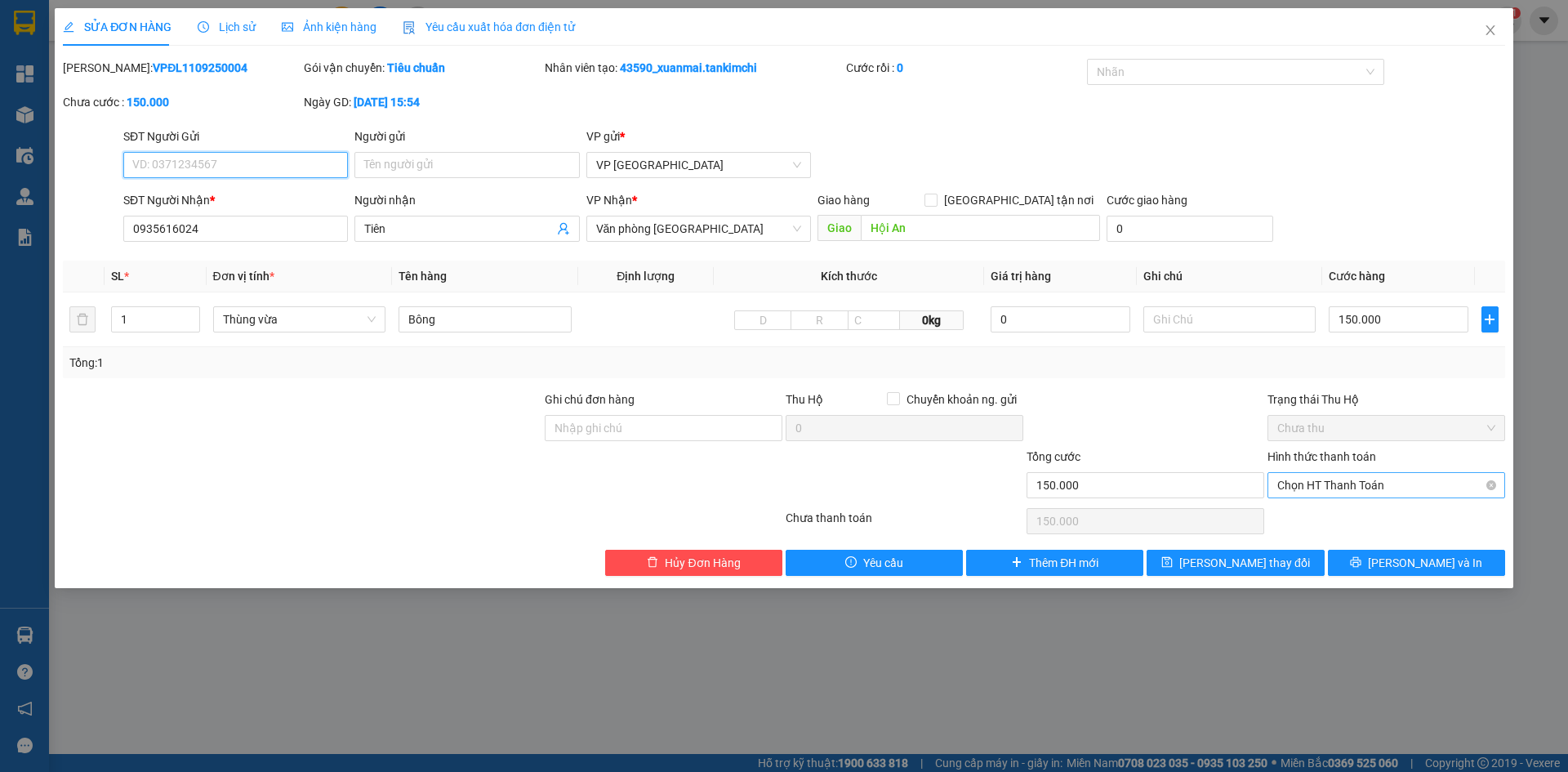
click at [1338, 486] on span "Chọn HT Thanh Toán" at bounding box center [1386, 484] width 218 height 24
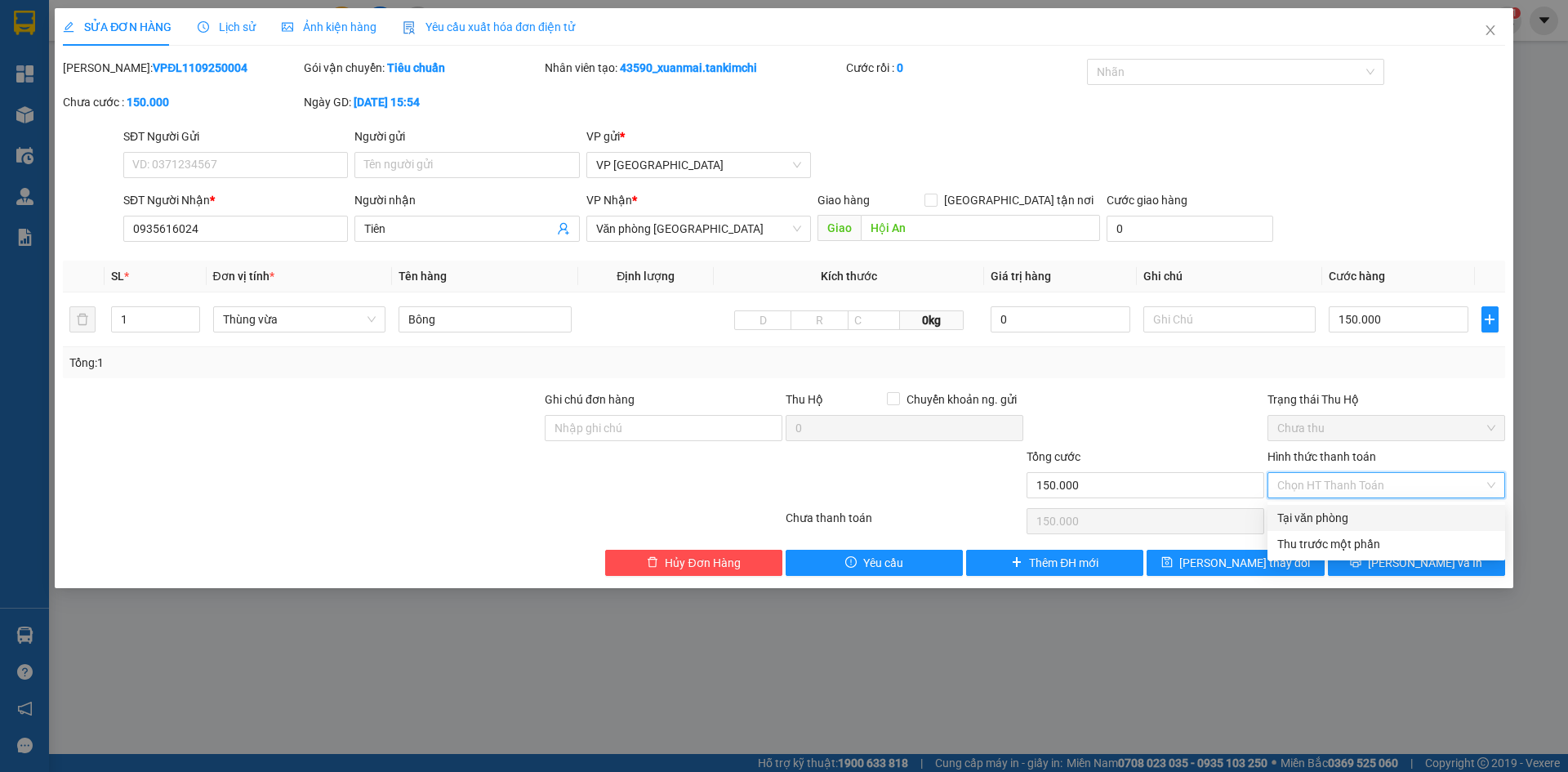
click at [1328, 509] on div "Tại văn phòng" at bounding box center [1386, 518] width 218 height 18
type input "0"
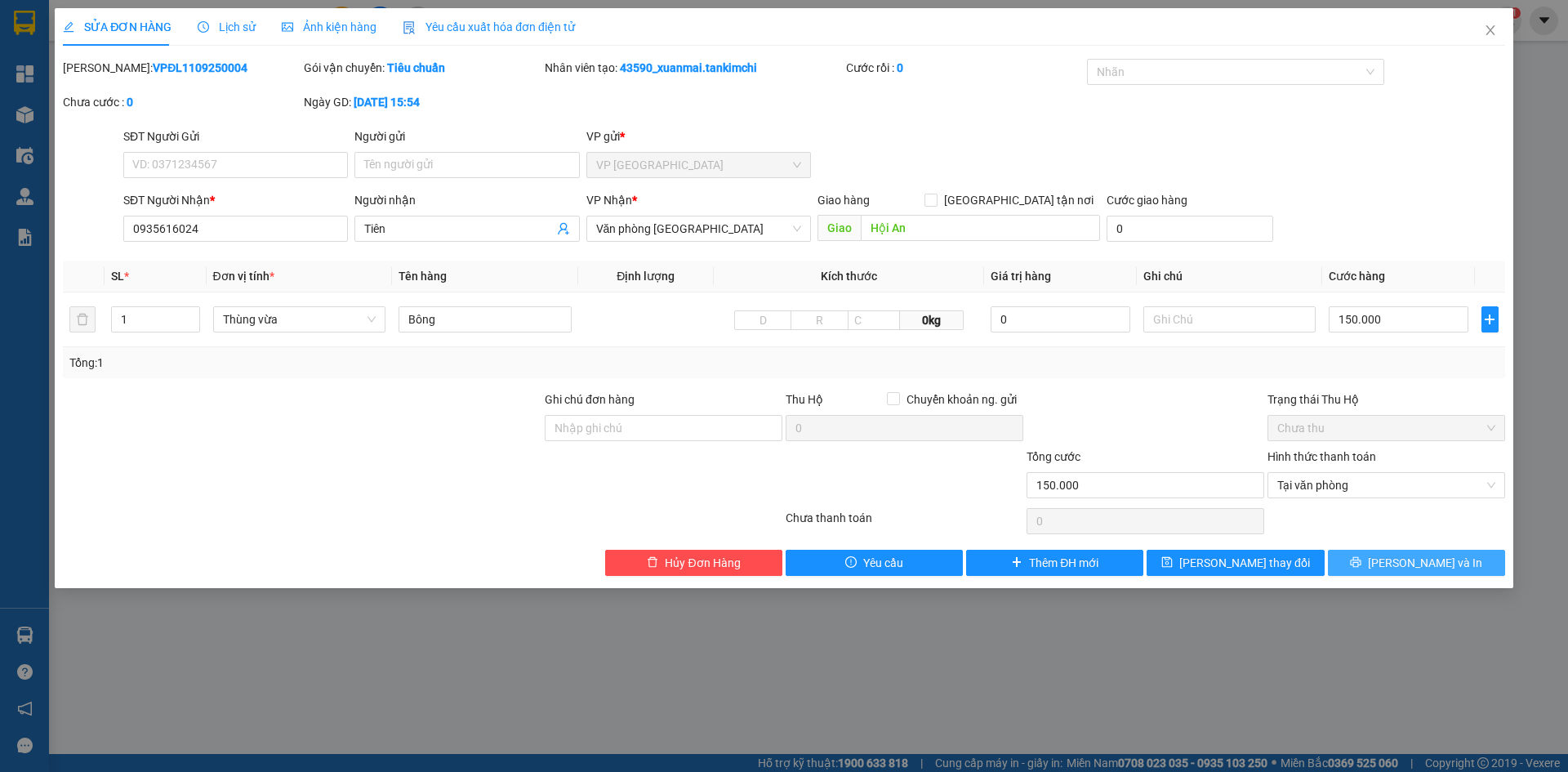
click at [1370, 562] on button "Lưu và In" at bounding box center [1416, 563] width 177 height 26
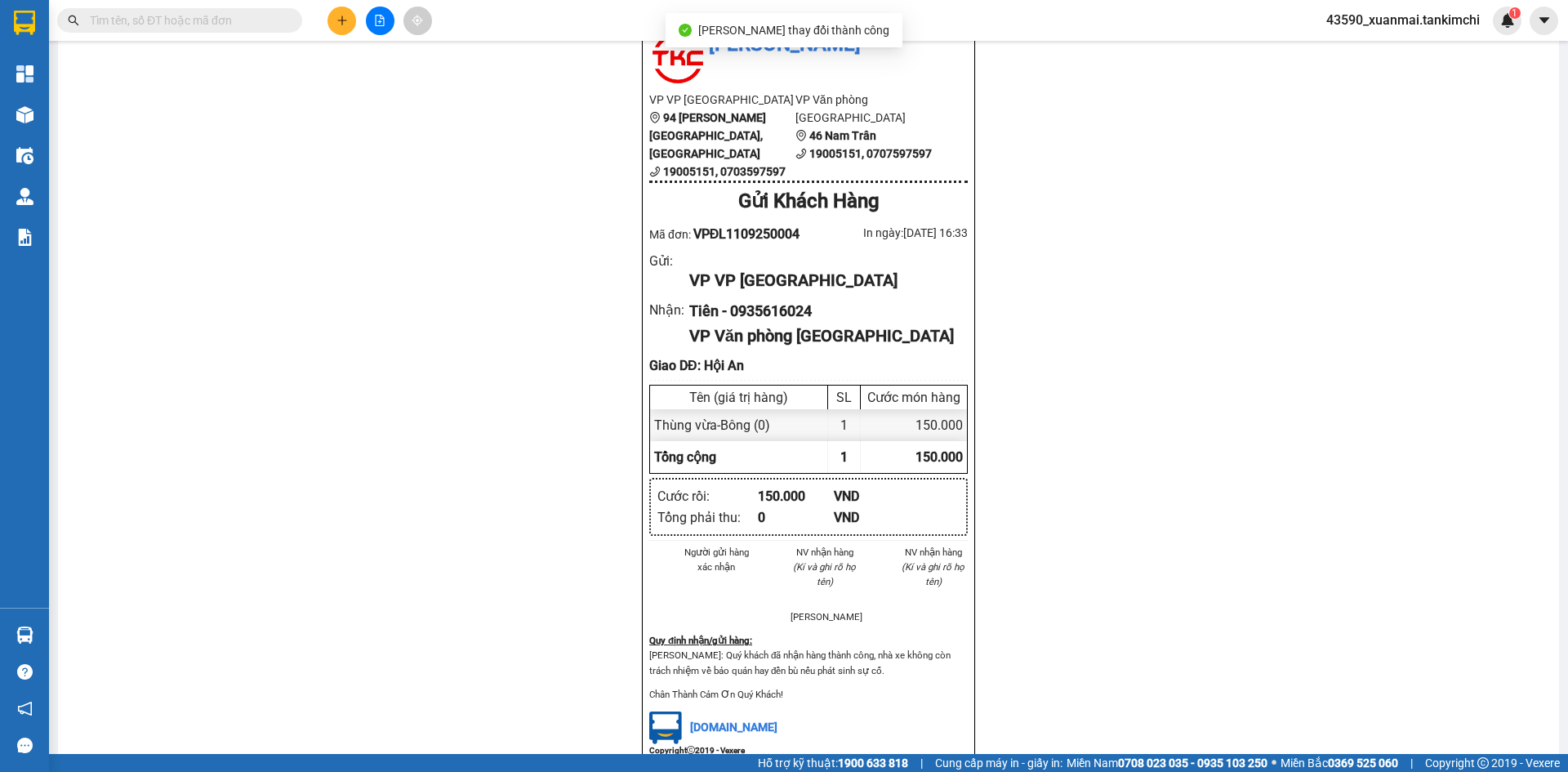
scroll to position [81, 0]
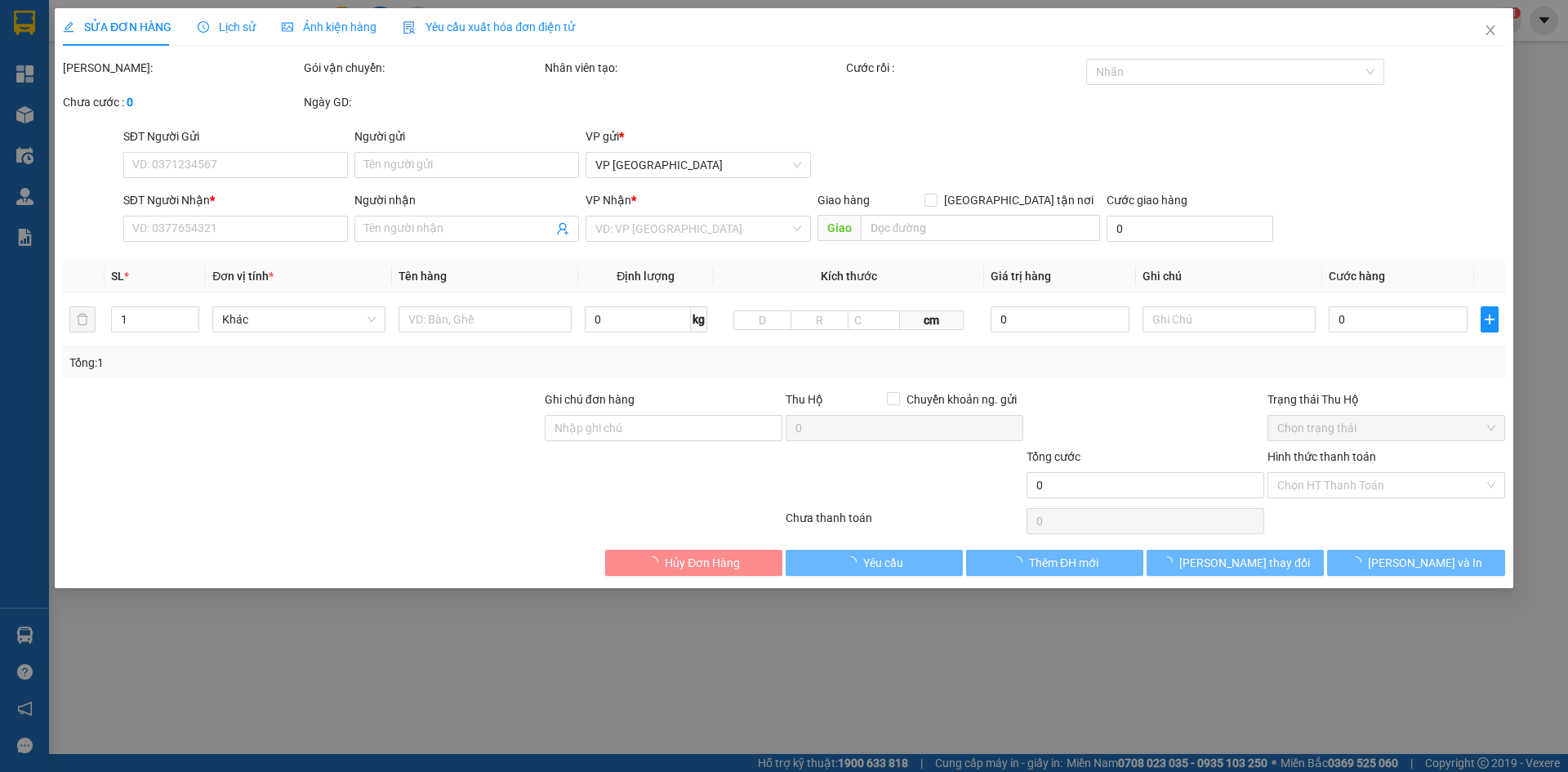
type input "0935616024"
type input "Tiên"
type input "Hội An"
type input "150.000"
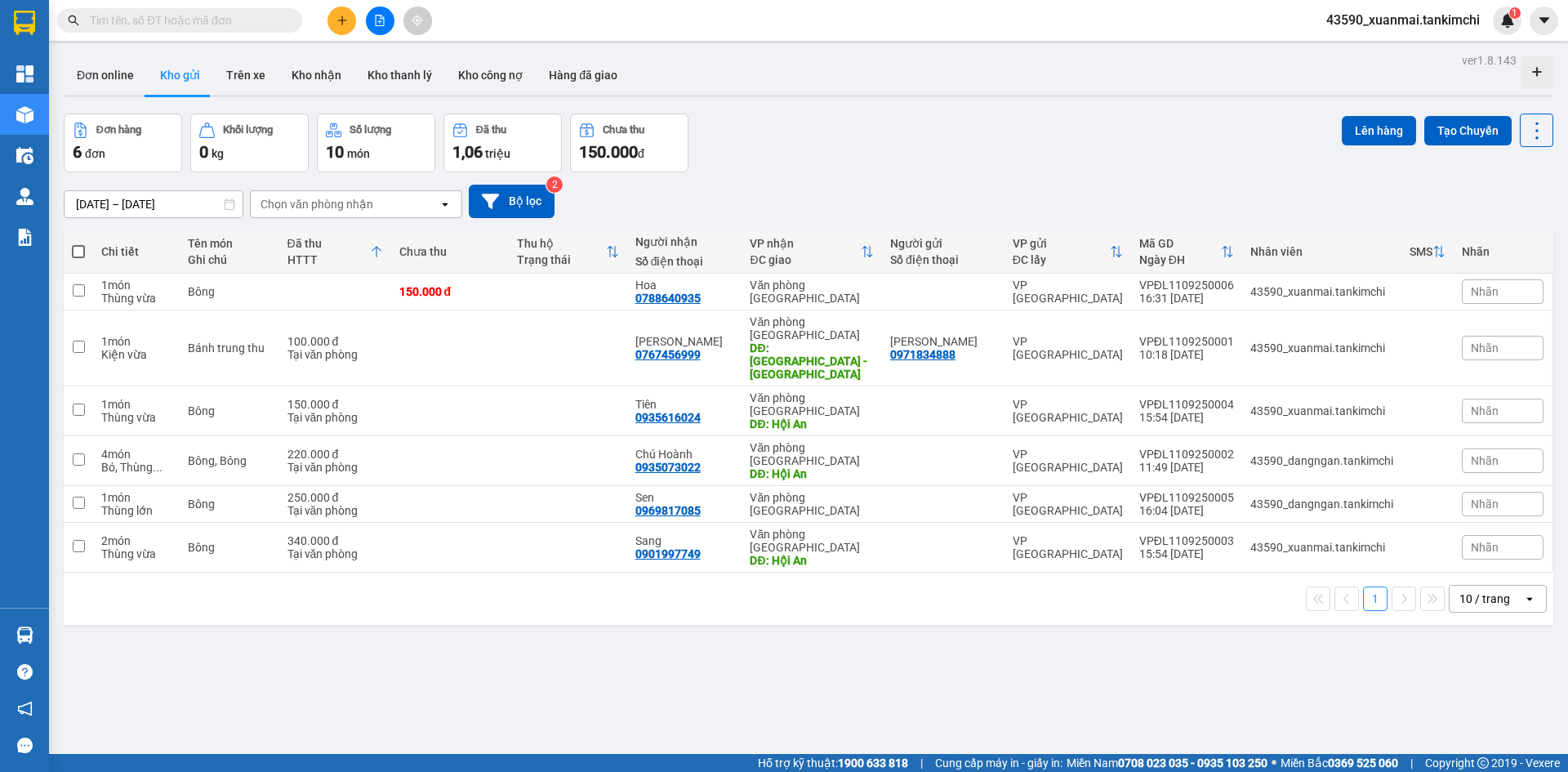
click at [77, 256] on span at bounding box center [78, 251] width 13 height 13
click at [79, 243] on input "checkbox" at bounding box center [79, 243] width 0 height 0
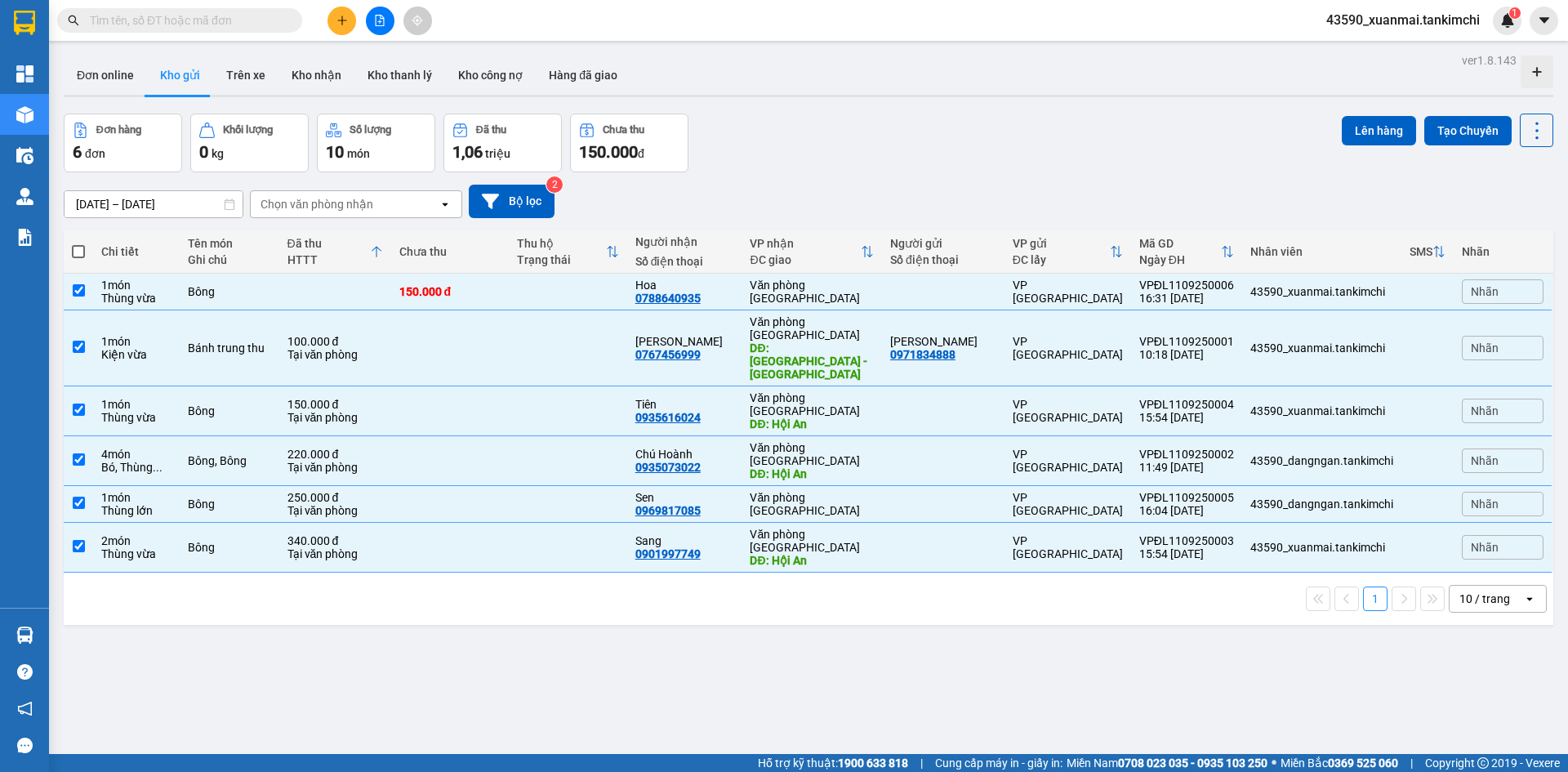
checkbox input "true"
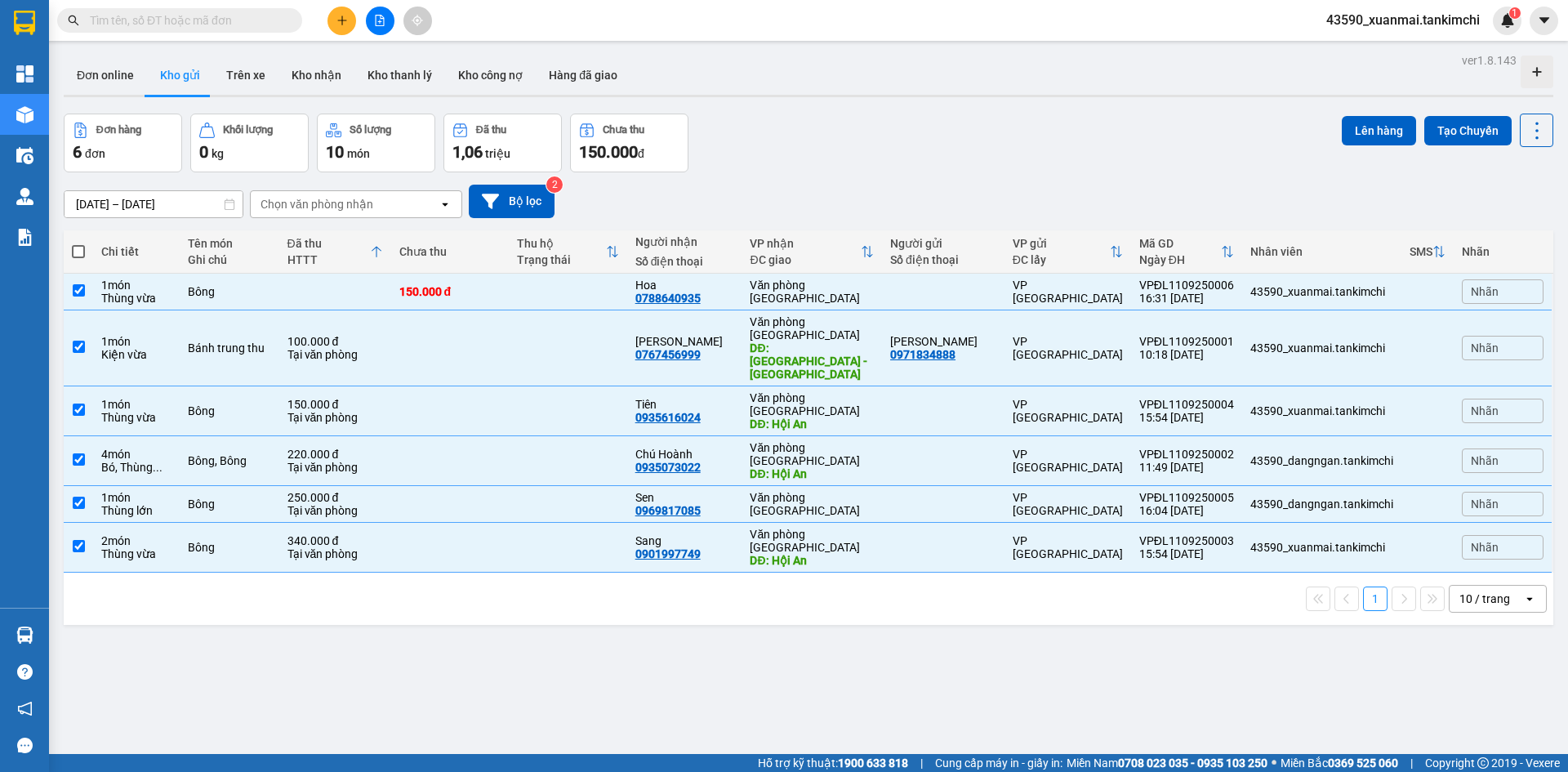
checkbox input "true"
click at [1356, 131] on button "Lên hàng" at bounding box center [1378, 131] width 75 height 29
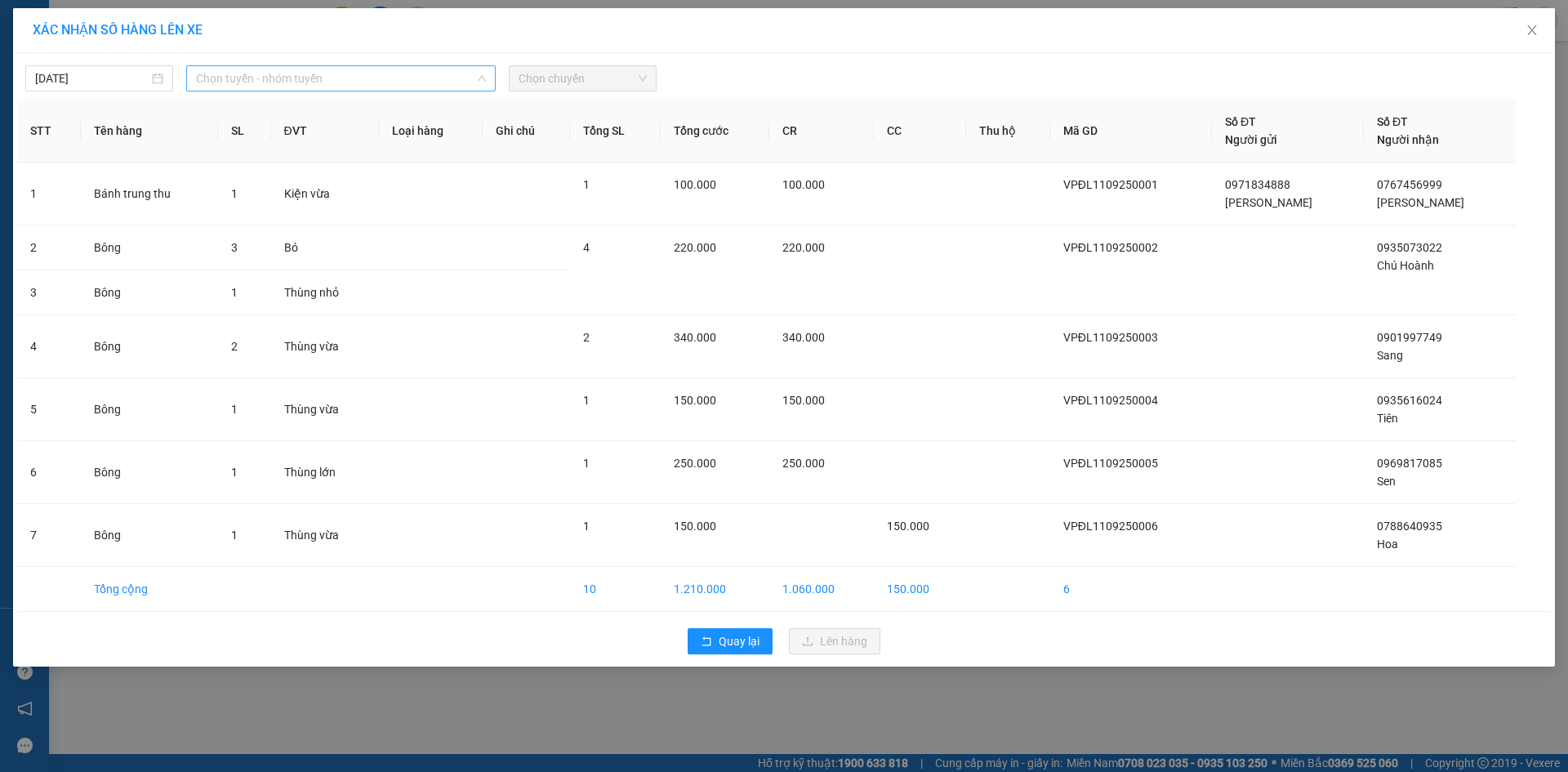
click at [243, 79] on span "Chọn tuyến - nhóm tuyến" at bounding box center [340, 78] width 290 height 24
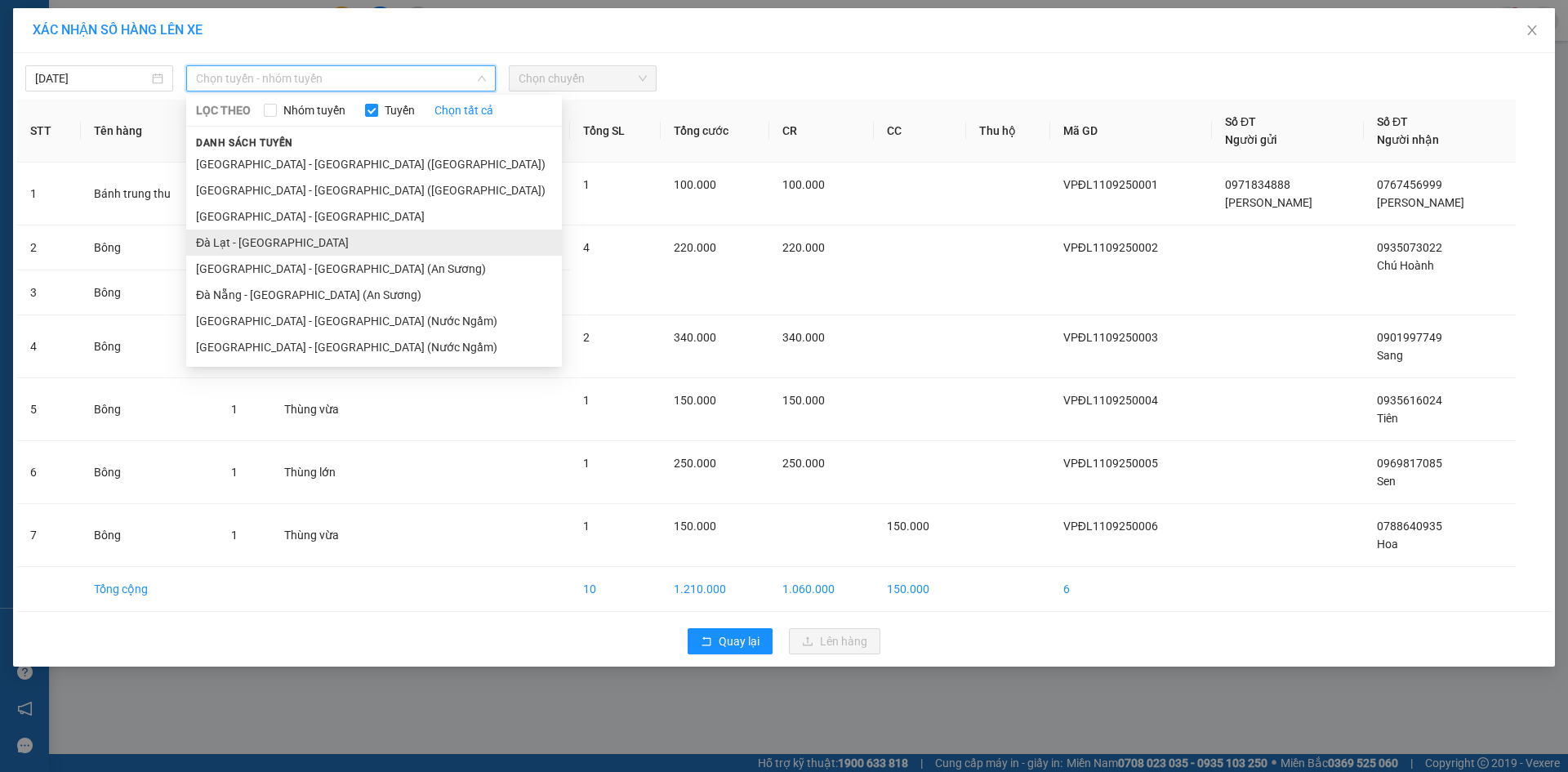
click at [260, 245] on li "Đà Lạt - Đà Nẵng" at bounding box center [373, 242] width 375 height 26
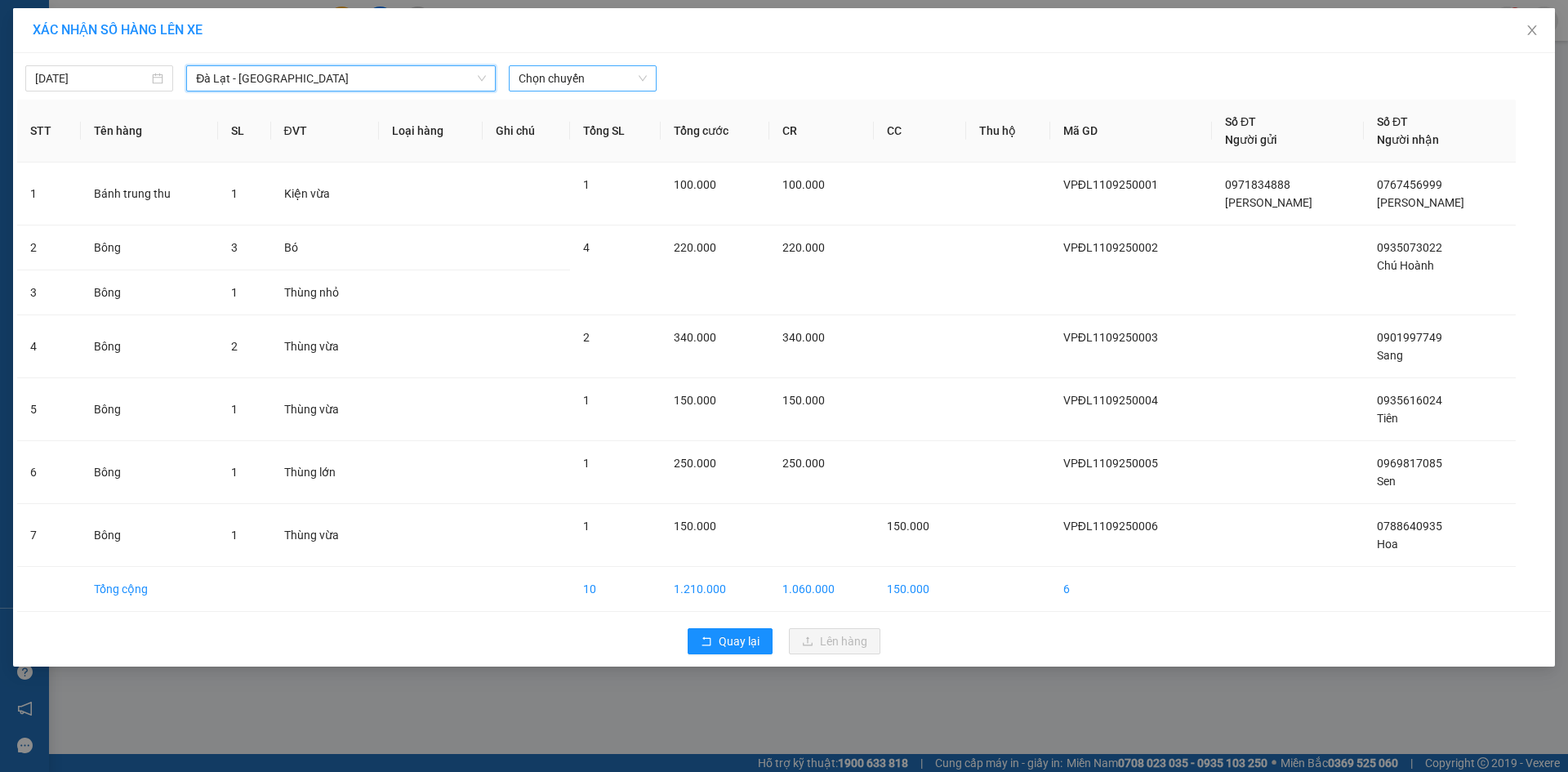
click at [568, 71] on span "Chọn chuyến" at bounding box center [583, 78] width 128 height 24
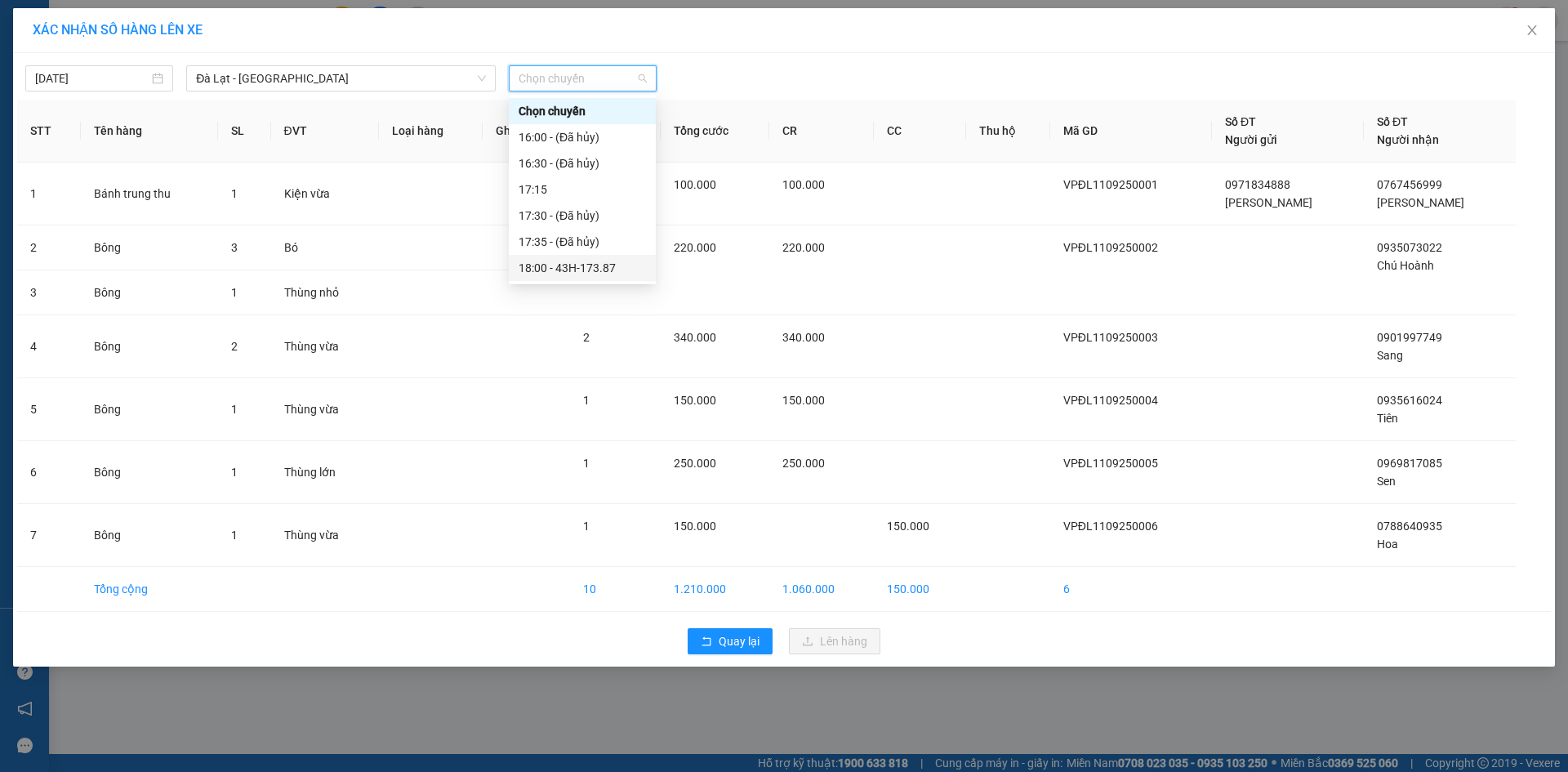
click at [607, 266] on div "18:00 - 43H-173.87" at bounding box center [582, 268] width 127 height 18
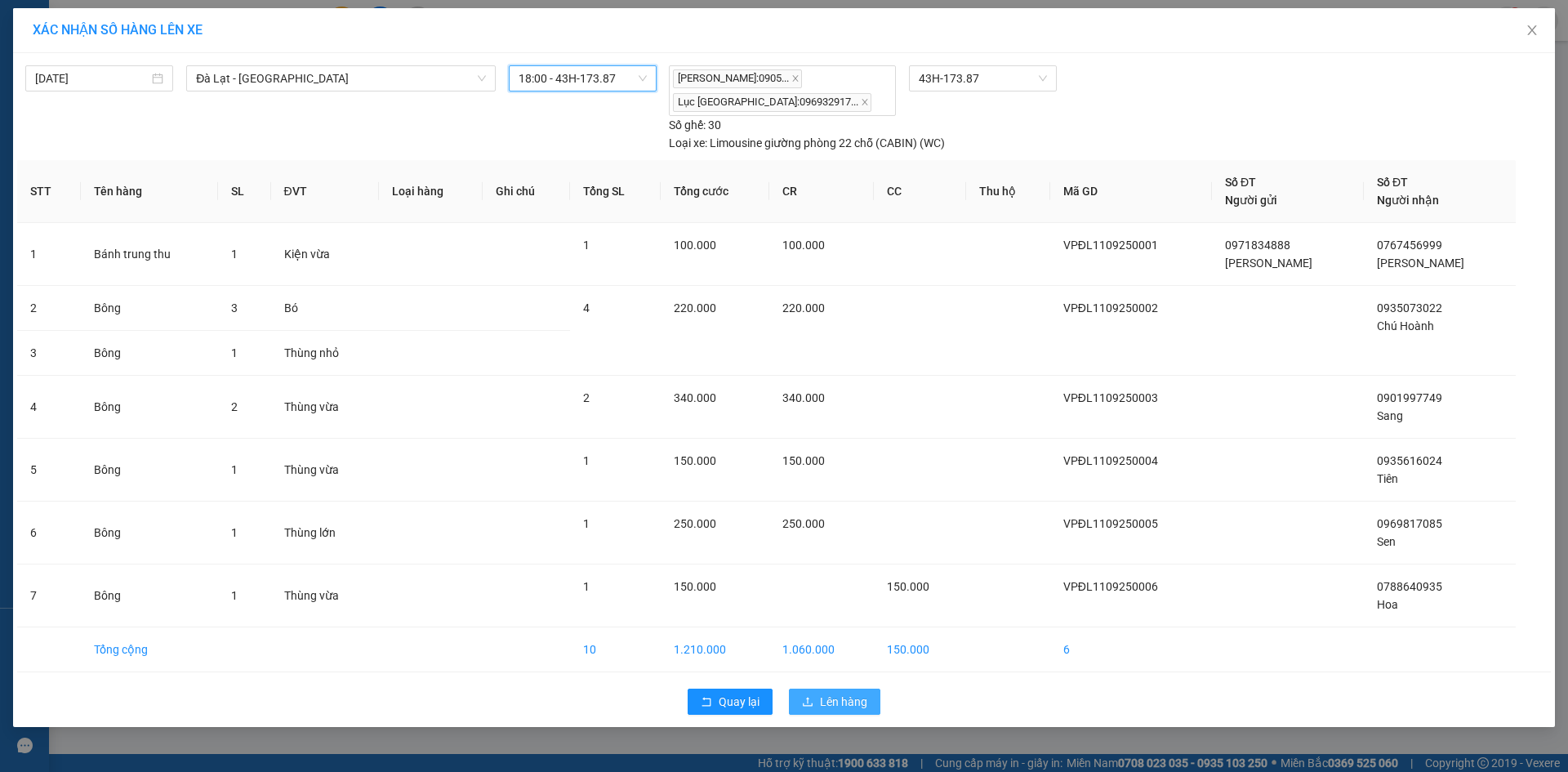
click at [852, 702] on span "Lên hàng" at bounding box center [843, 701] width 48 height 18
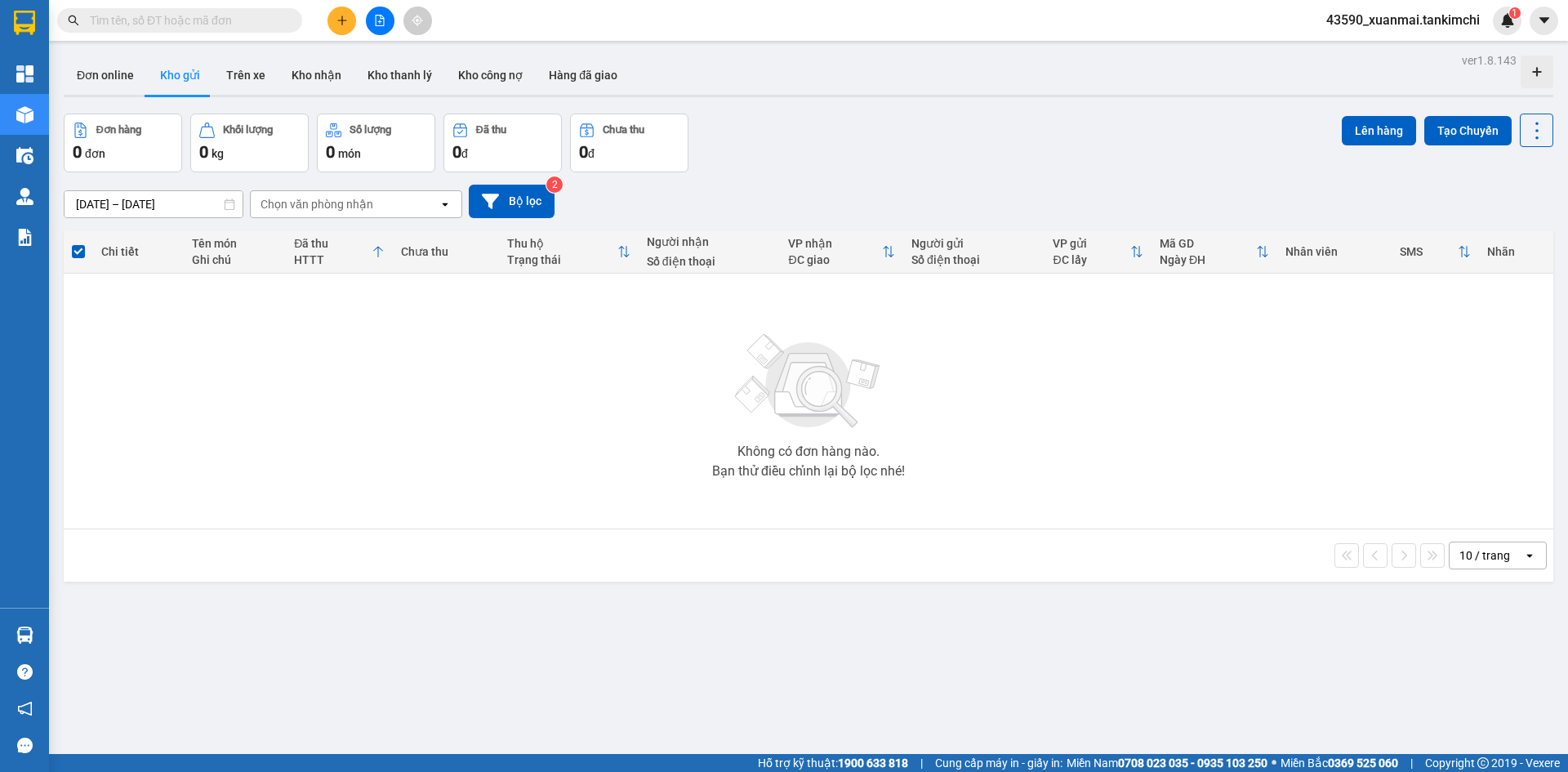
click at [375, 18] on icon "file-add" at bounding box center [379, 20] width 9 height 12
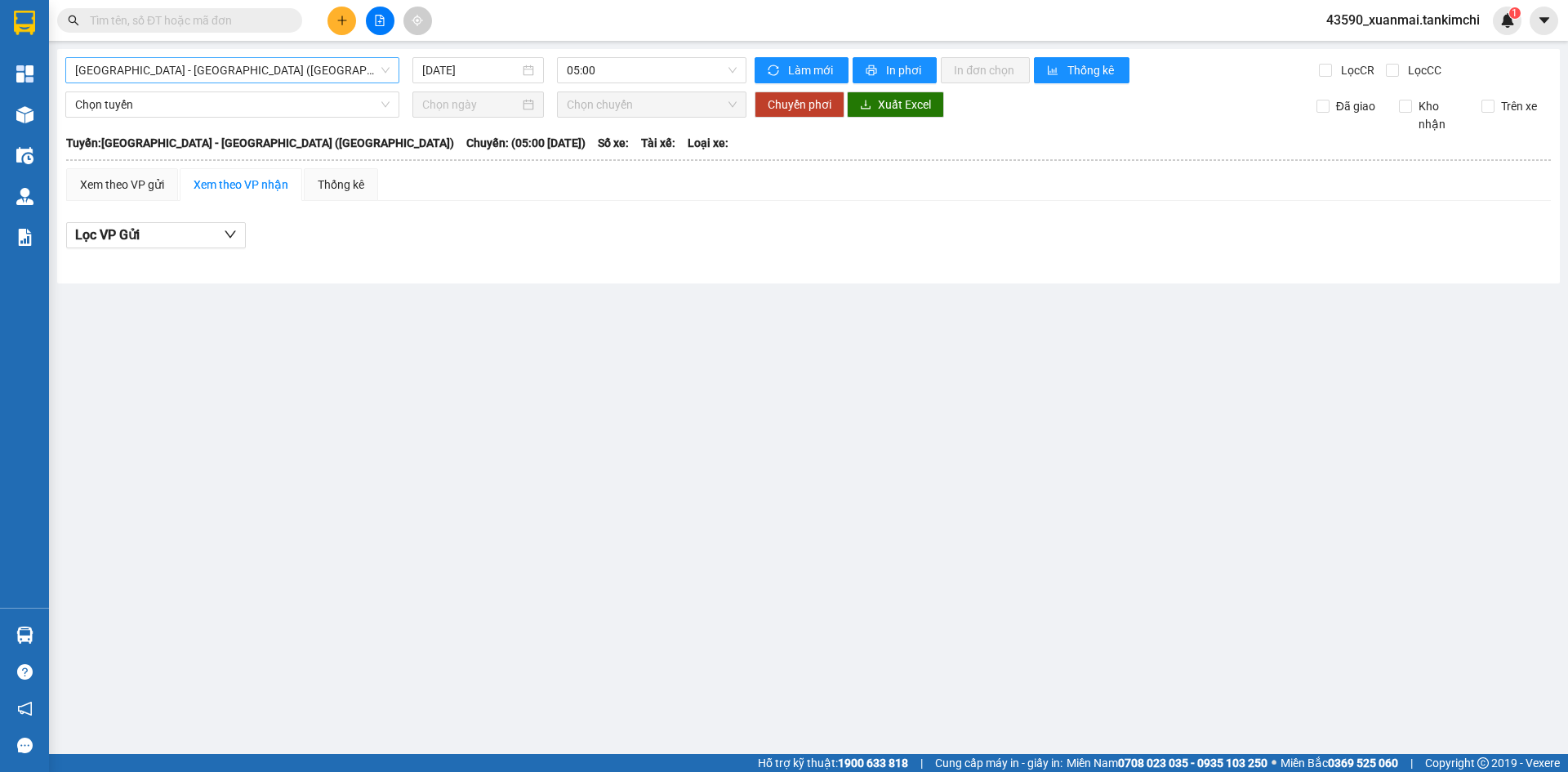
click at [252, 71] on span "Đà Nẵng - Hà Nội (Hàng)" at bounding box center [232, 70] width 314 height 24
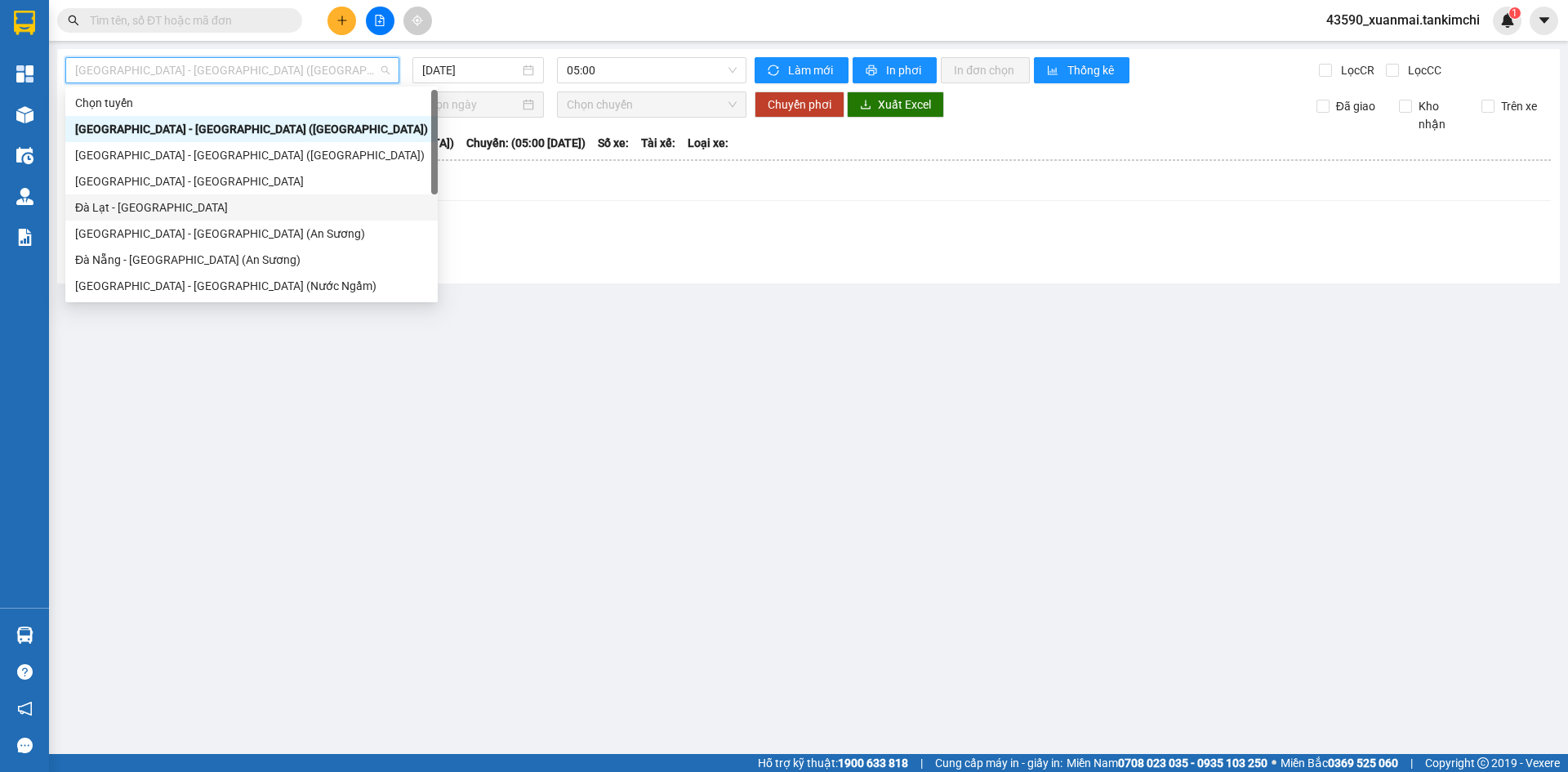
click at [143, 201] on div "Đà Lạt - Đà Nẵng" at bounding box center [251, 208] width 353 height 18
type input "[DATE]"
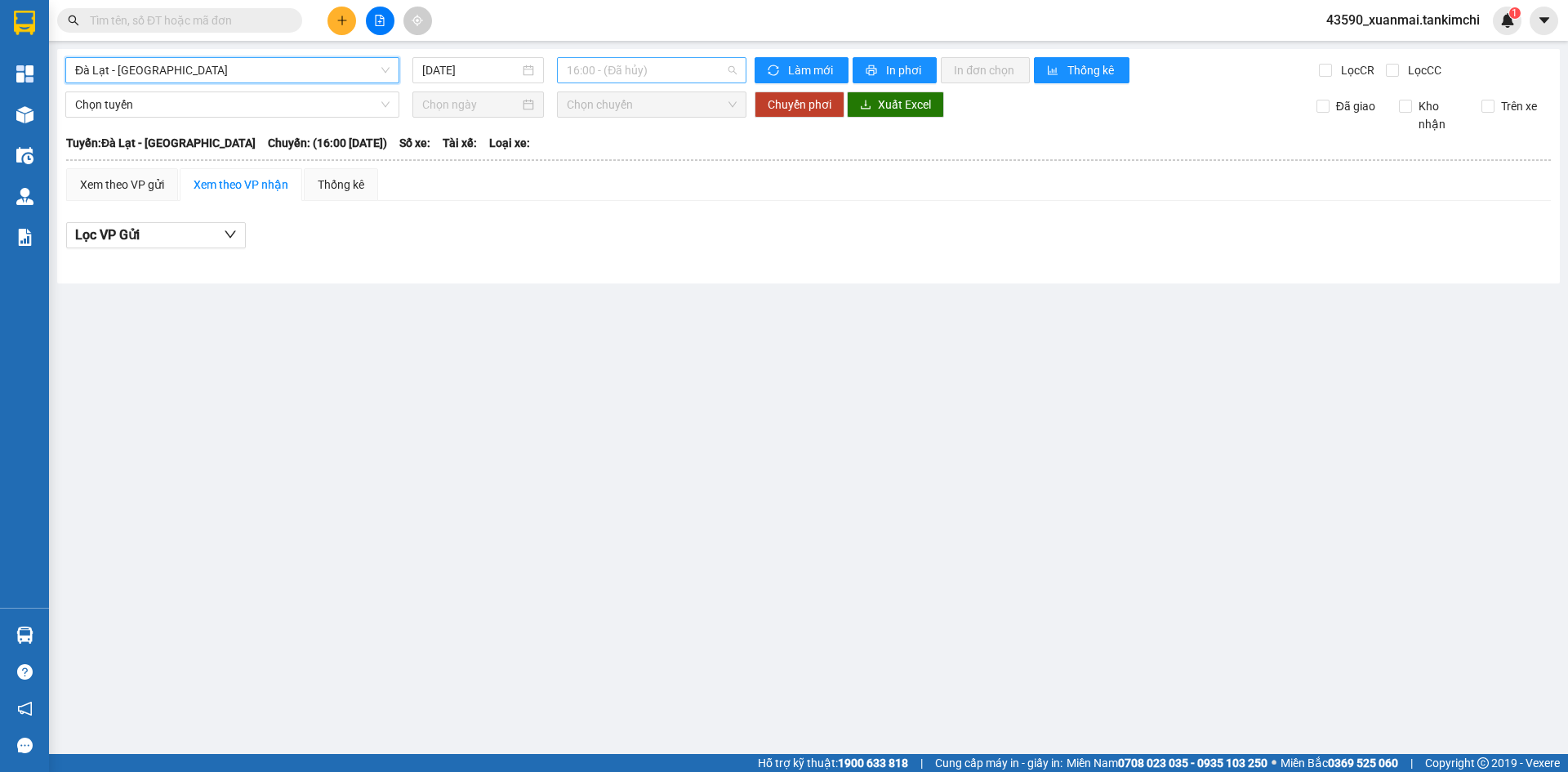
click at [636, 70] on span "16:00 - (Đã hủy)" at bounding box center [651, 70] width 170 height 24
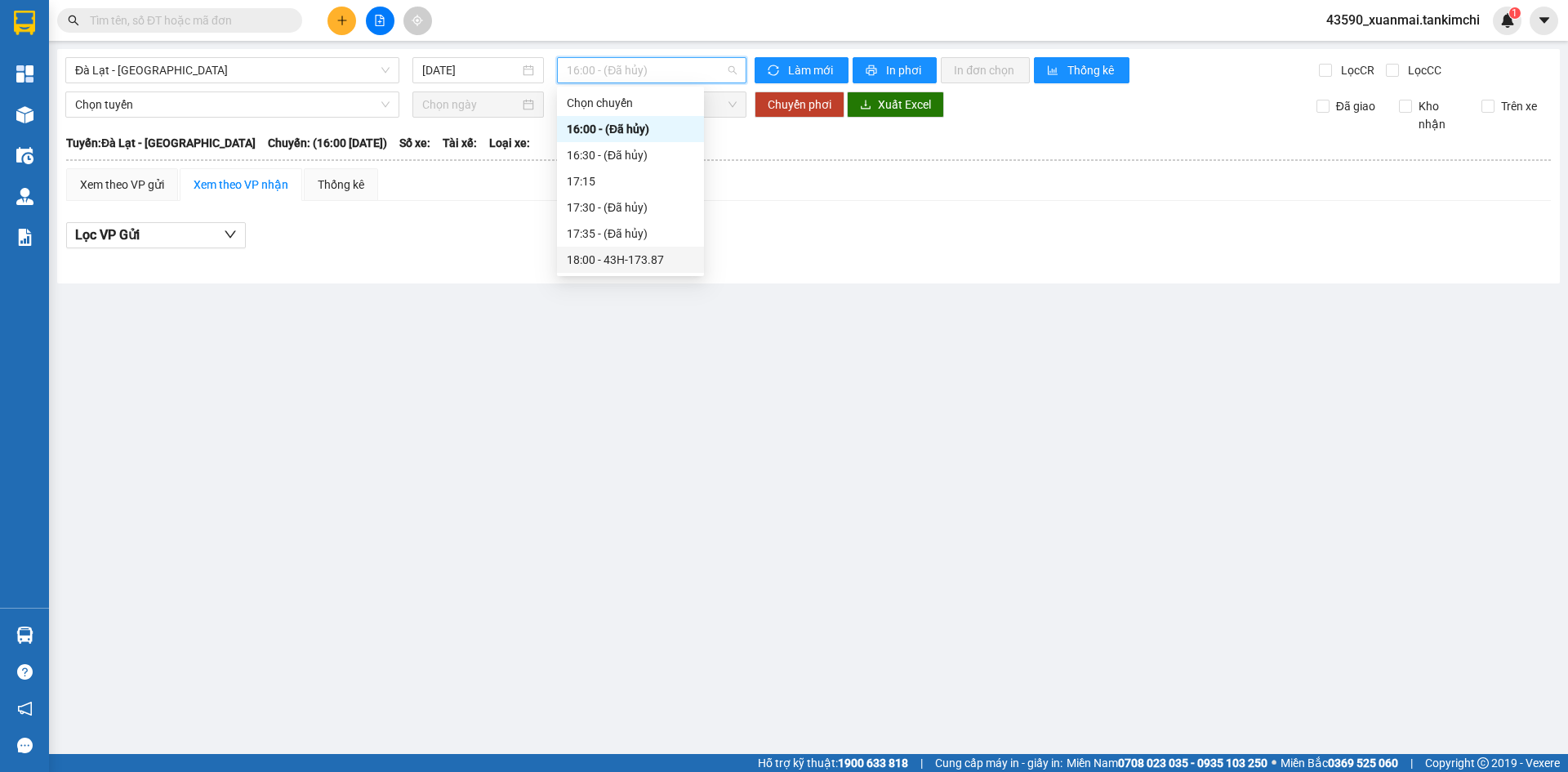
click at [636, 257] on div "18:00 - 43H-173.87" at bounding box center [629, 259] width 127 height 18
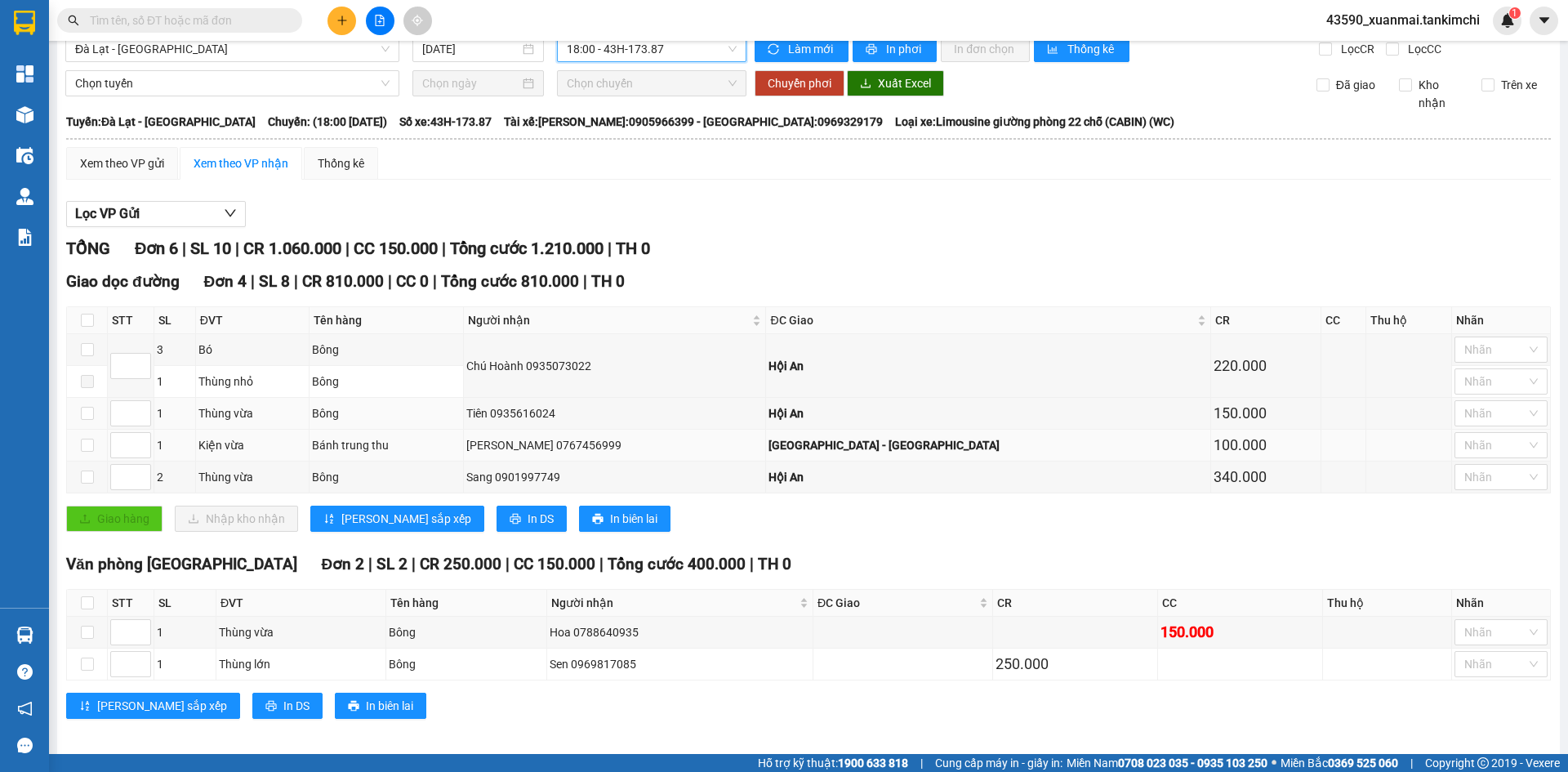
scroll to position [32, 0]
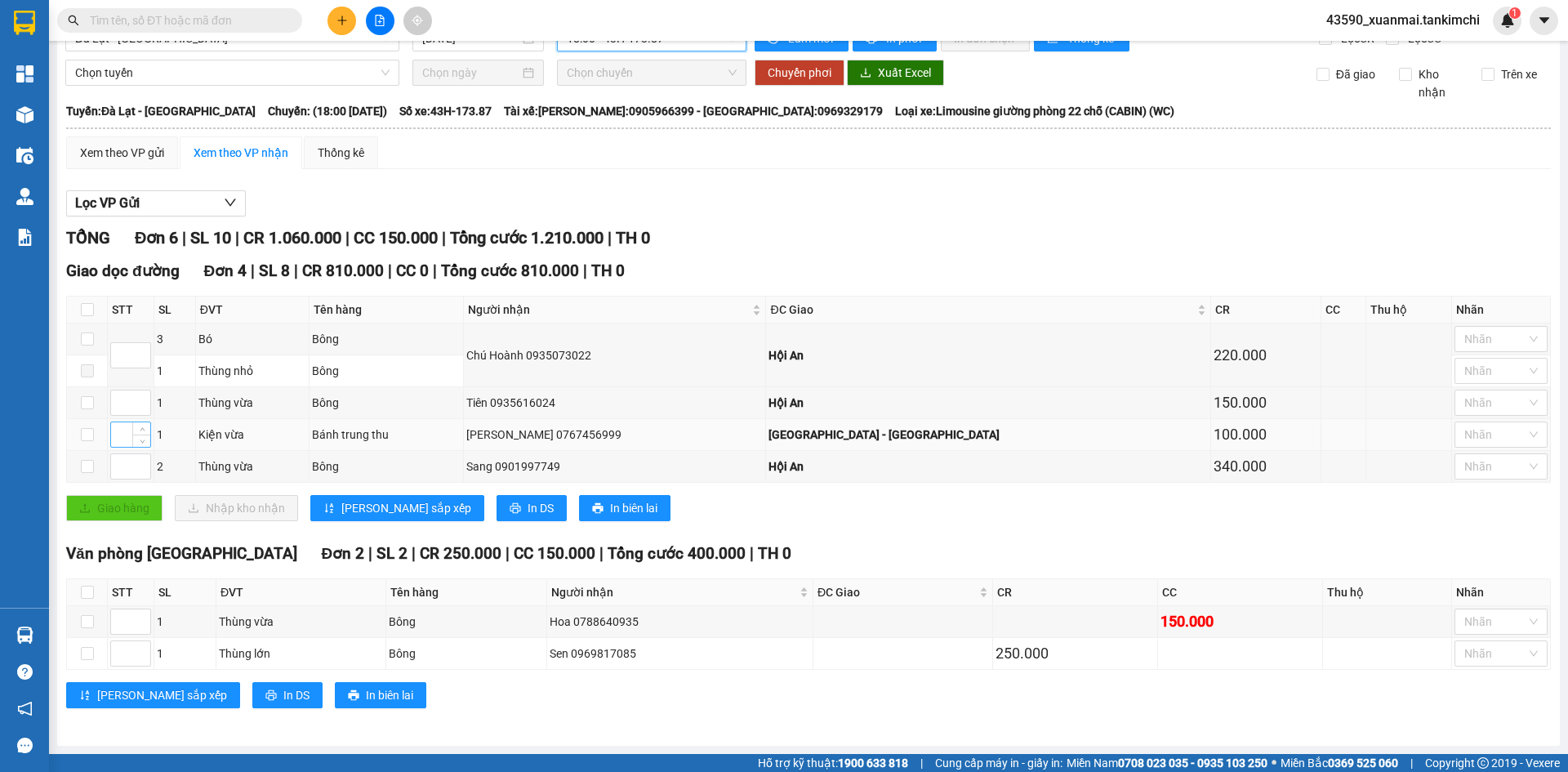
click at [124, 433] on input at bounding box center [131, 434] width 39 height 24
type input "1"
click at [121, 401] on input at bounding box center [131, 402] width 39 height 24
type input "2"
click at [118, 342] on div at bounding box center [131, 355] width 41 height 26
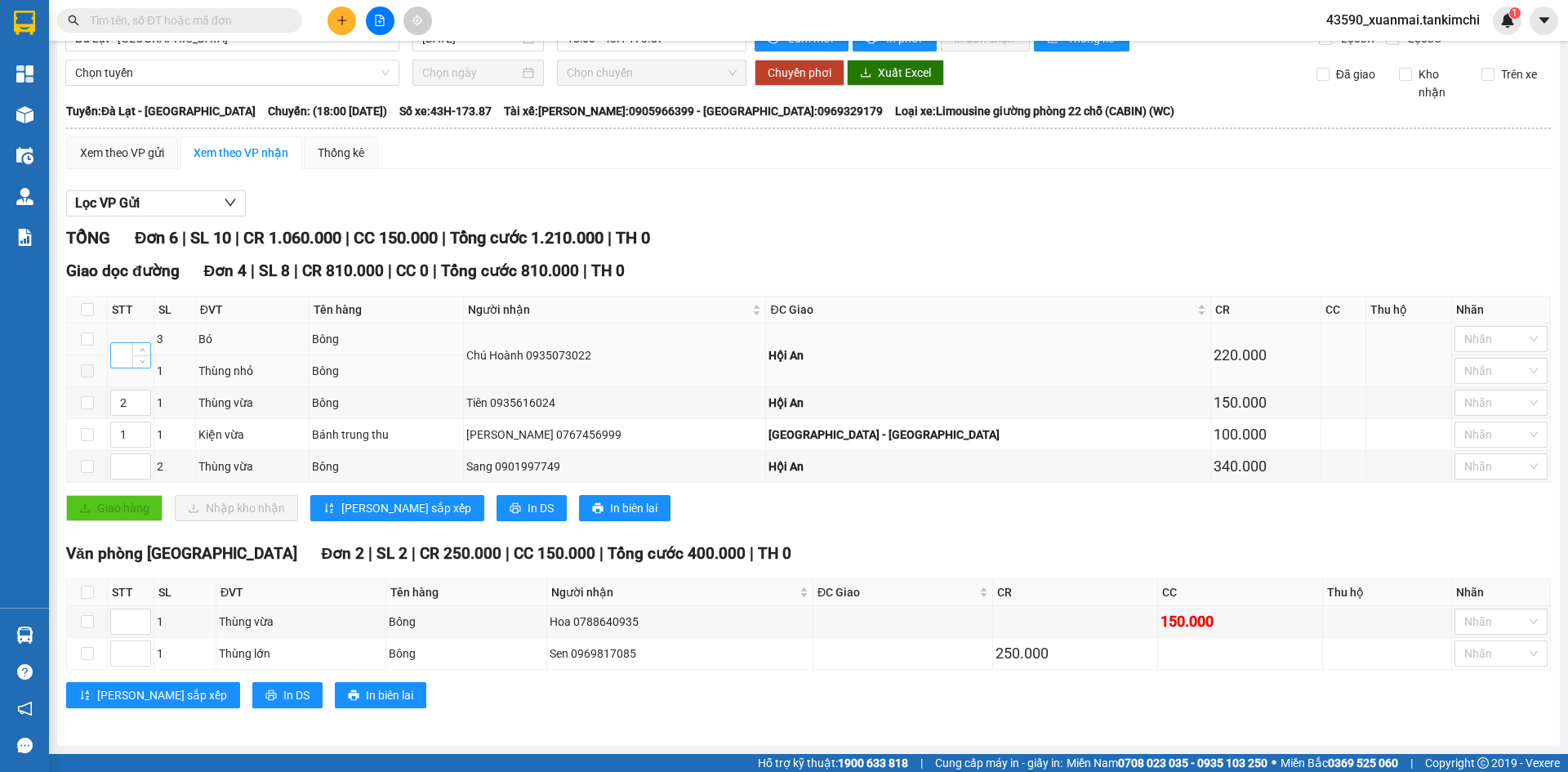
click at [120, 353] on input at bounding box center [131, 355] width 39 height 24
type input "3"
click at [128, 472] on input at bounding box center [131, 466] width 39 height 24
type input "4"
click at [377, 512] on span "Lưu sắp xếp" at bounding box center [406, 507] width 130 height 18
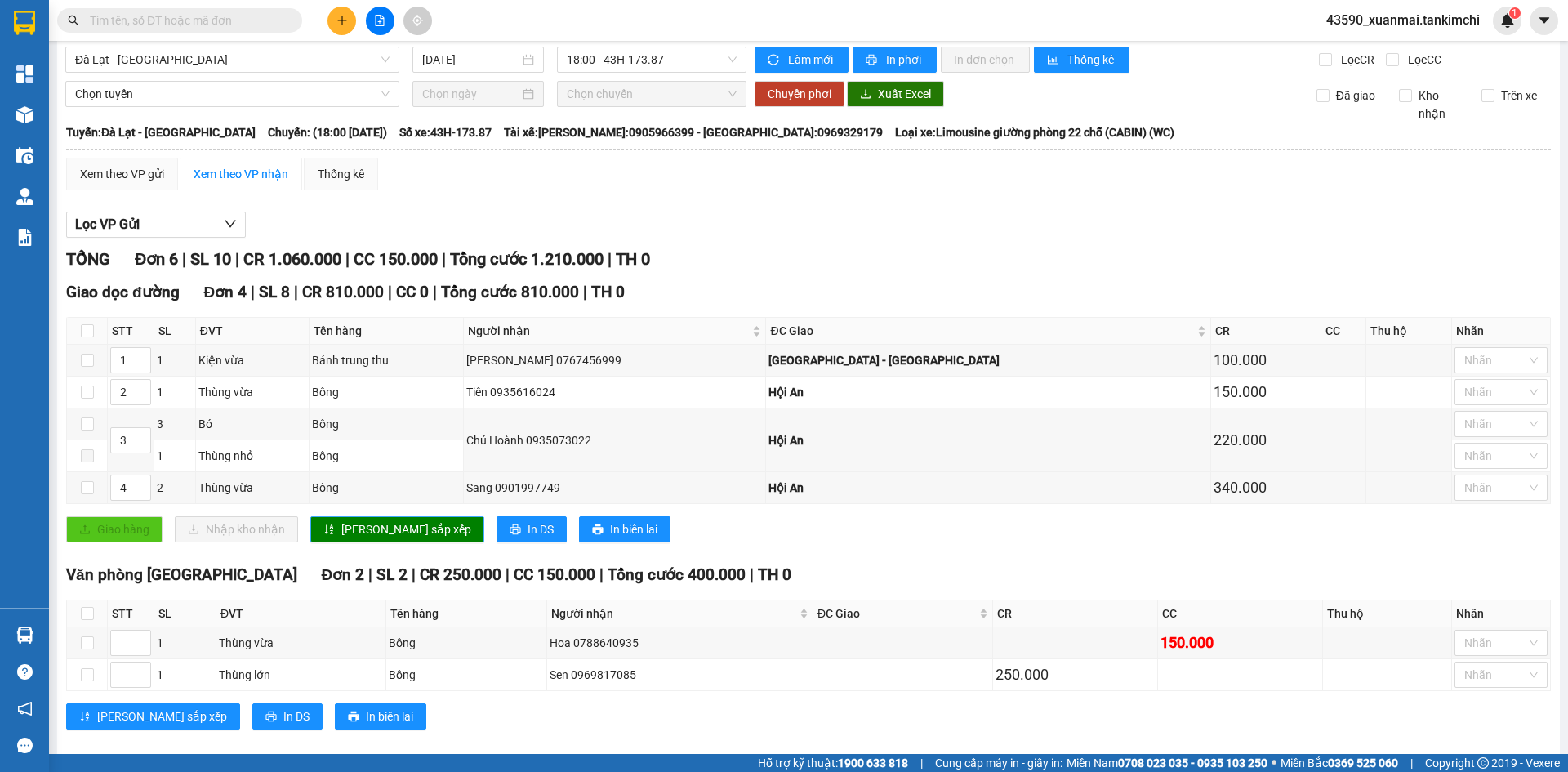
scroll to position [0, 0]
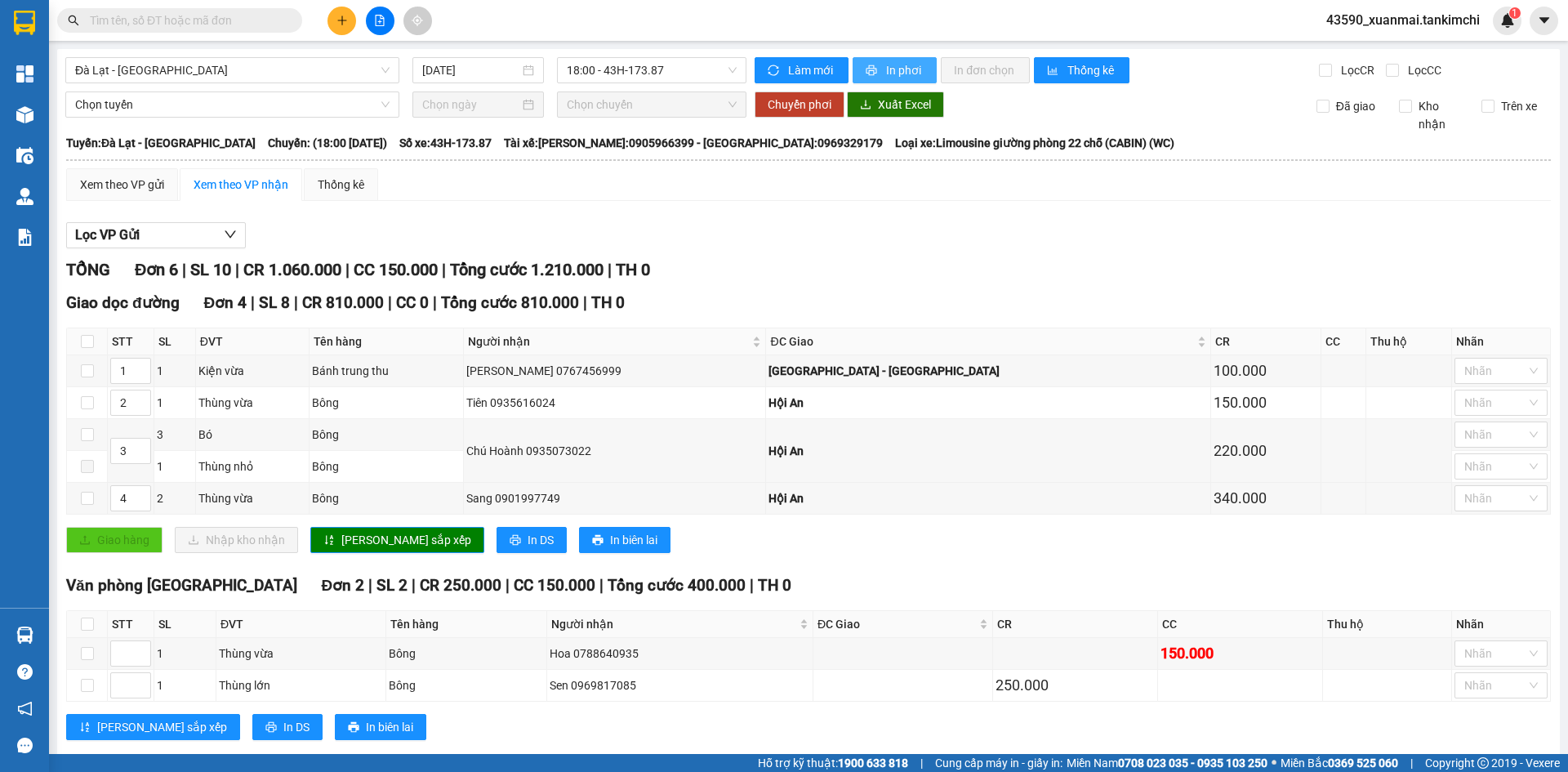
click at [898, 73] on span "In phơi" at bounding box center [905, 70] width 38 height 18
click at [189, 76] on span "Đà Lạt - Đà Nẵng" at bounding box center [232, 70] width 314 height 24
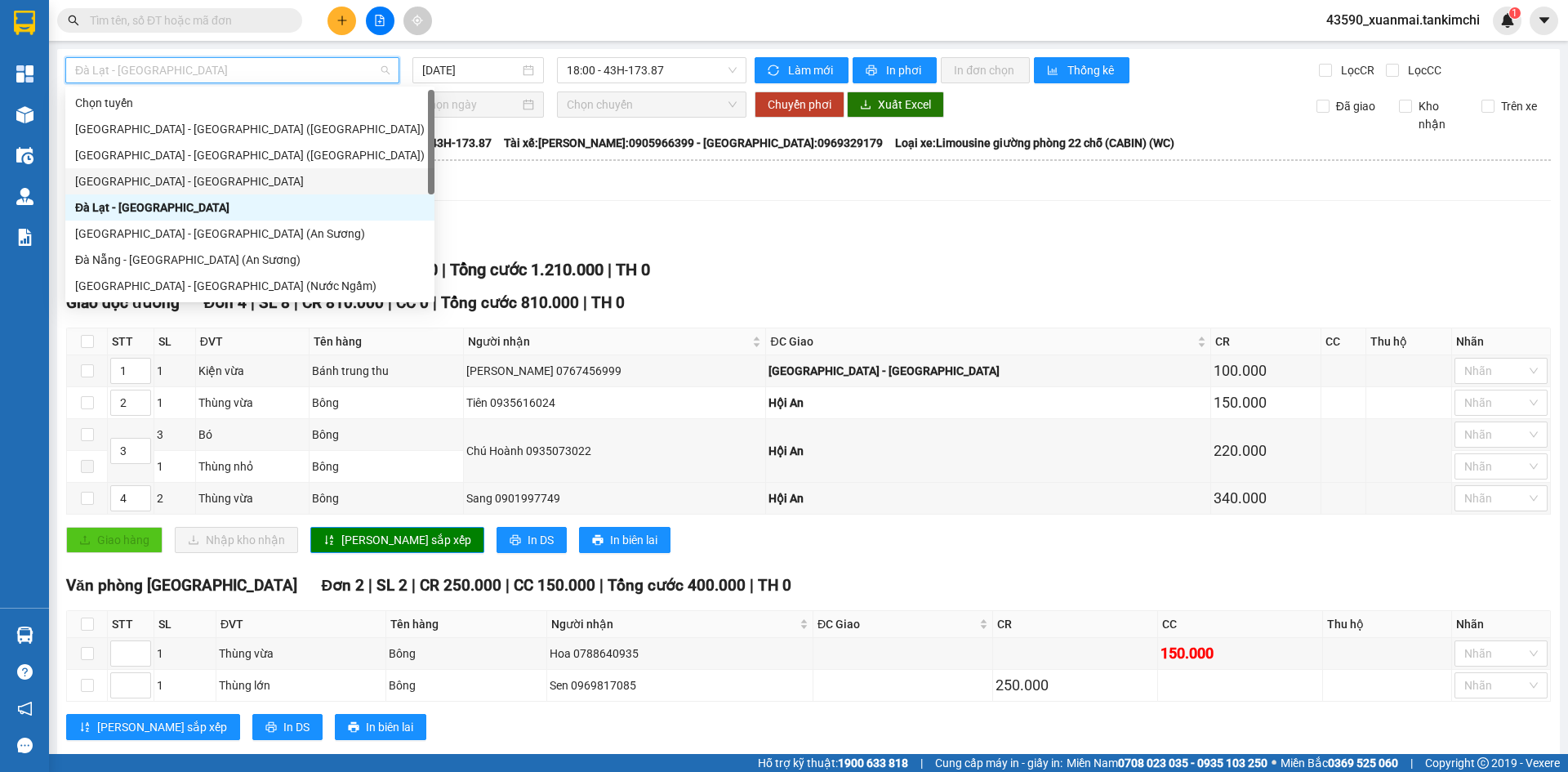
click at [116, 182] on div "[GEOGRAPHIC_DATA] - [GEOGRAPHIC_DATA]" at bounding box center [249, 181] width 349 height 18
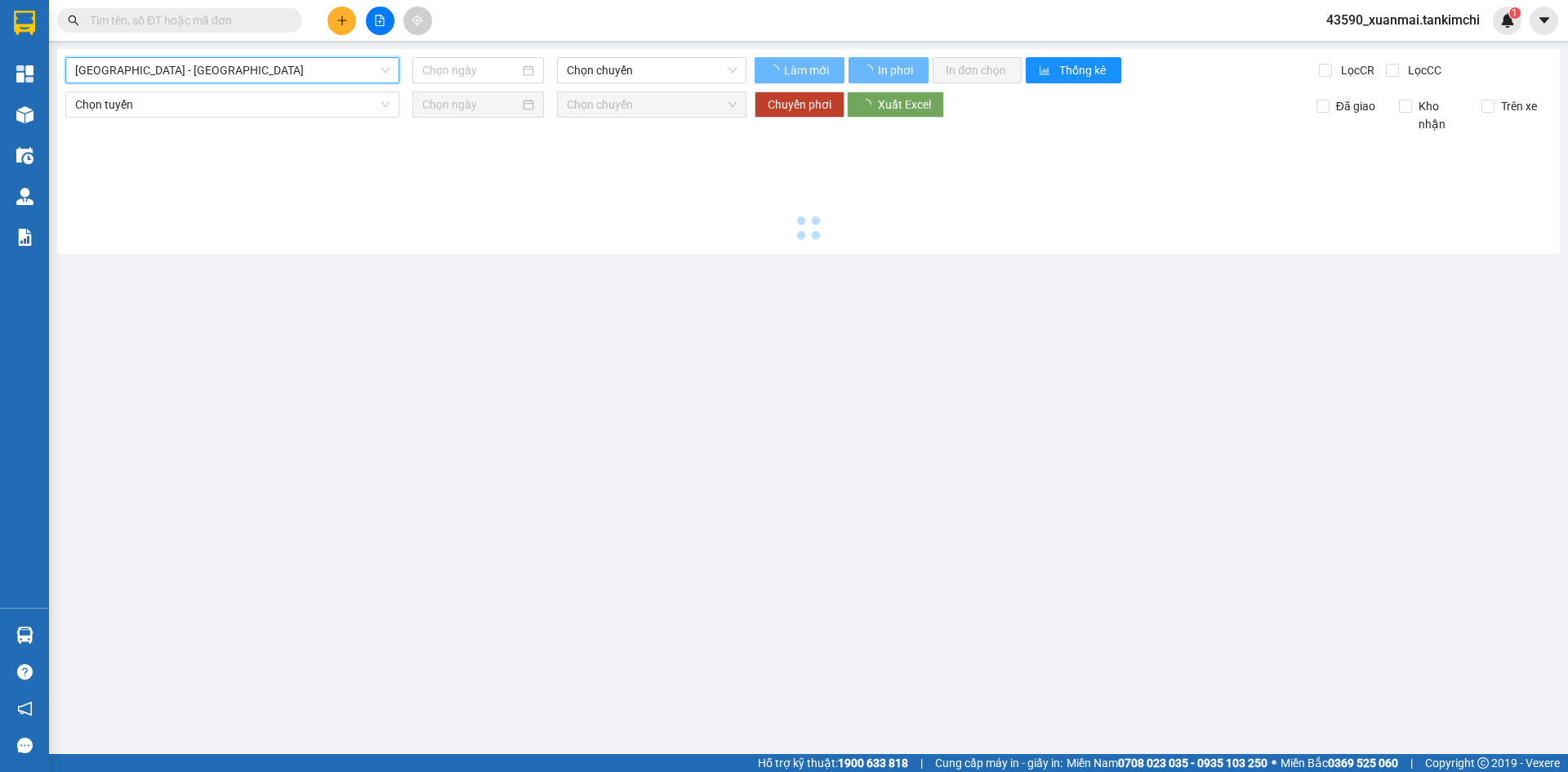
type input "[DATE]"
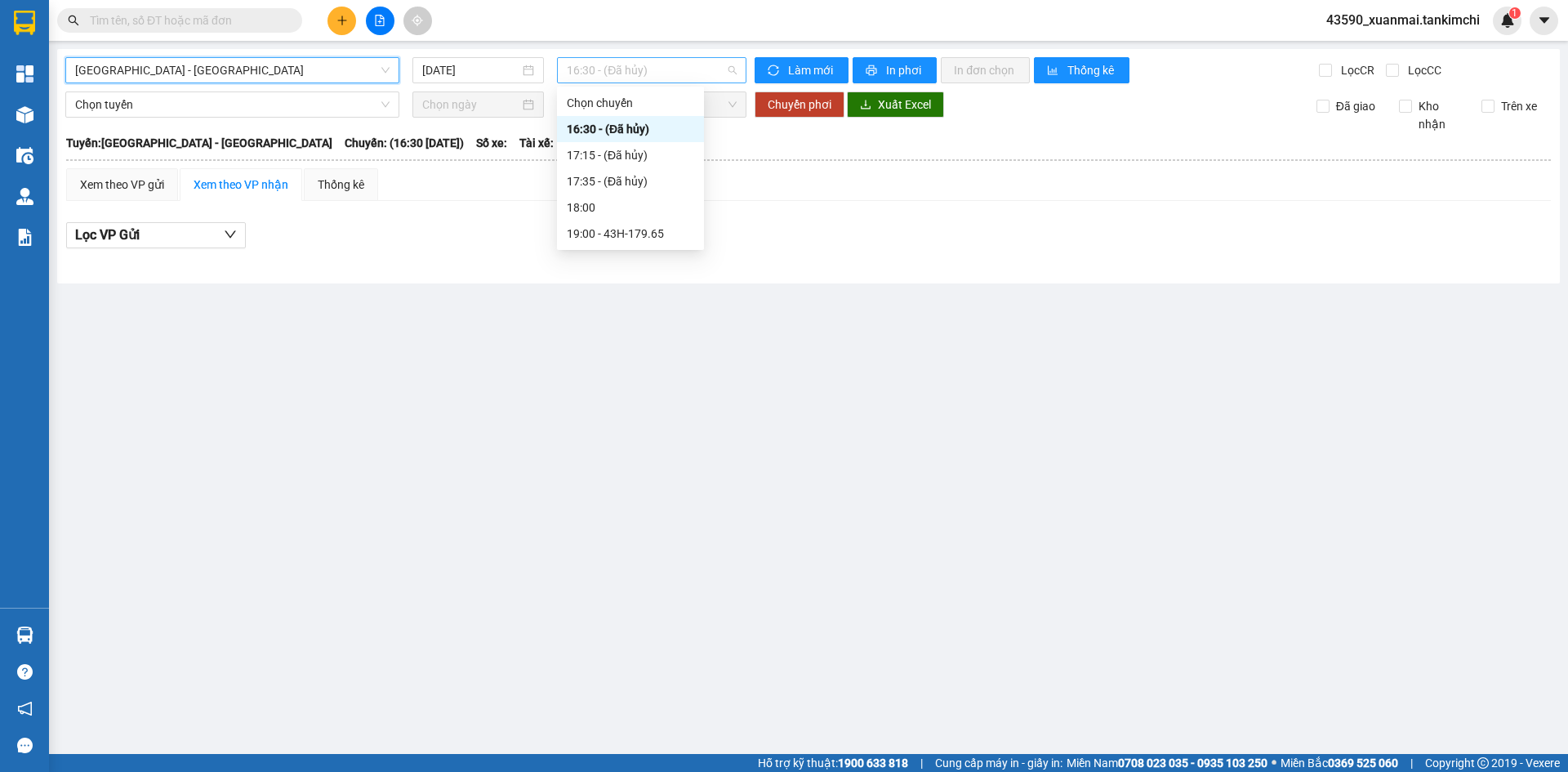
click at [653, 66] on span "16:30 - (Đã hủy)" at bounding box center [651, 70] width 170 height 24
click at [633, 231] on div "19:00 - 43H-179.65" at bounding box center [629, 234] width 127 height 18
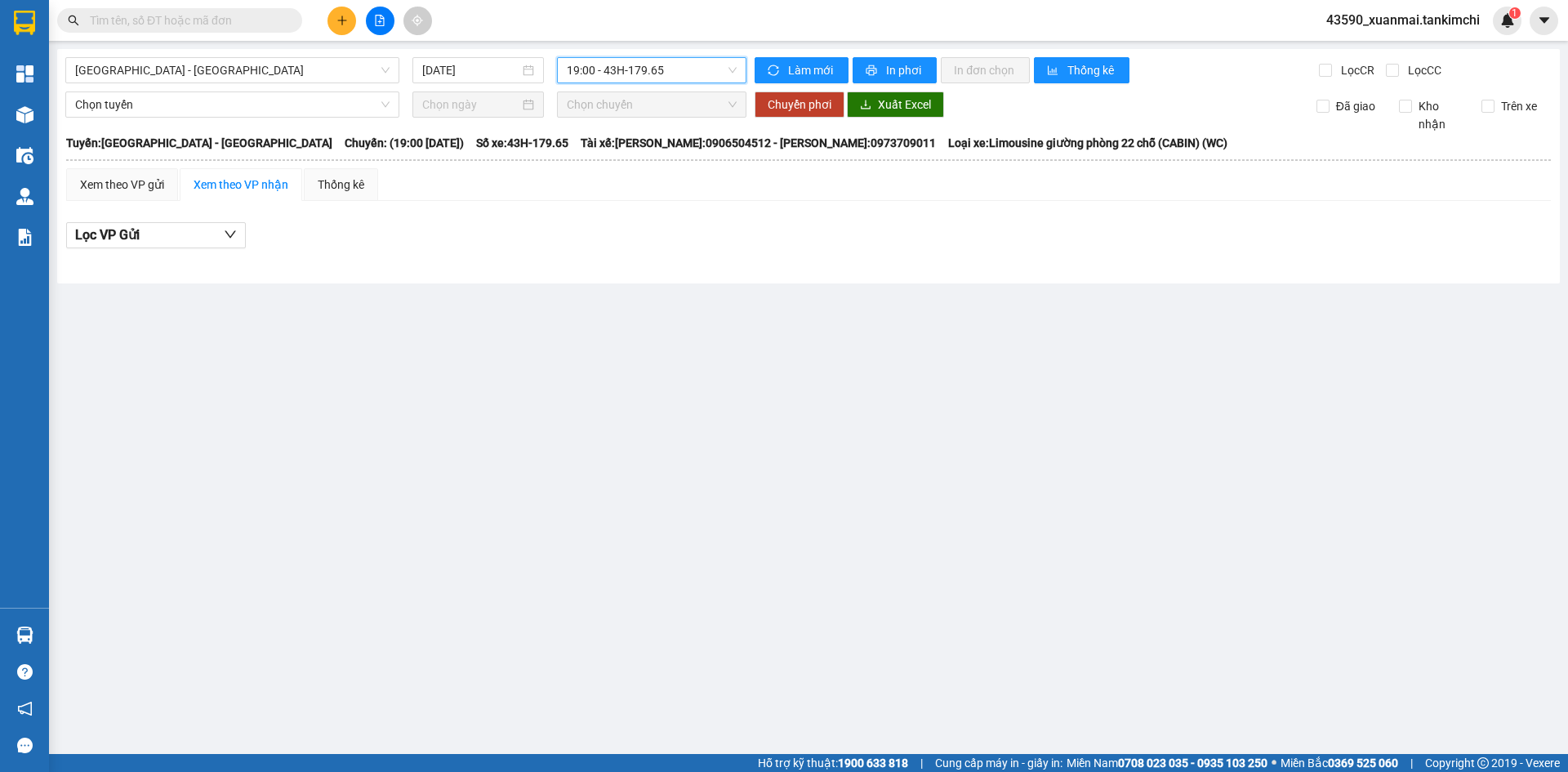
click at [516, 349] on main "Đà Nẵng - Đà Lạt 11/09/2025 19:00 19:00 - 43H-179.65 Làm mới In phơi In đơn chọ…" at bounding box center [784, 376] width 1568 height 754
